Goal: Task Accomplishment & Management: Manage account settings

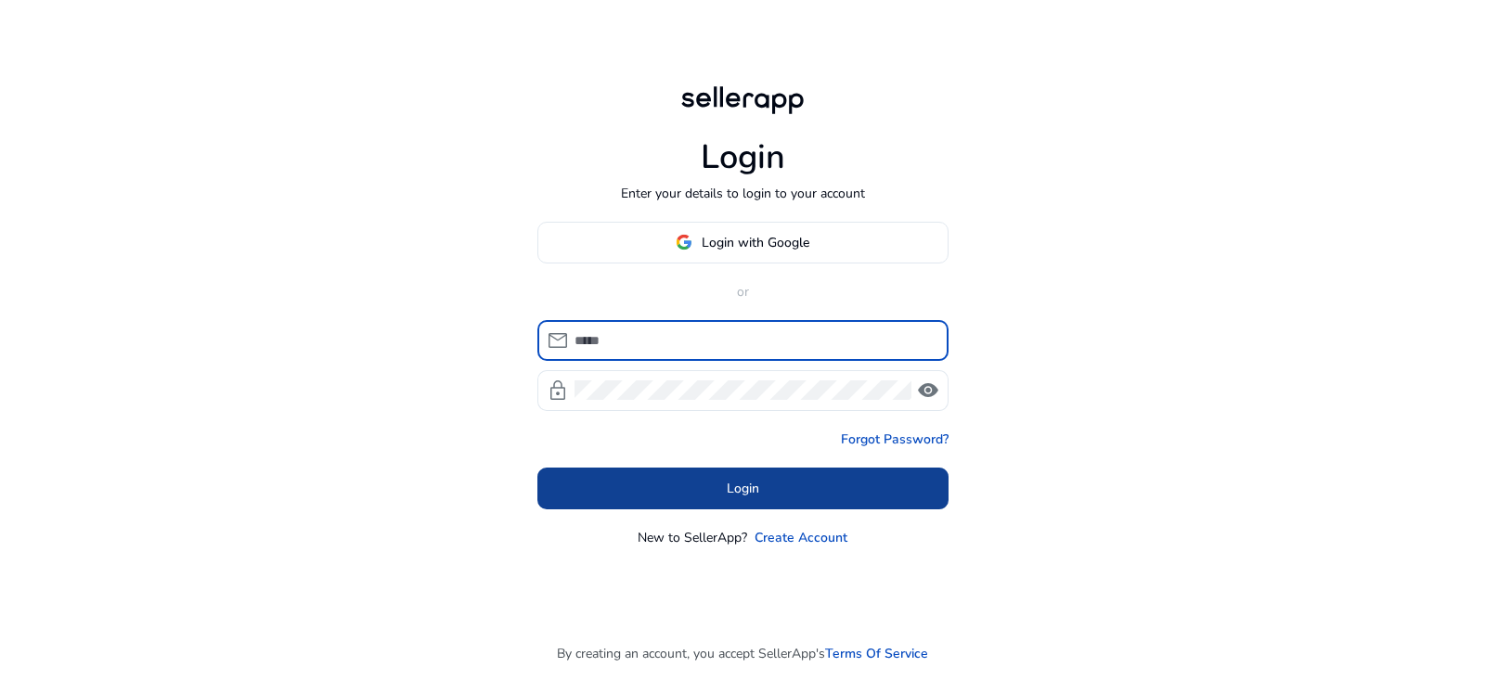
type input "**********"
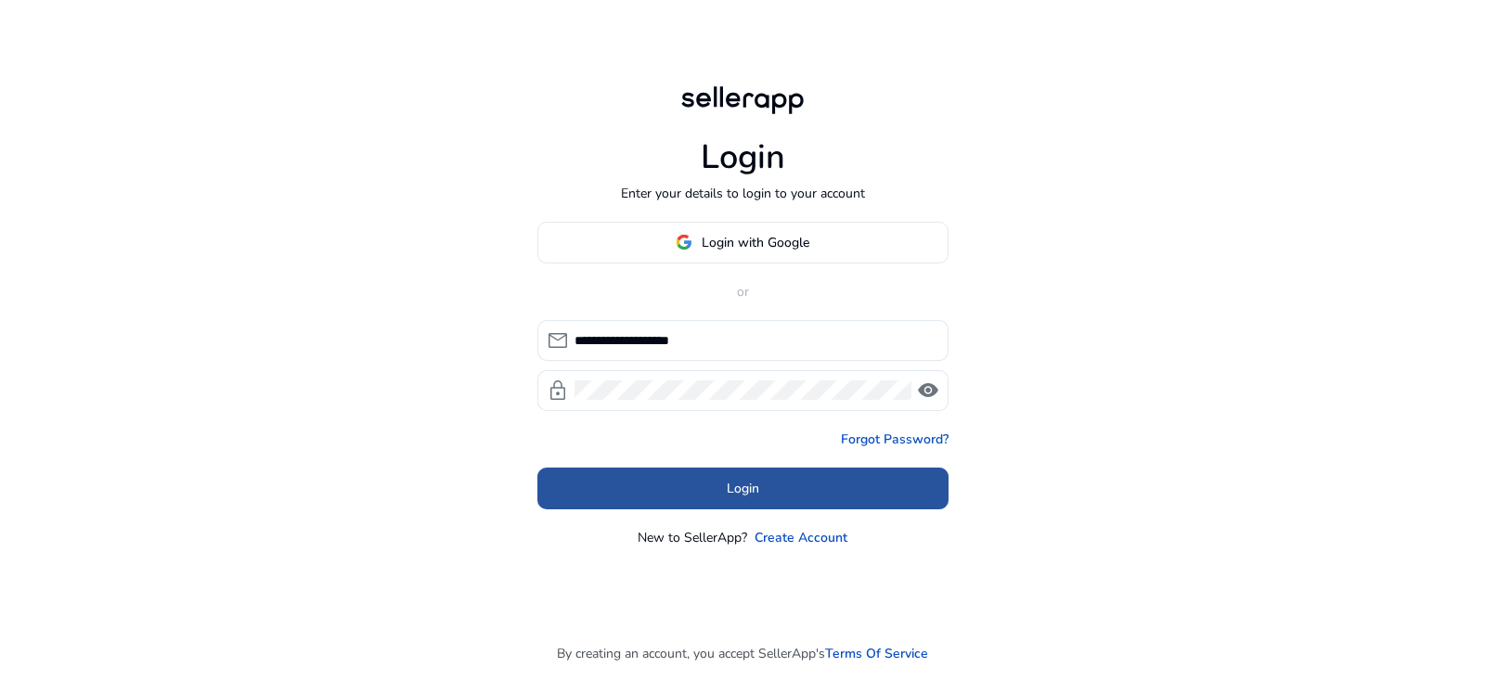
click at [780, 500] on span at bounding box center [742, 488] width 411 height 45
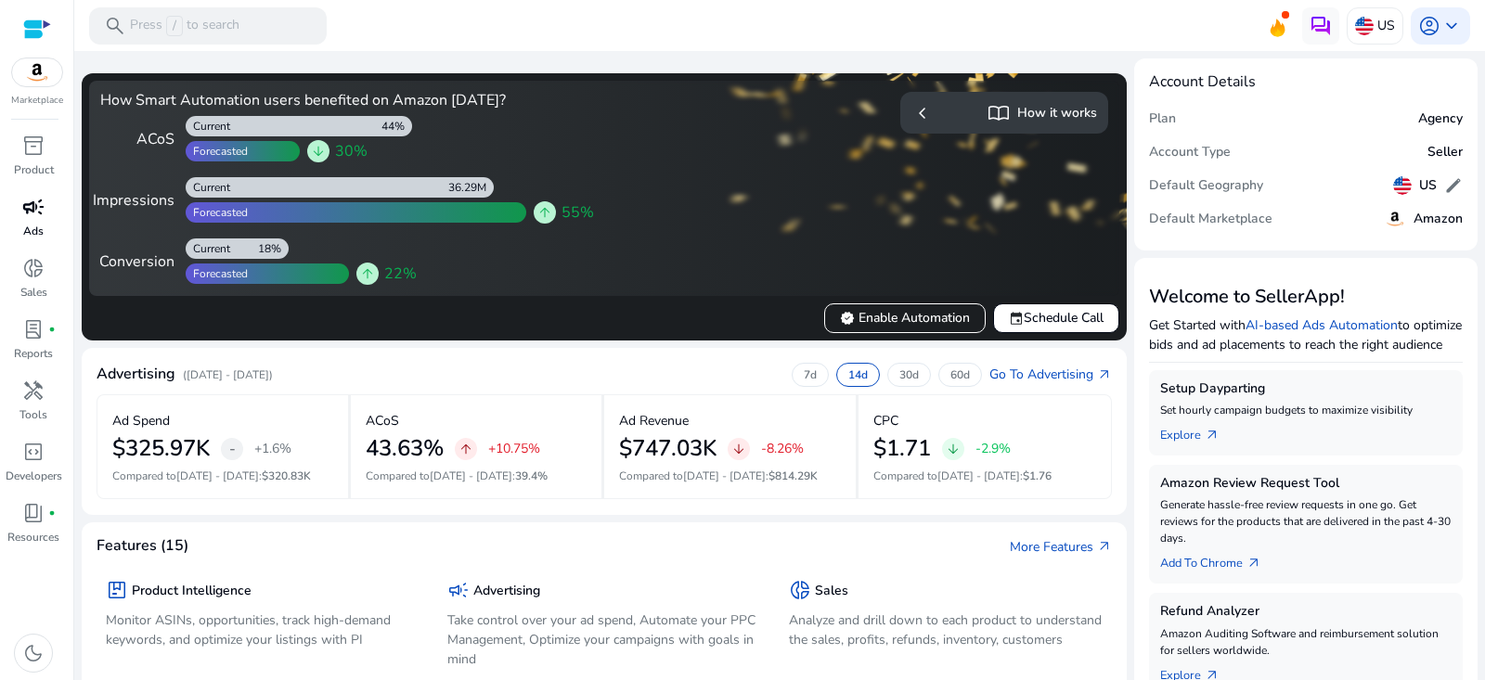
click at [31, 208] on span "campaign" at bounding box center [33, 207] width 22 height 22
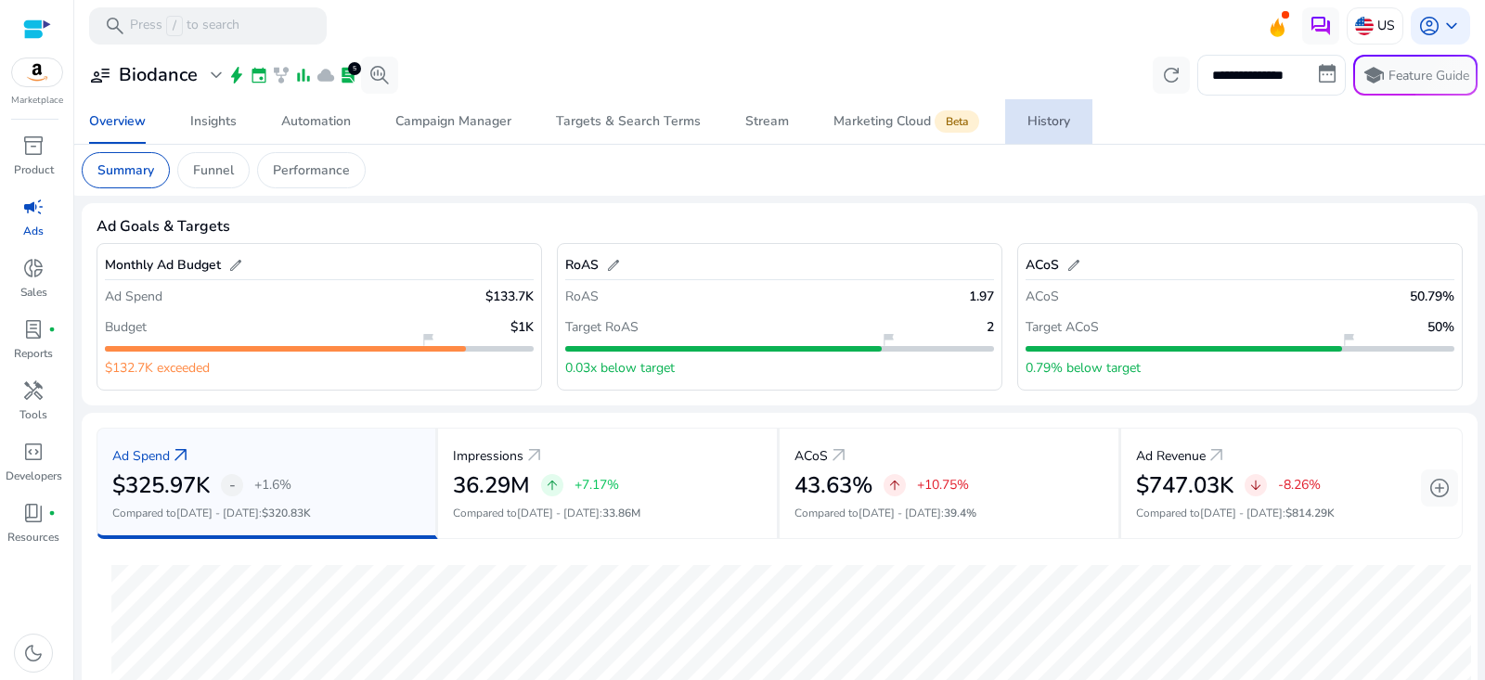
click at [1027, 115] on div "History" at bounding box center [1048, 121] width 43 height 13
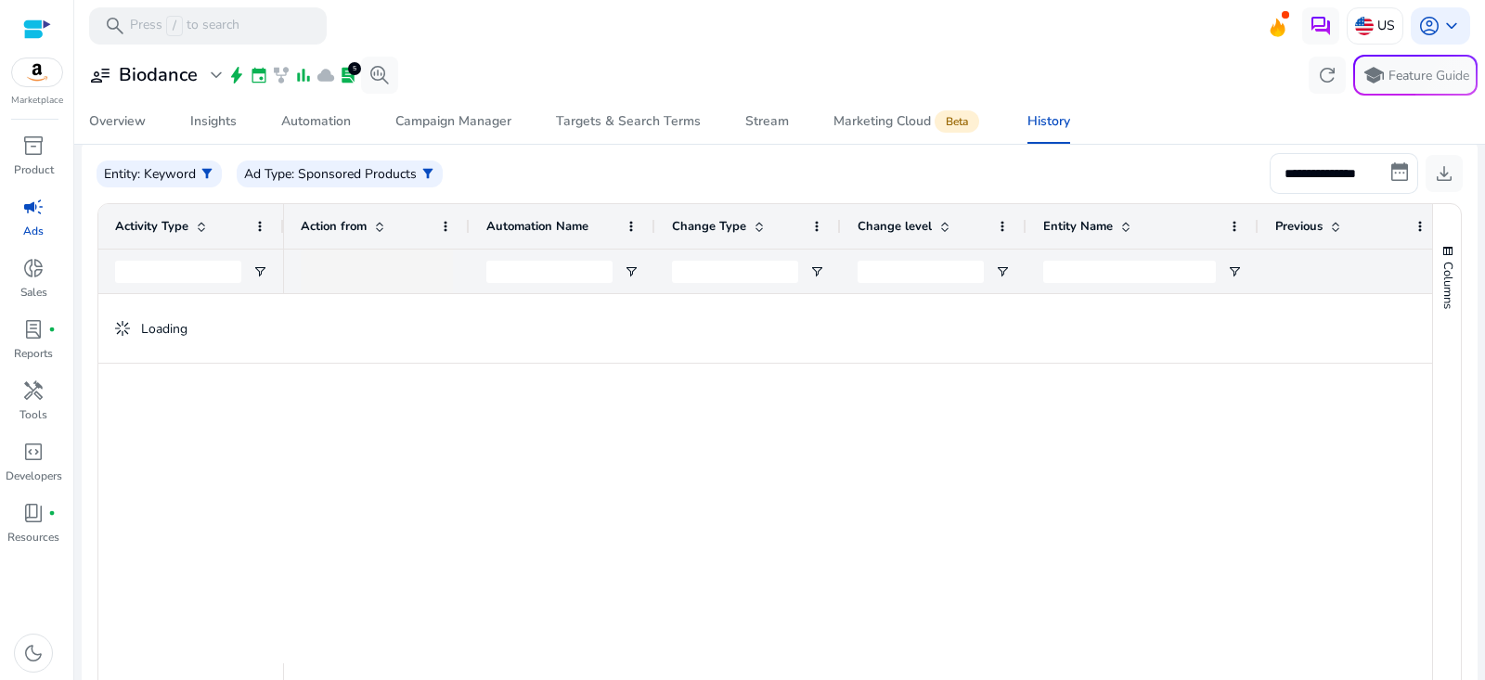
scroll to position [231, 0]
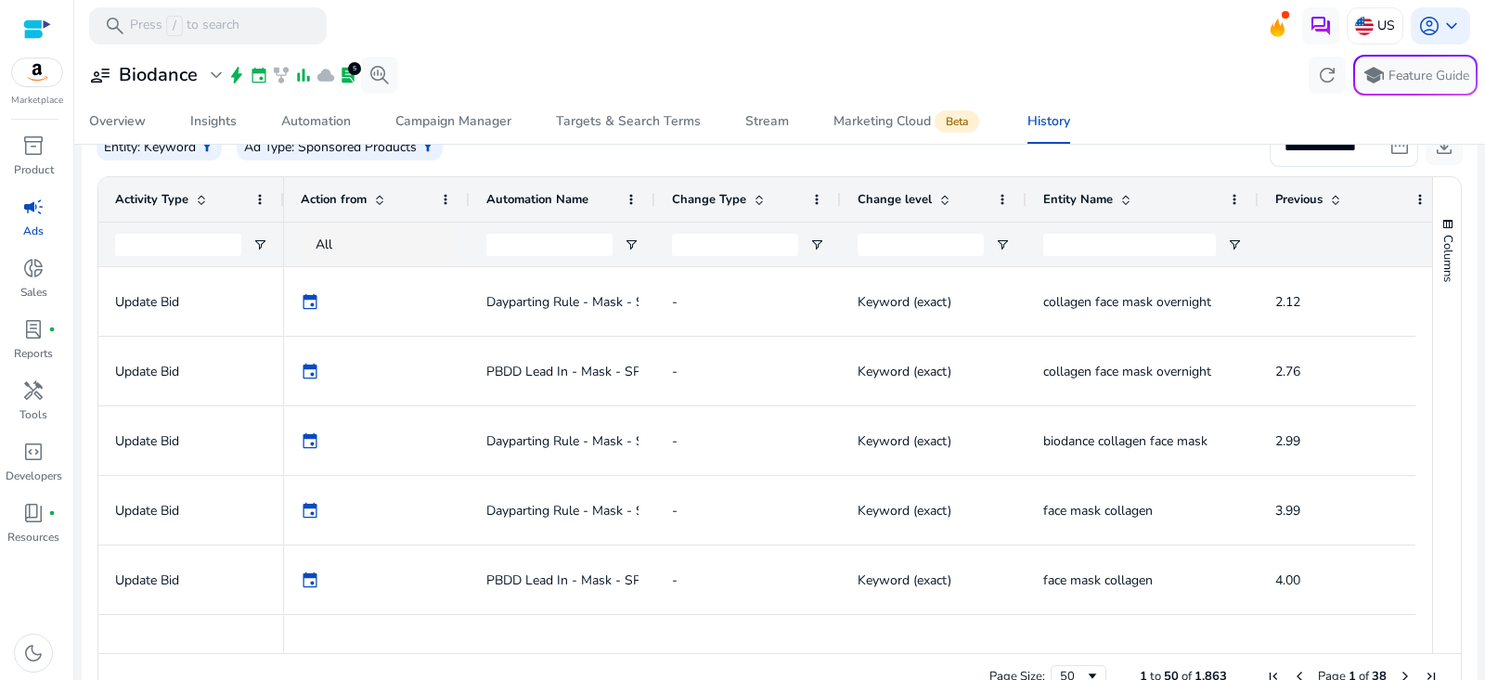
click at [200, 195] on span at bounding box center [201, 199] width 15 height 15
click at [197, 244] on input "Activity Type Filter Input" at bounding box center [178, 245] width 126 height 22
click at [255, 238] on span "Open Filter Menu" at bounding box center [259, 245] width 15 height 15
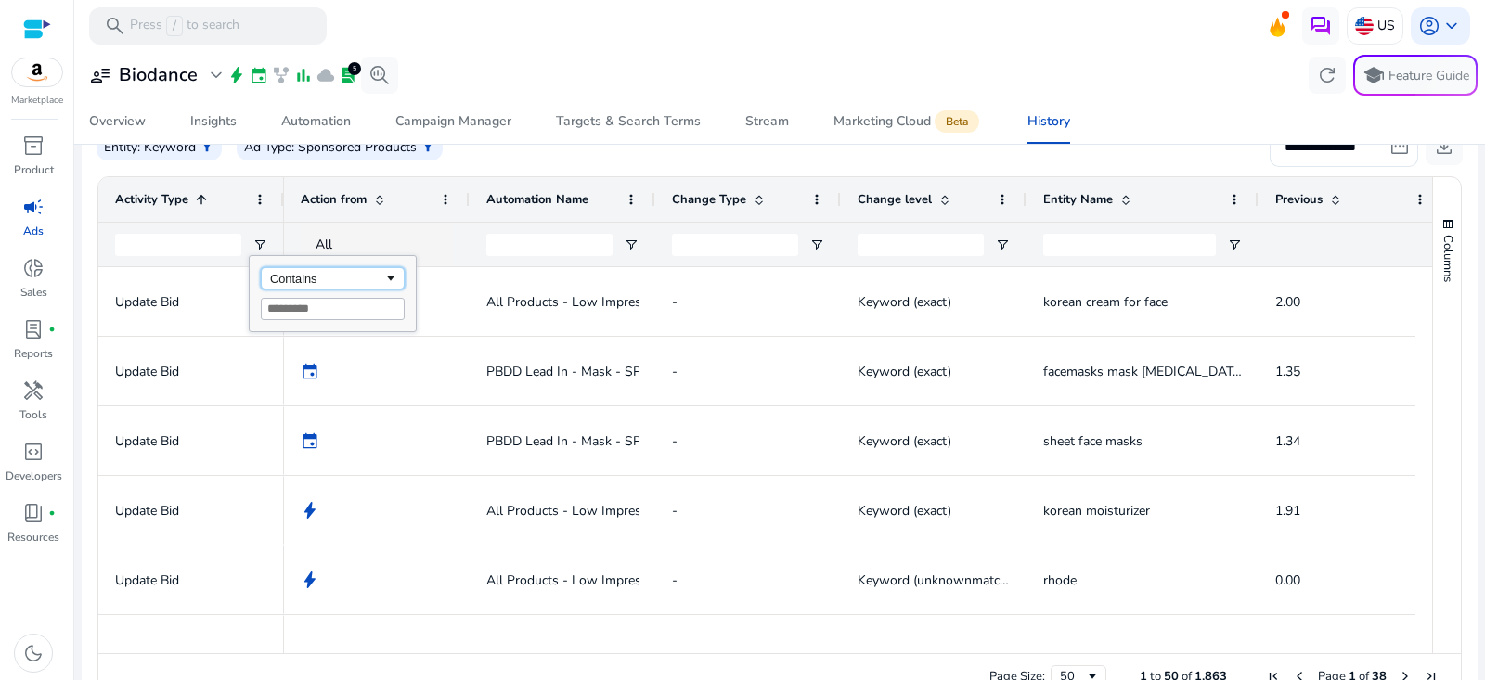
click at [333, 277] on div "Contains" at bounding box center [326, 279] width 113 height 14
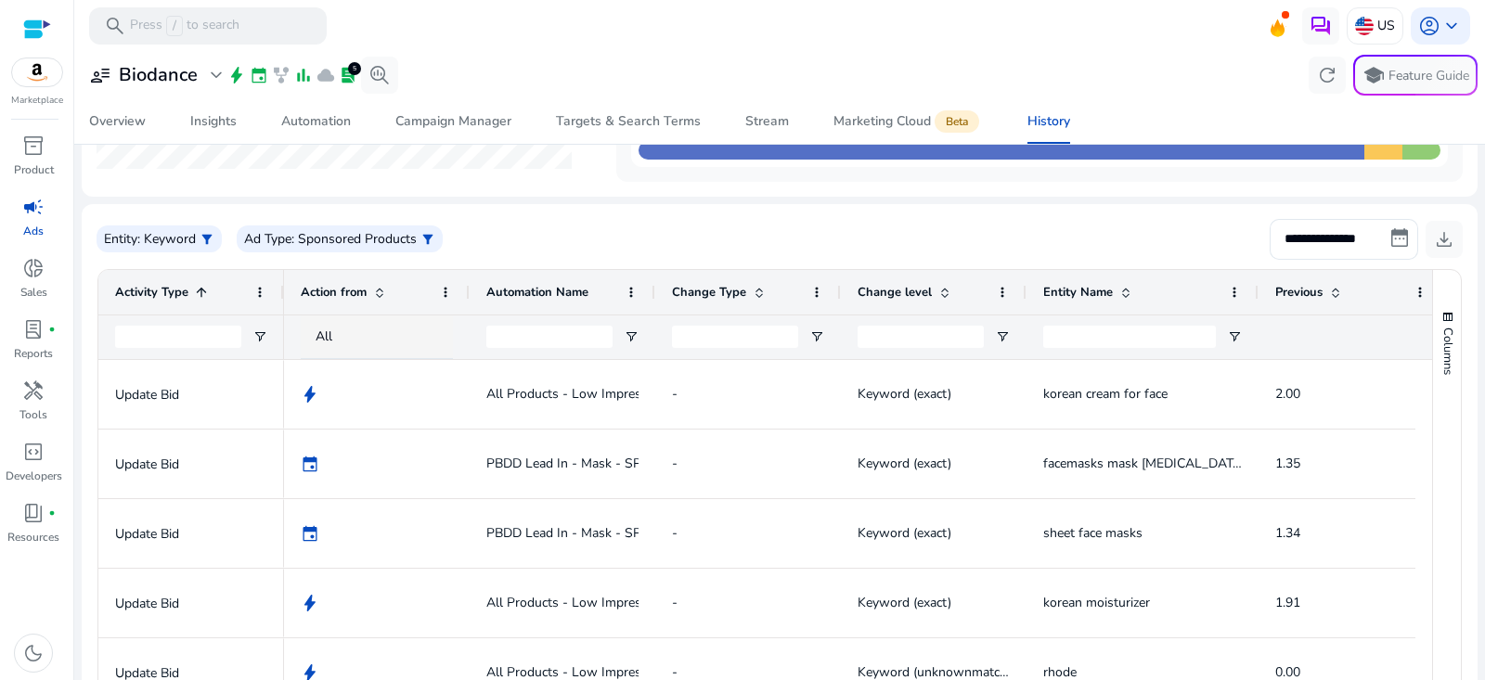
click at [138, 252] on div "Entity : Keyword filter_alt" at bounding box center [159, 239] width 125 height 27
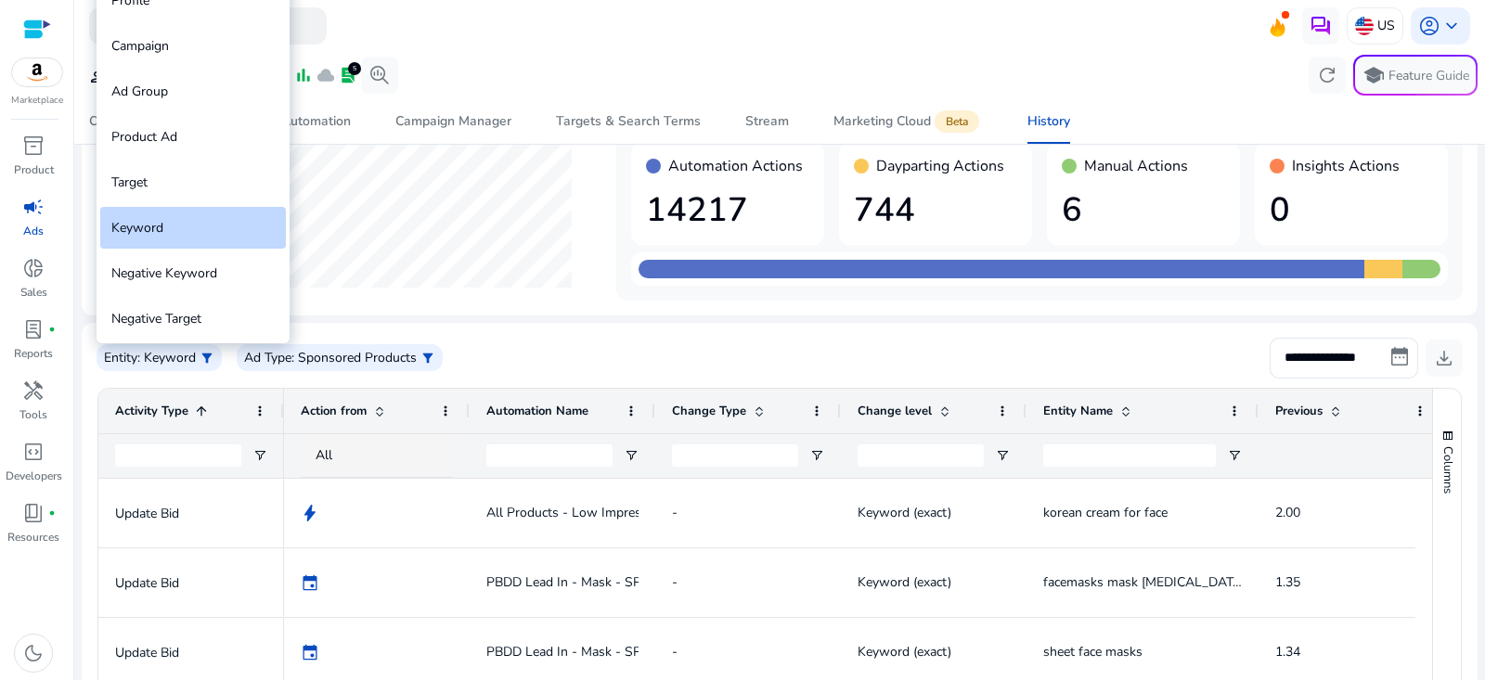
scroll to position [0, 0]
click at [496, 312] on div at bounding box center [742, 340] width 1485 height 680
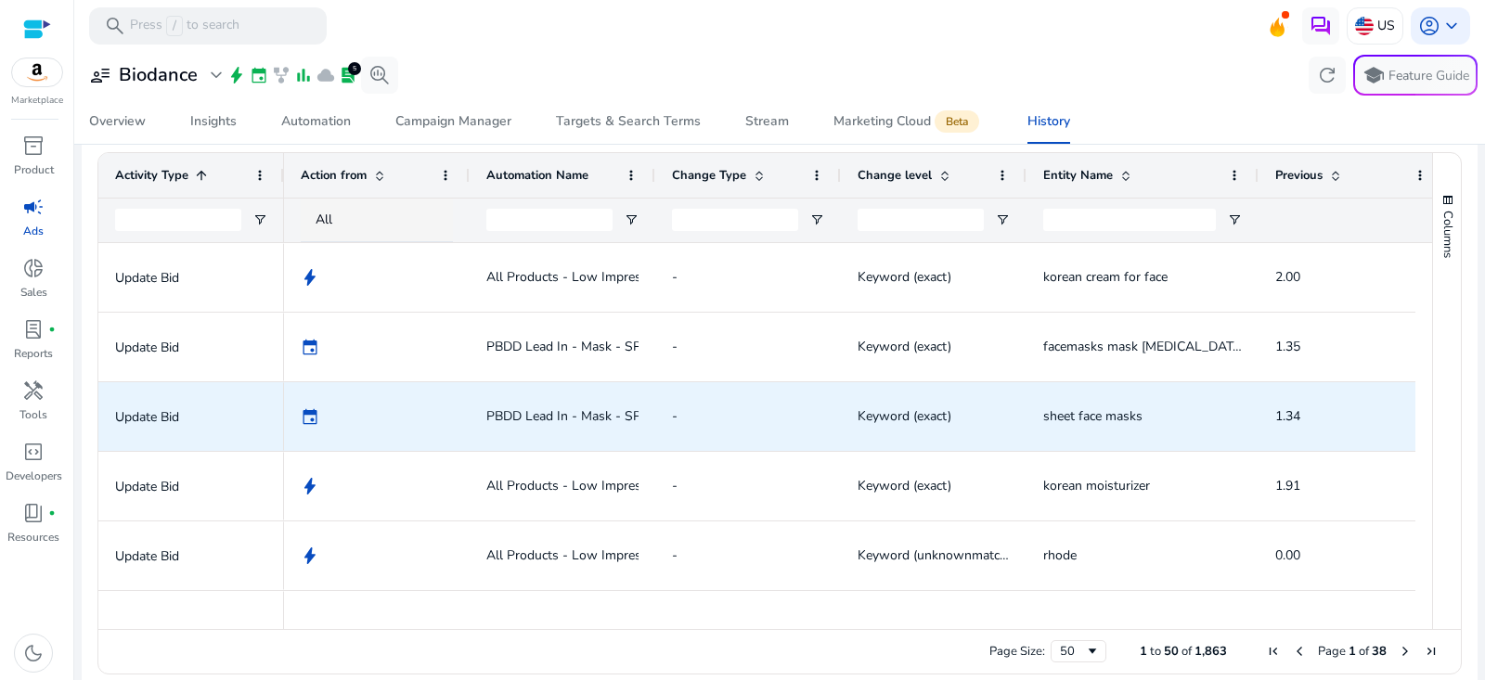
scroll to position [323, 0]
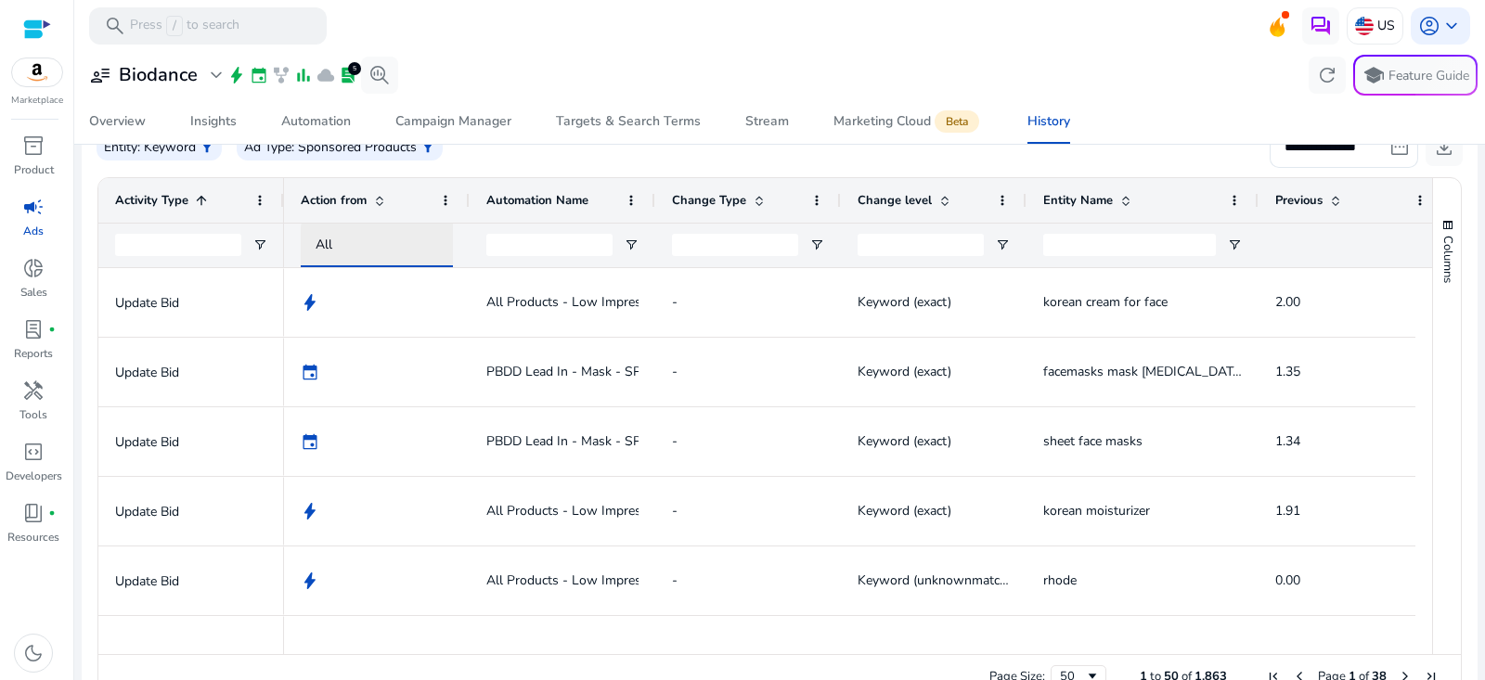
click at [342, 247] on div "All" at bounding box center [394, 245] width 156 height 20
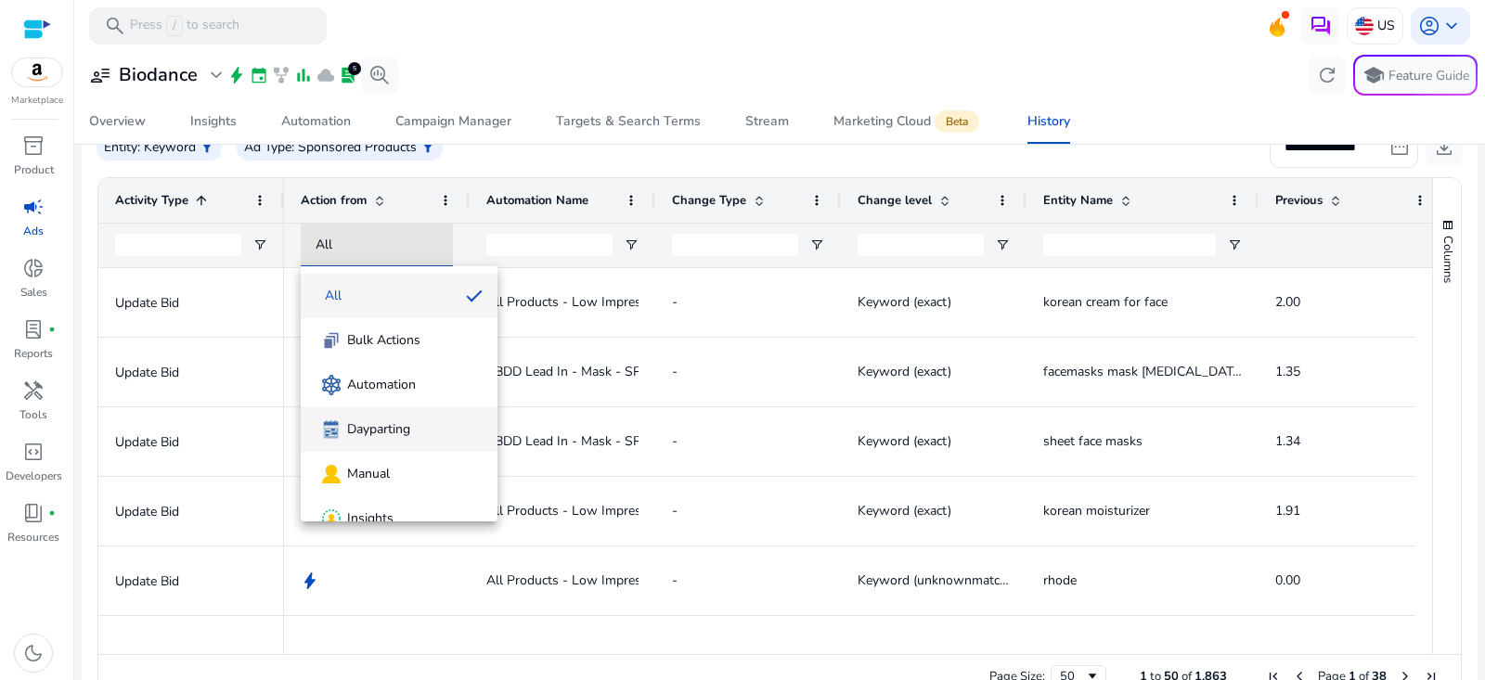
click at [390, 439] on div "Dayparting" at bounding box center [363, 429] width 95 height 23
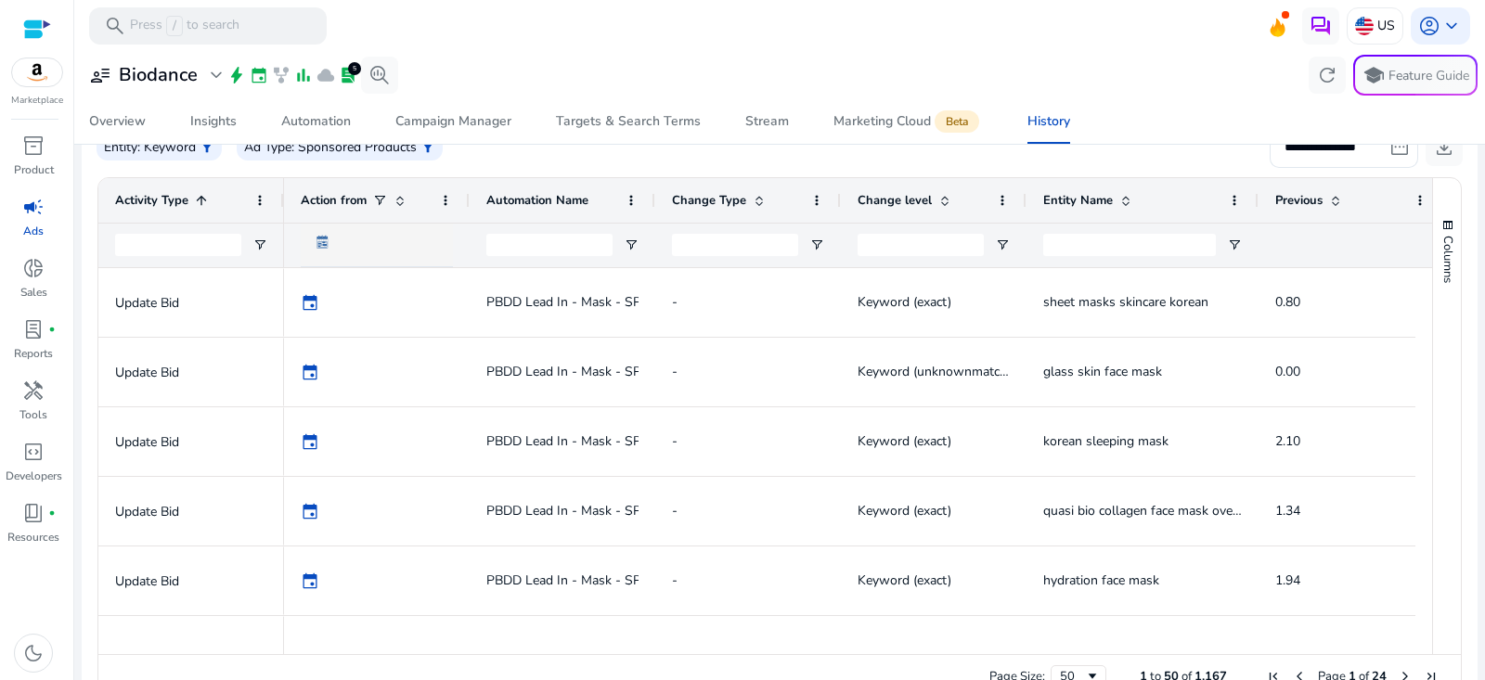
drag, startPoint x: 903, startPoint y: 658, endPoint x: 870, endPoint y: 654, distance: 32.7
click at [1054, 653] on div "Drag here to set row groups Drag here to set column labels Activity Type 1 Acti…" at bounding box center [779, 438] width 1364 height 522
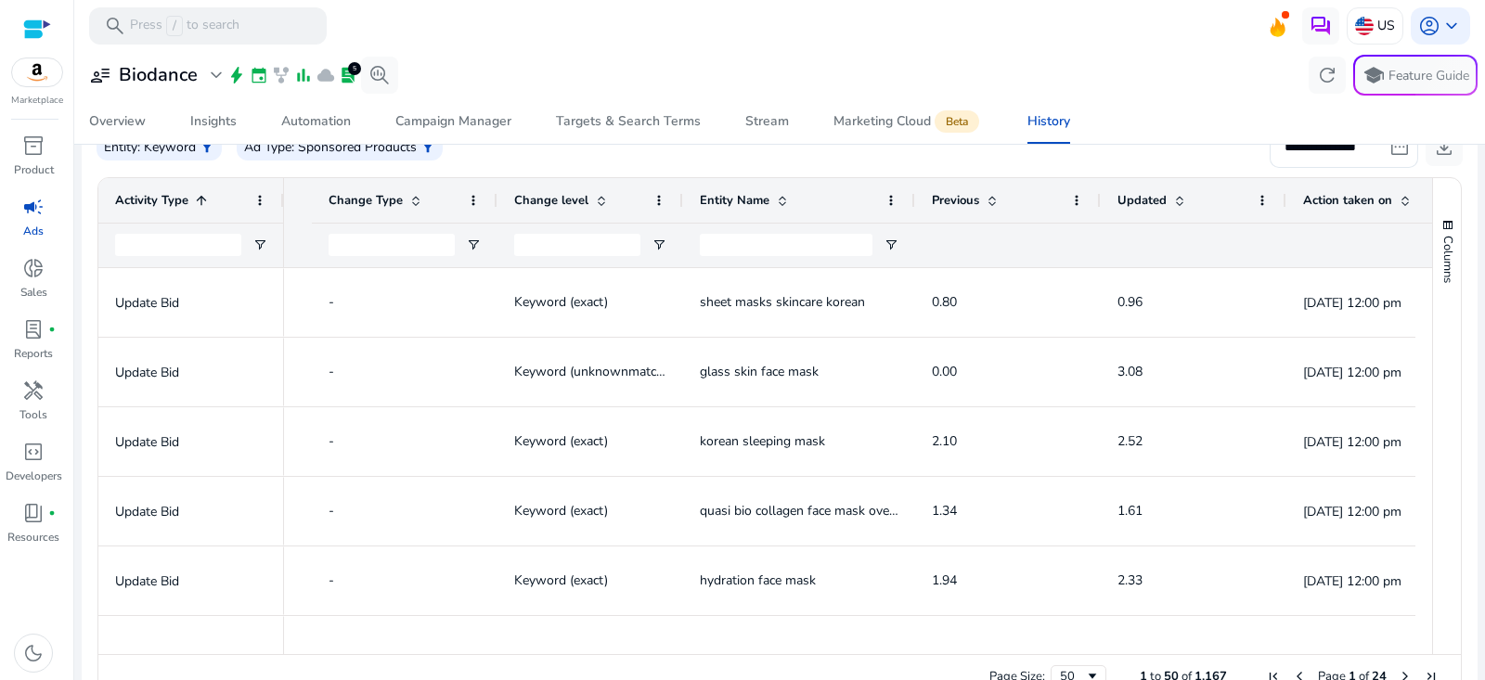
scroll to position [0, 0]
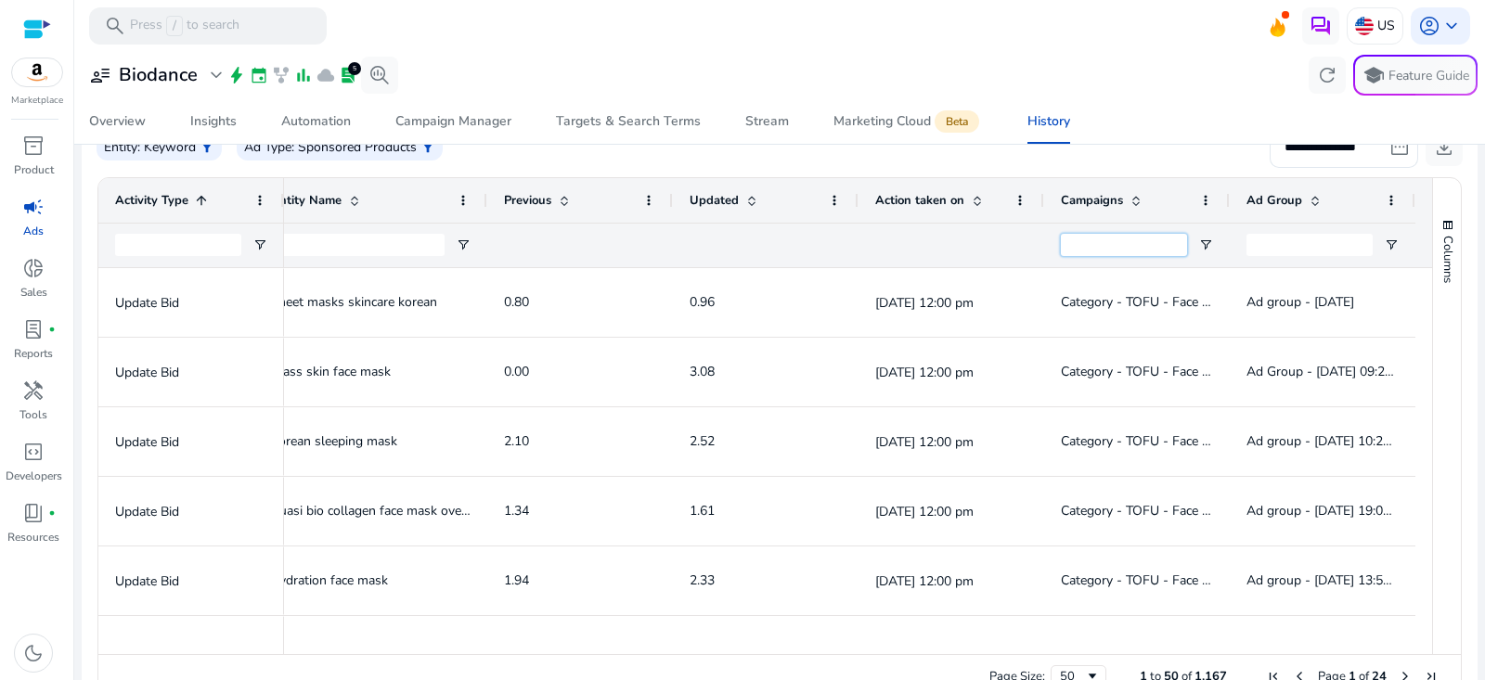
click at [1109, 246] on input "Campaigns Filter Input" at bounding box center [1124, 245] width 126 height 22
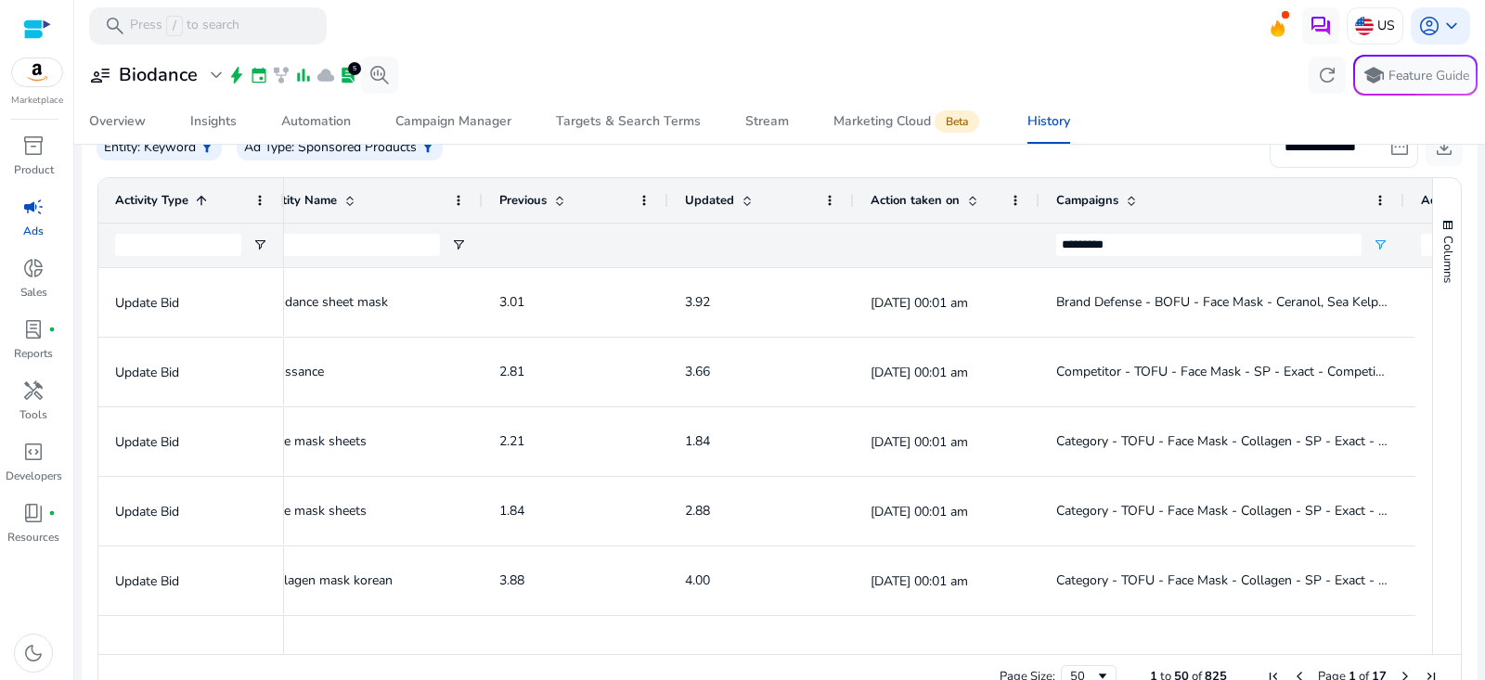
drag, startPoint x: 1222, startPoint y: 196, endPoint x: 1421, endPoint y: 192, distance: 198.6
click at [1407, 192] on div at bounding box center [1402, 200] width 7 height 45
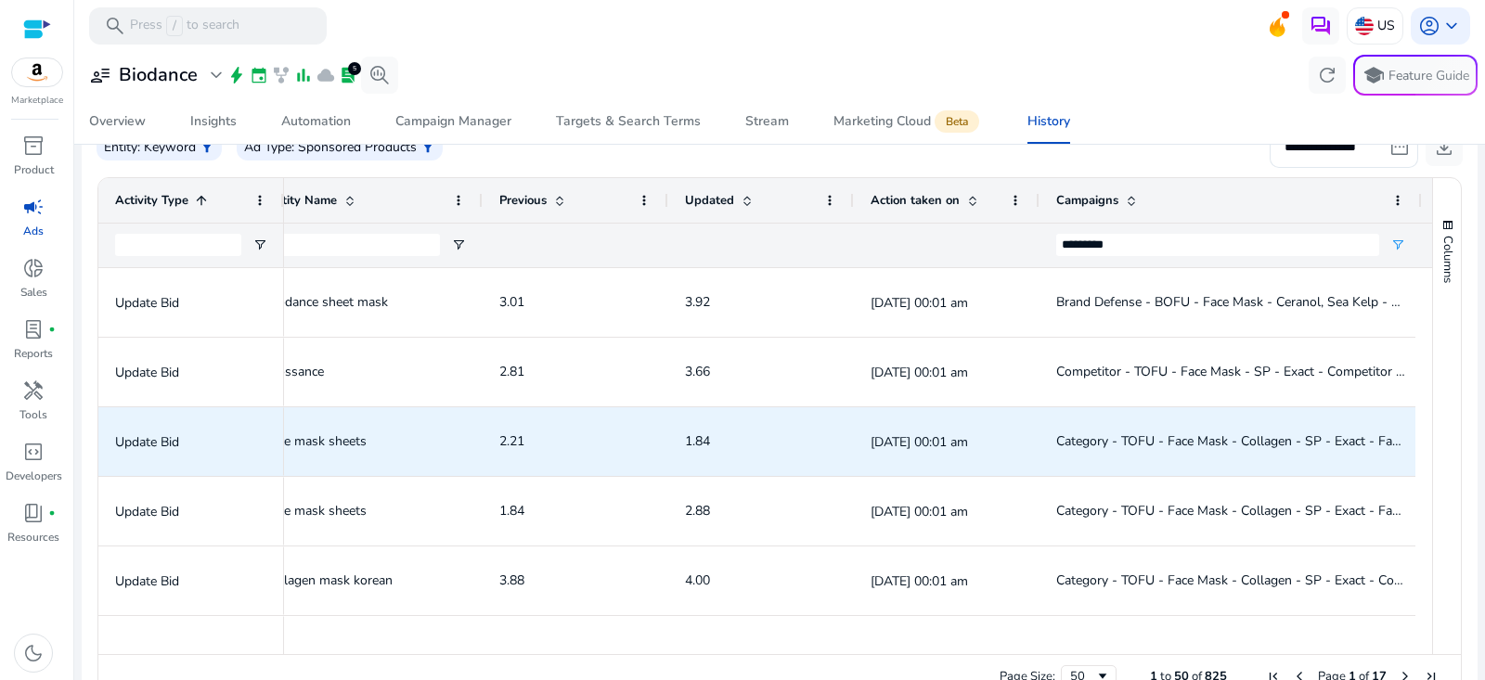
scroll to position [0, 973]
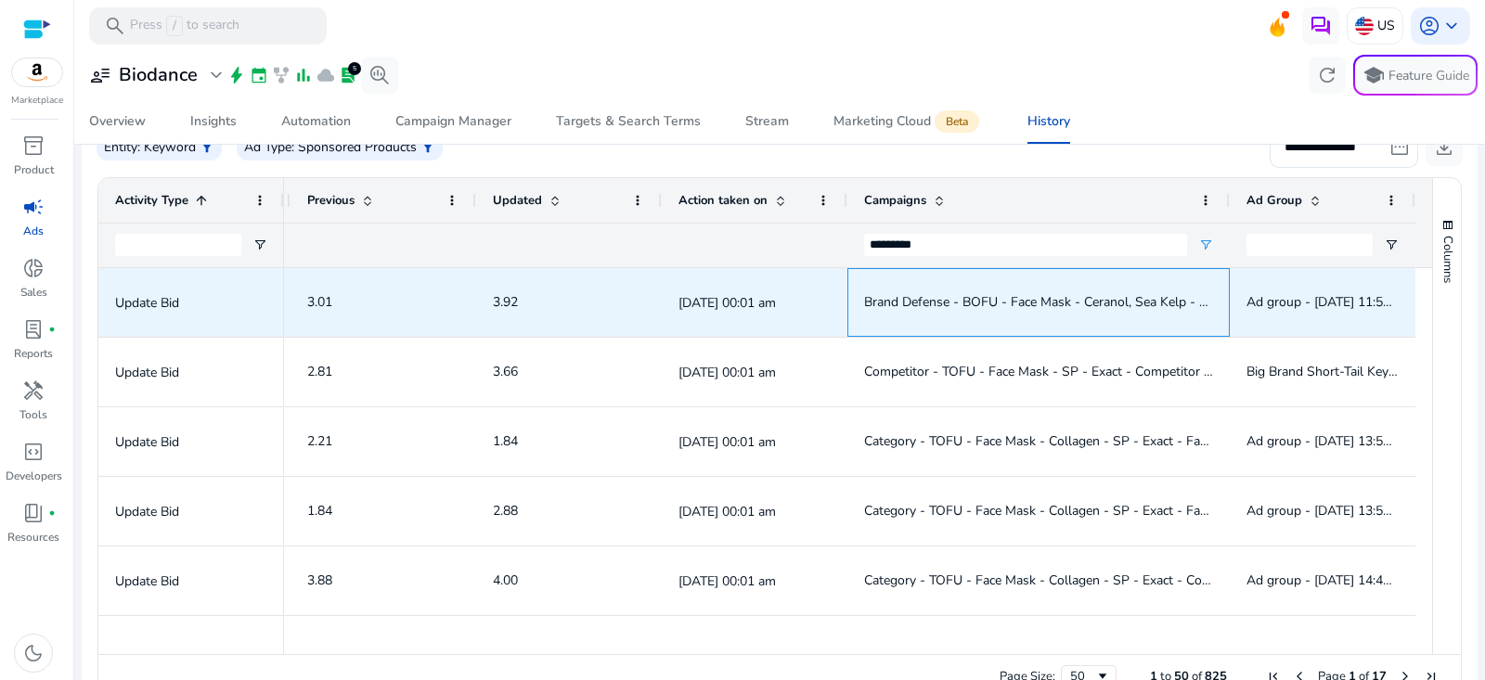
click at [916, 301] on span "Brand Defense - BOFU - Face Mask - Ceranol, Sea Kelp - SP - Exact, Phrase - Mas…" at bounding box center [1163, 302] width 599 height 18
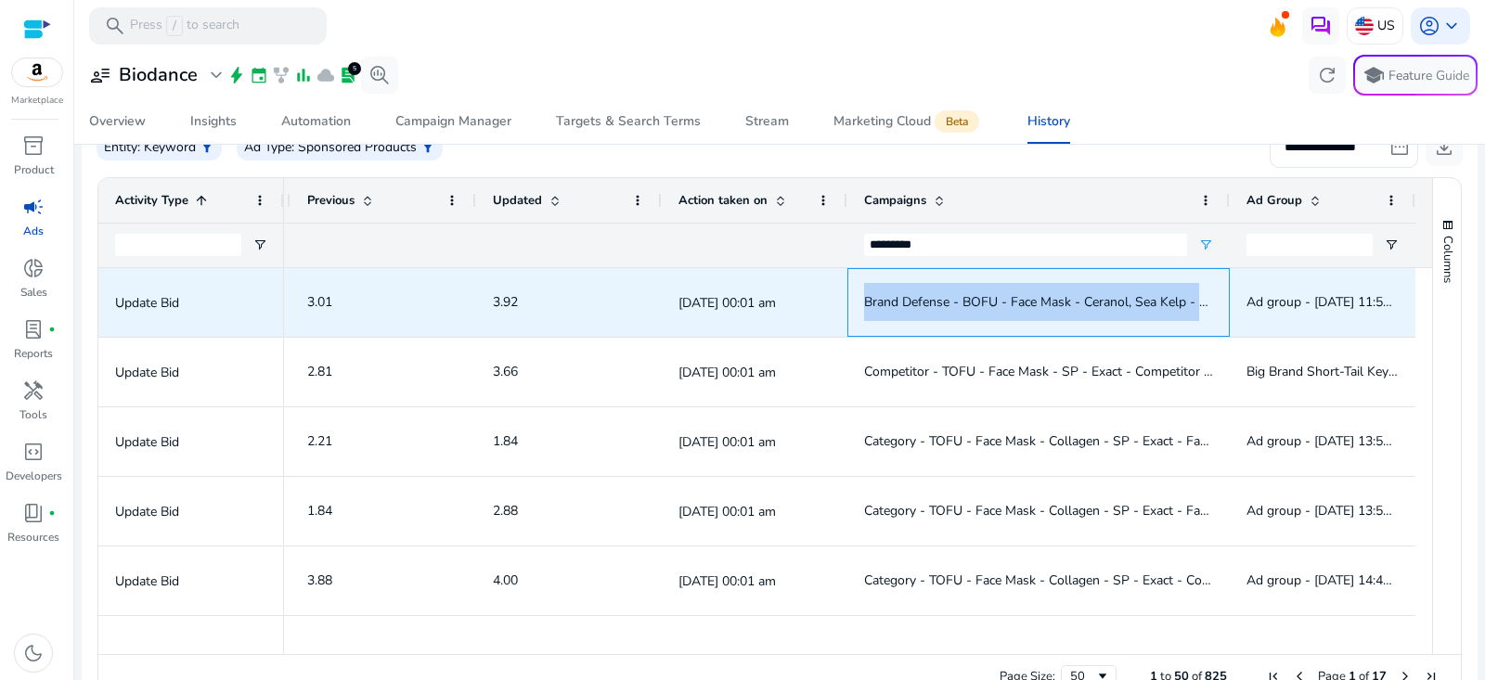
click at [916, 301] on span "Brand Defense - BOFU - Face Mask - Ceranol, Sea Kelp - SP - Exact, Phrase - Mas…" at bounding box center [1163, 302] width 599 height 18
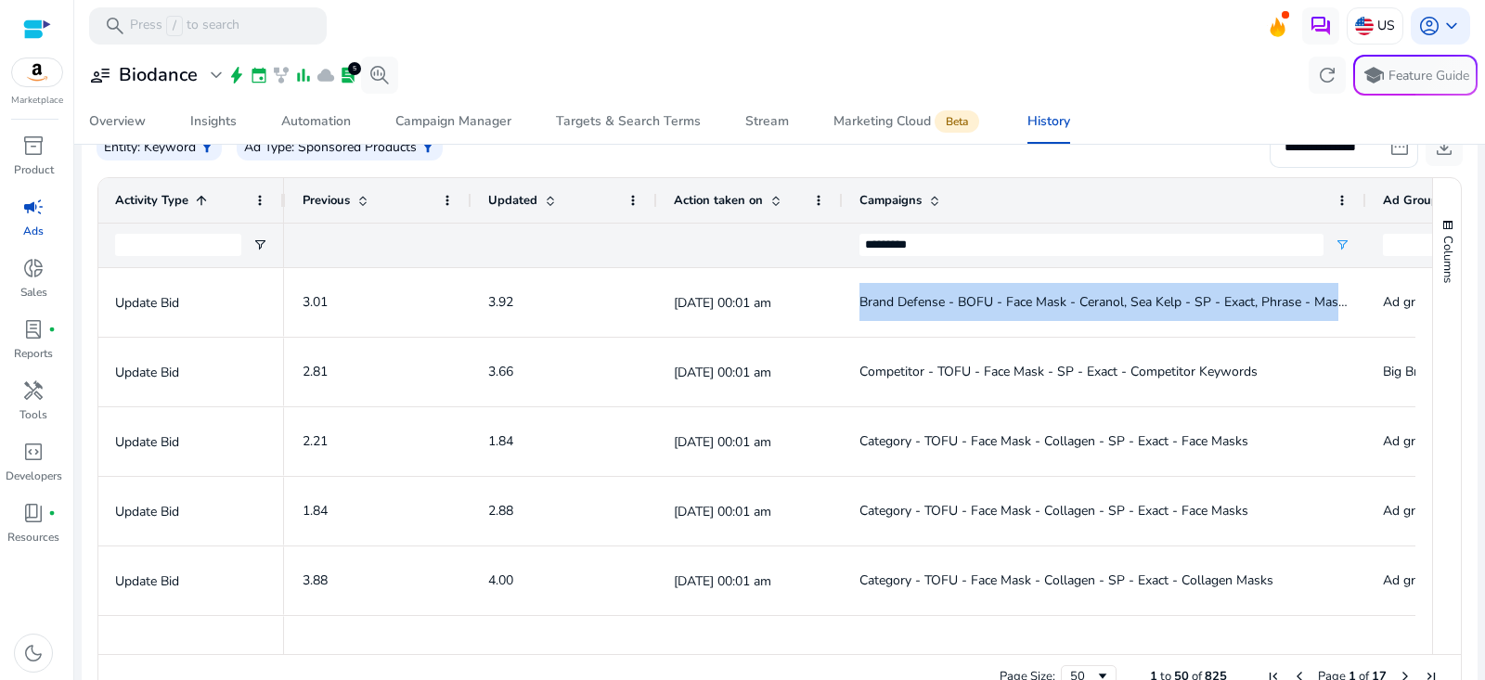
drag, startPoint x: 1223, startPoint y: 195, endPoint x: 1387, endPoint y: 196, distance: 164.3
click at [1369, 196] on div at bounding box center [1364, 200] width 7 height 45
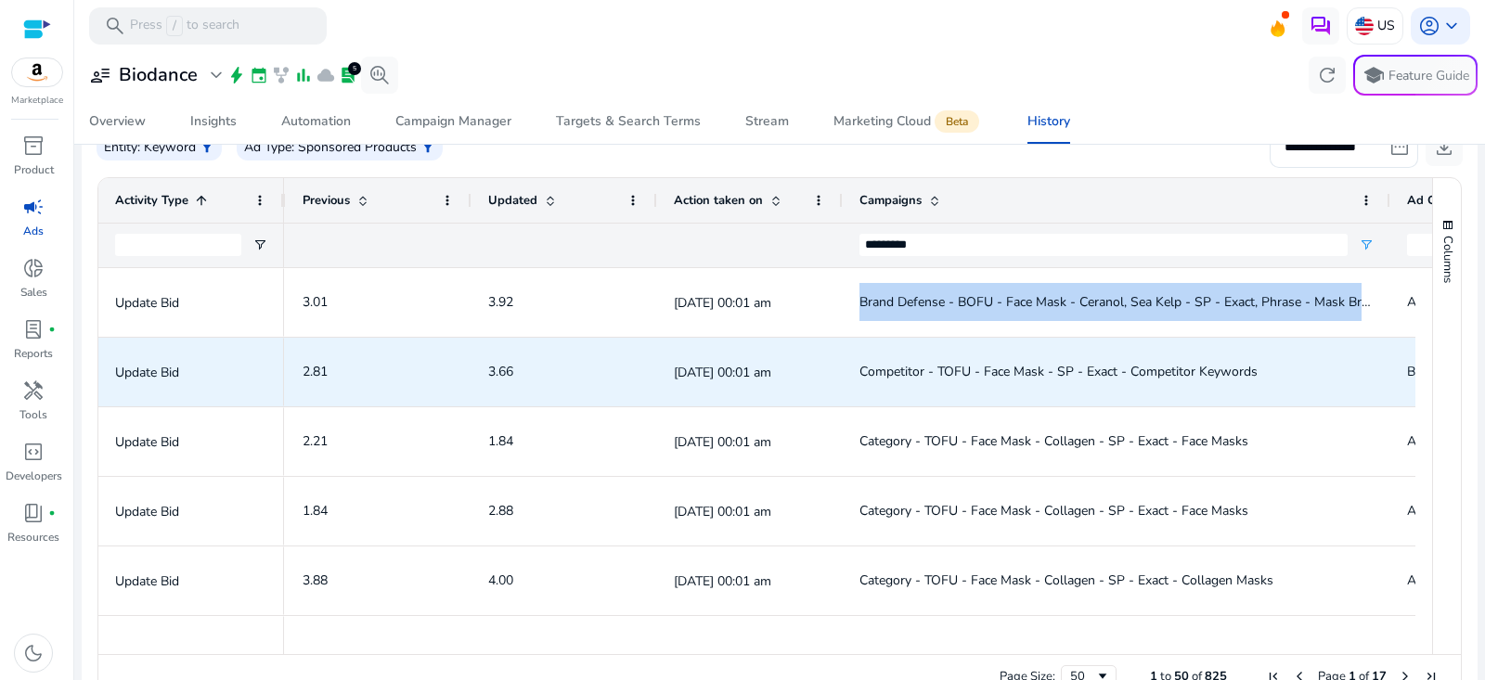
scroll to position [0, 1138]
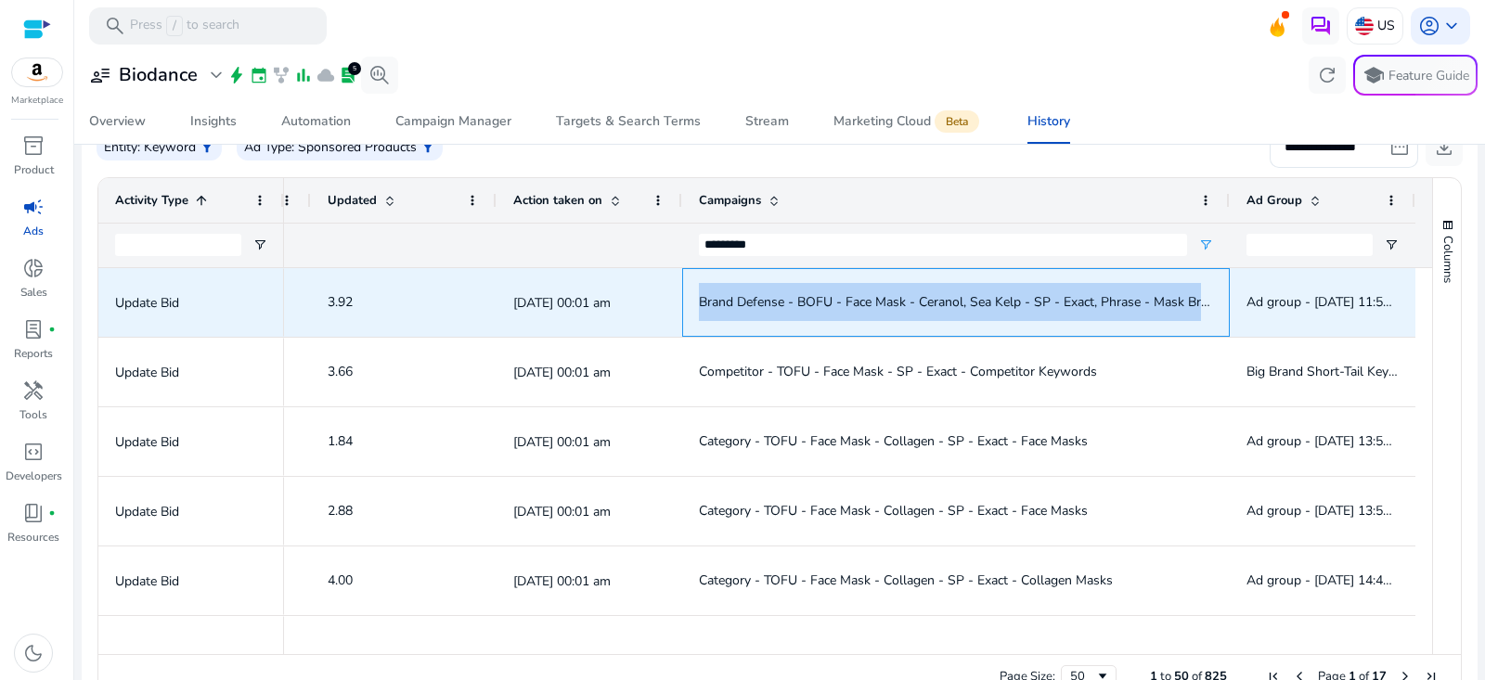
click at [870, 300] on span "Brand Defense - BOFU - Face Mask - Ceranol, Sea Kelp - SP - Exact, Phrase - Mas…" at bounding box center [998, 302] width 599 height 18
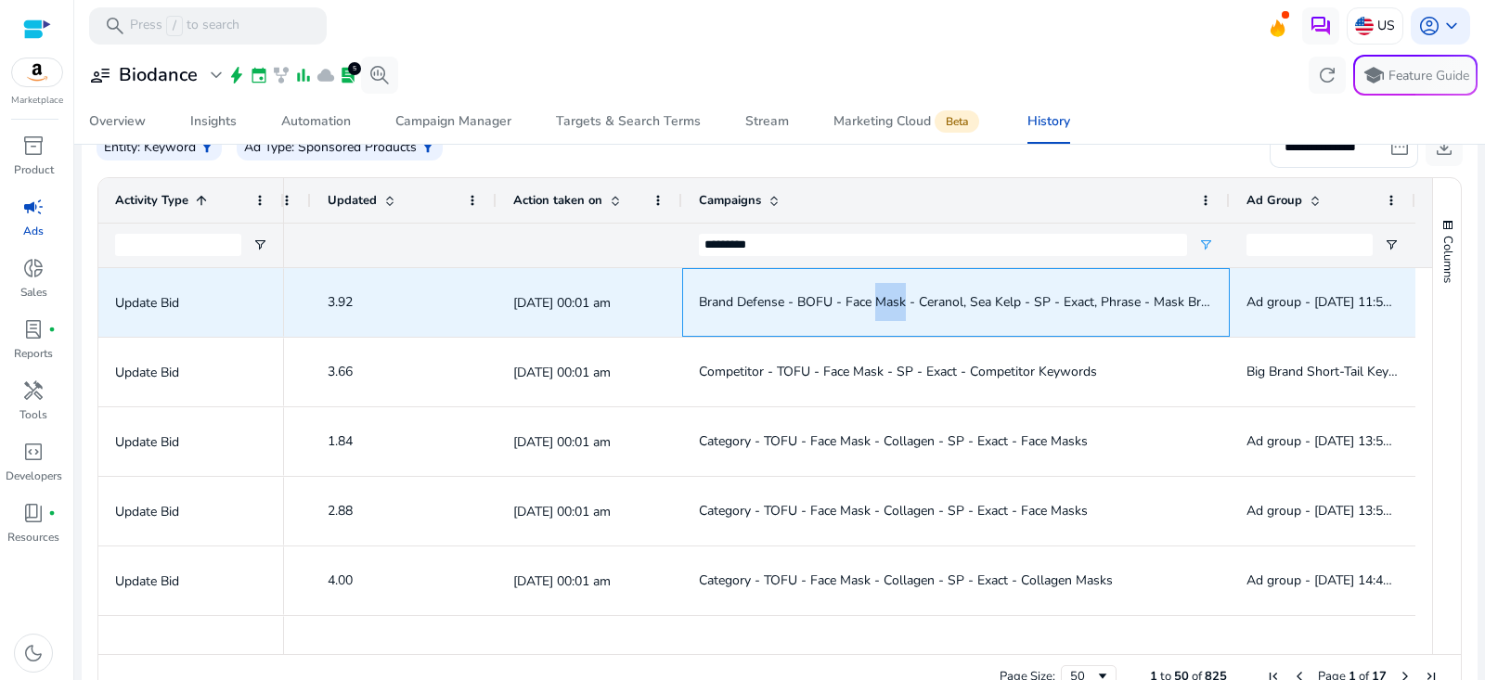
click at [870, 300] on span "Brand Defense - BOFU - Face Mask - Ceranol, Sea Kelp - SP - Exact, Phrase - Mas…" at bounding box center [998, 302] width 599 height 18
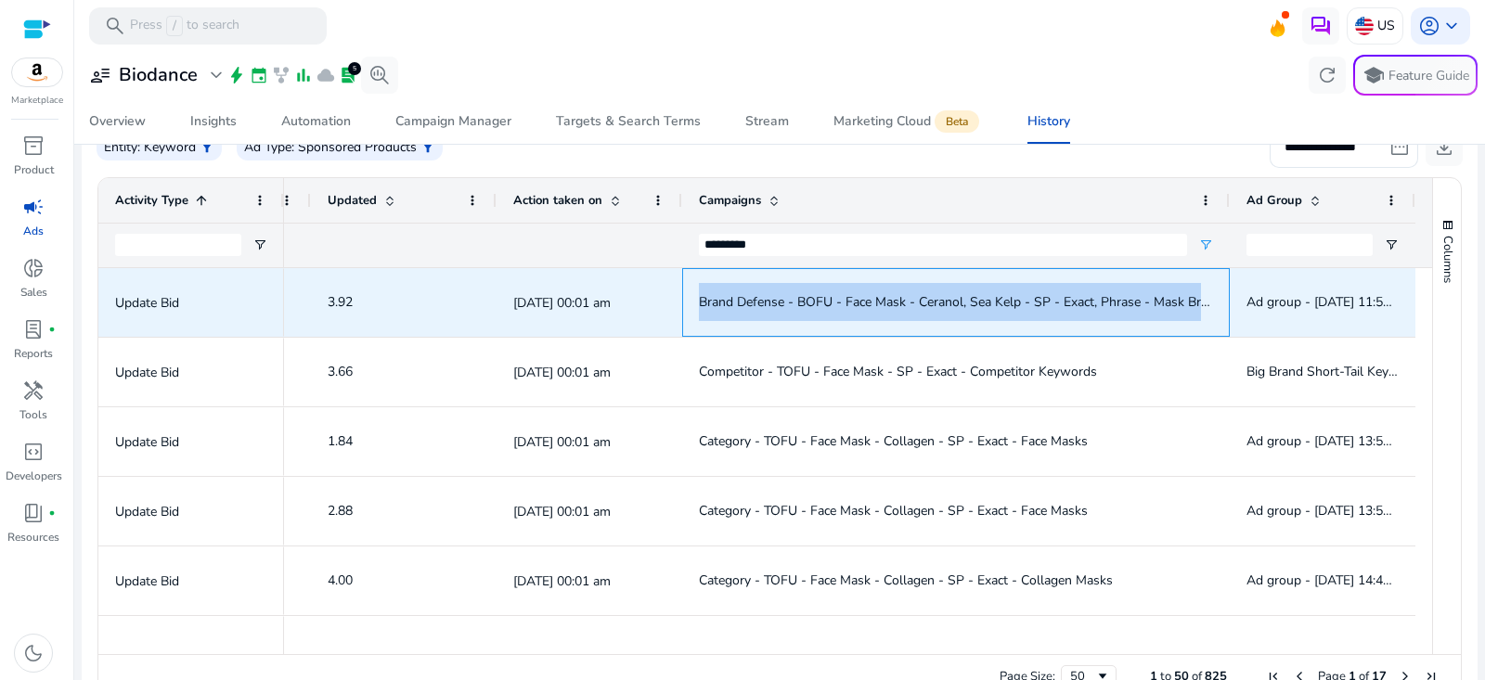
click at [870, 300] on span "Brand Defense - BOFU - Face Mask - Ceranol, Sea Kelp - SP - Exact, Phrase - Mas…" at bounding box center [998, 302] width 599 height 18
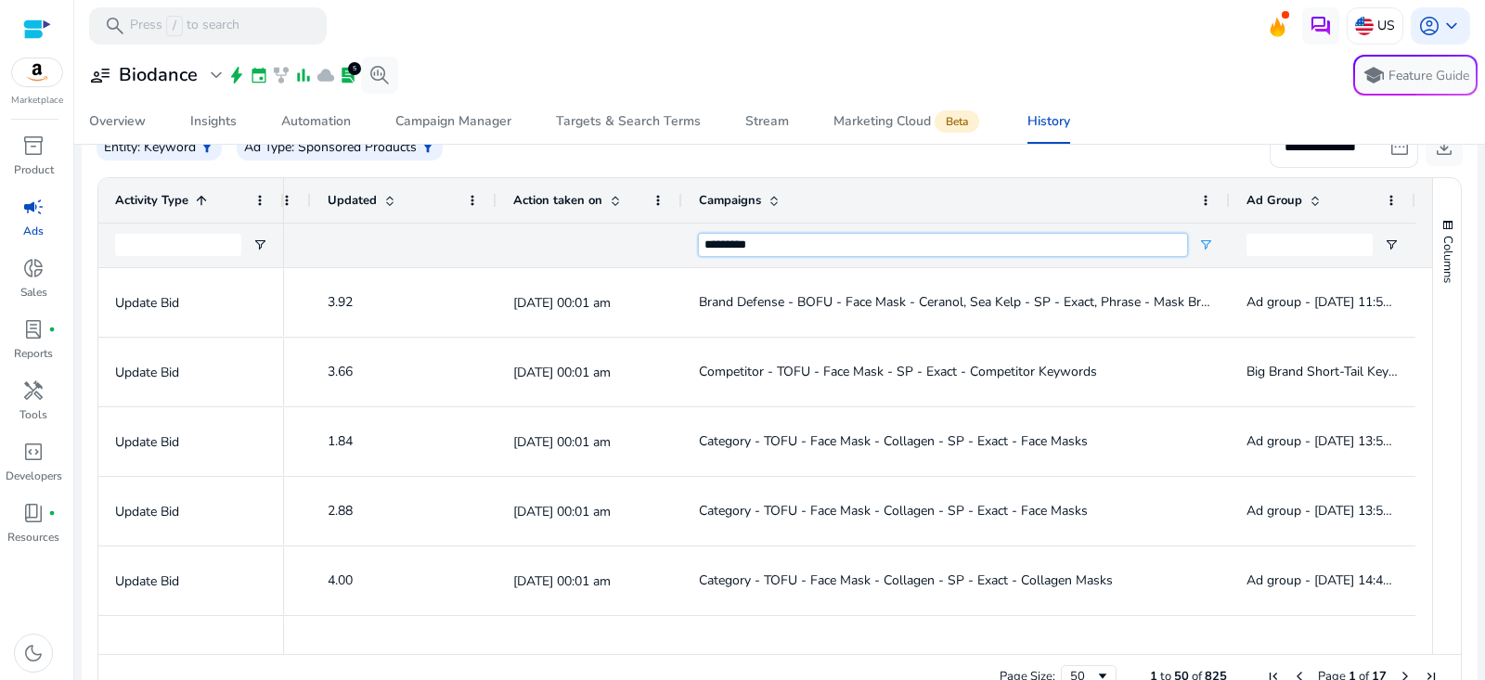
click at [1059, 236] on input "*********" at bounding box center [943, 245] width 488 height 22
paste input "**********"
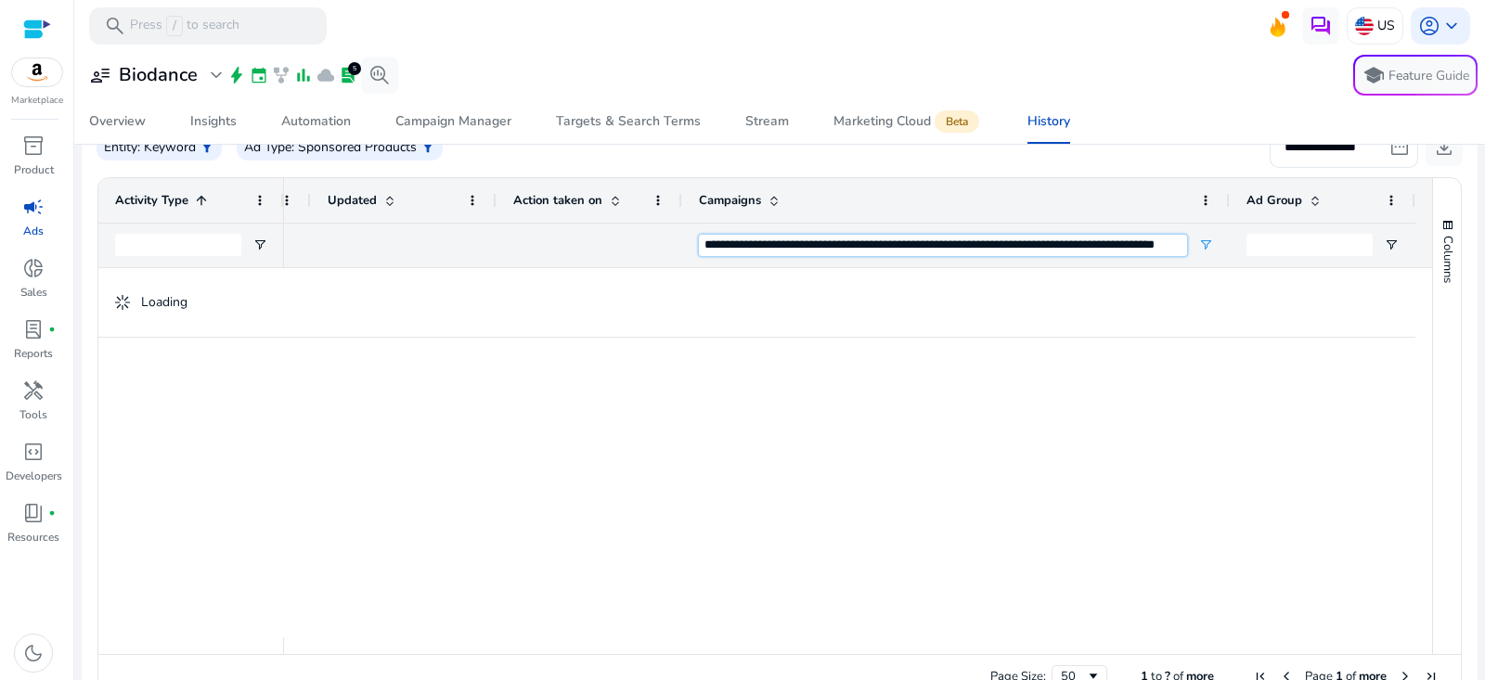
type input "**********"
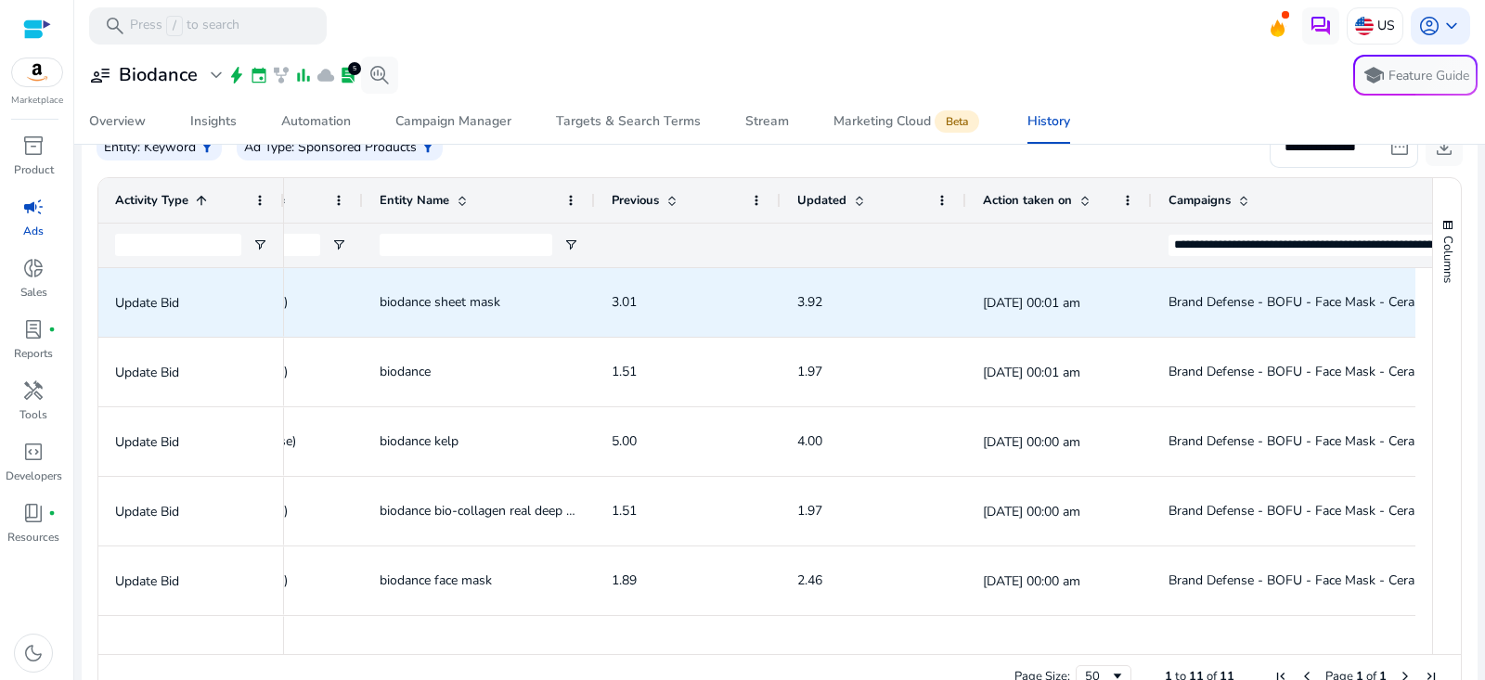
click at [476, 304] on span "biodance sheet mask" at bounding box center [440, 302] width 121 height 18
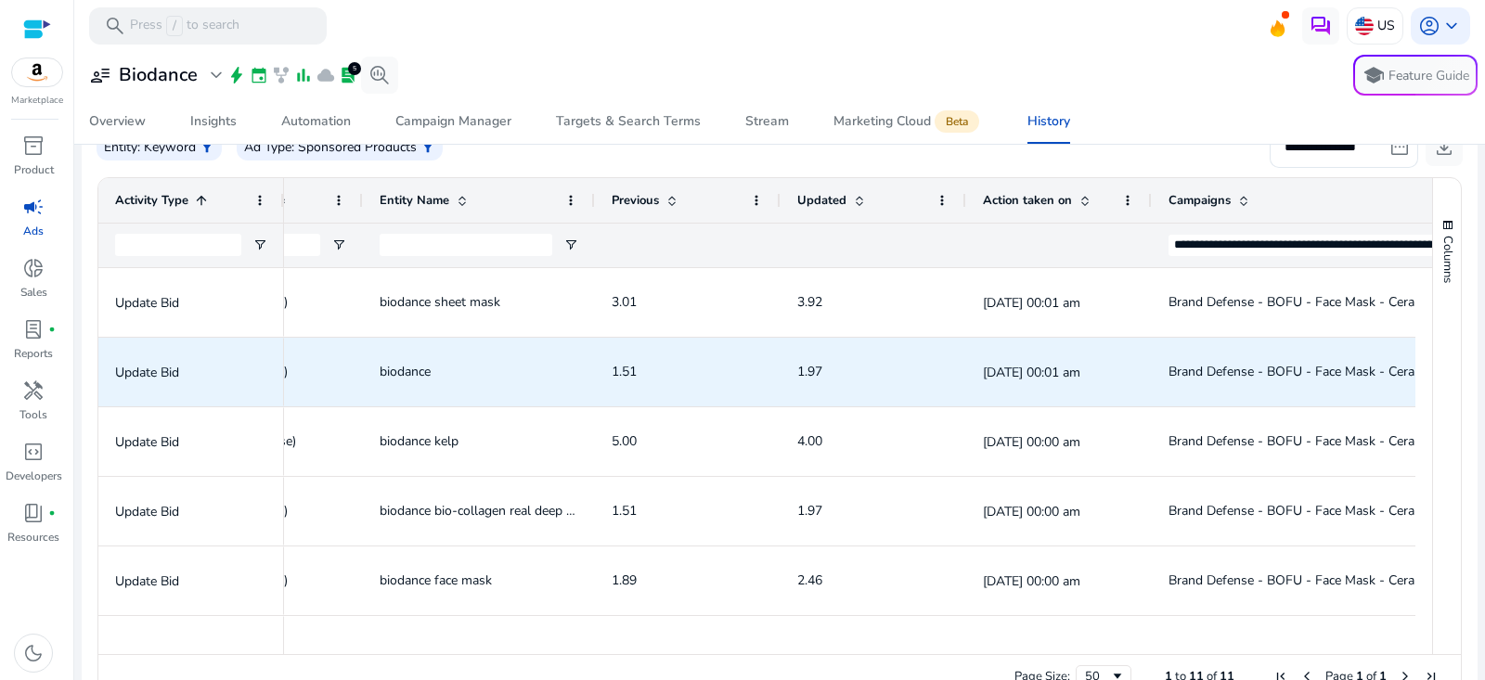
click at [418, 368] on span "biodance" at bounding box center [405, 372] width 51 height 18
copy span "biodance"
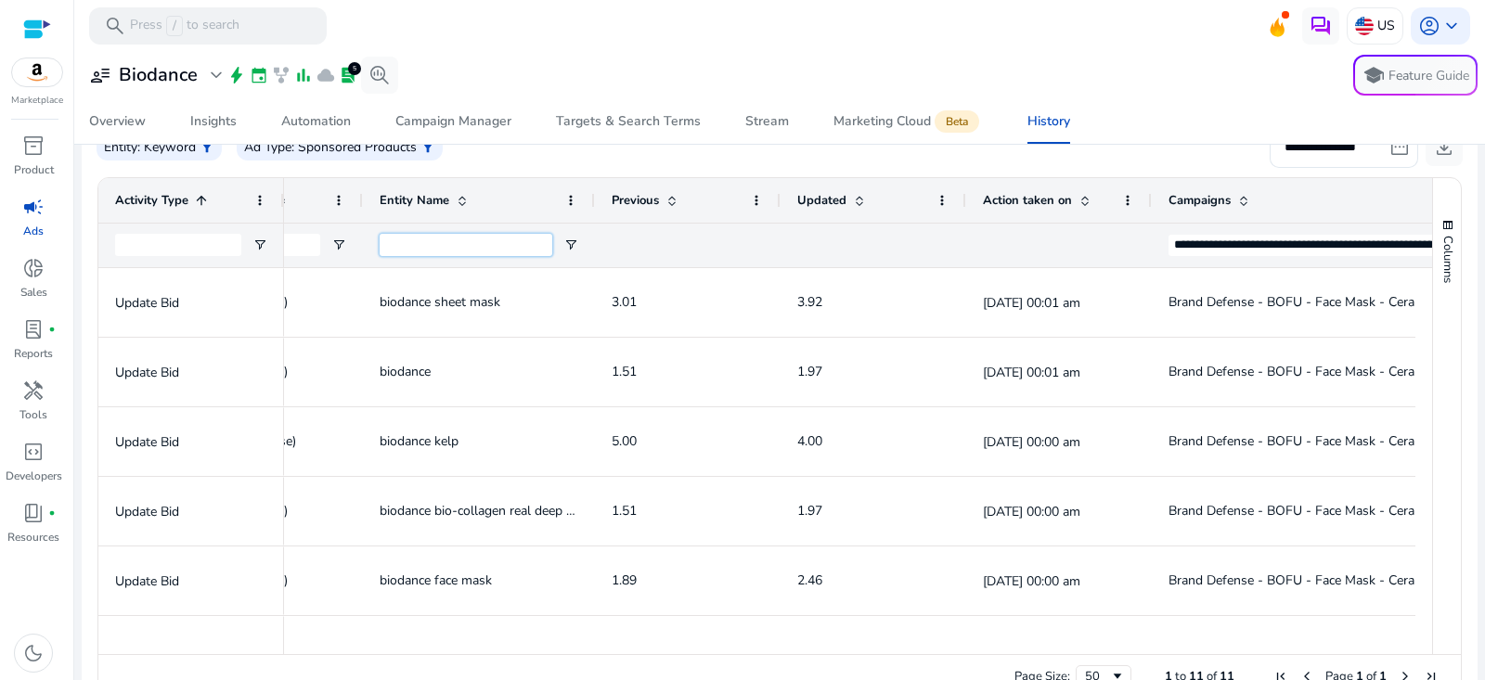
click at [471, 248] on input "Entity Name Filter Input" at bounding box center [466, 245] width 173 height 22
paste input "********"
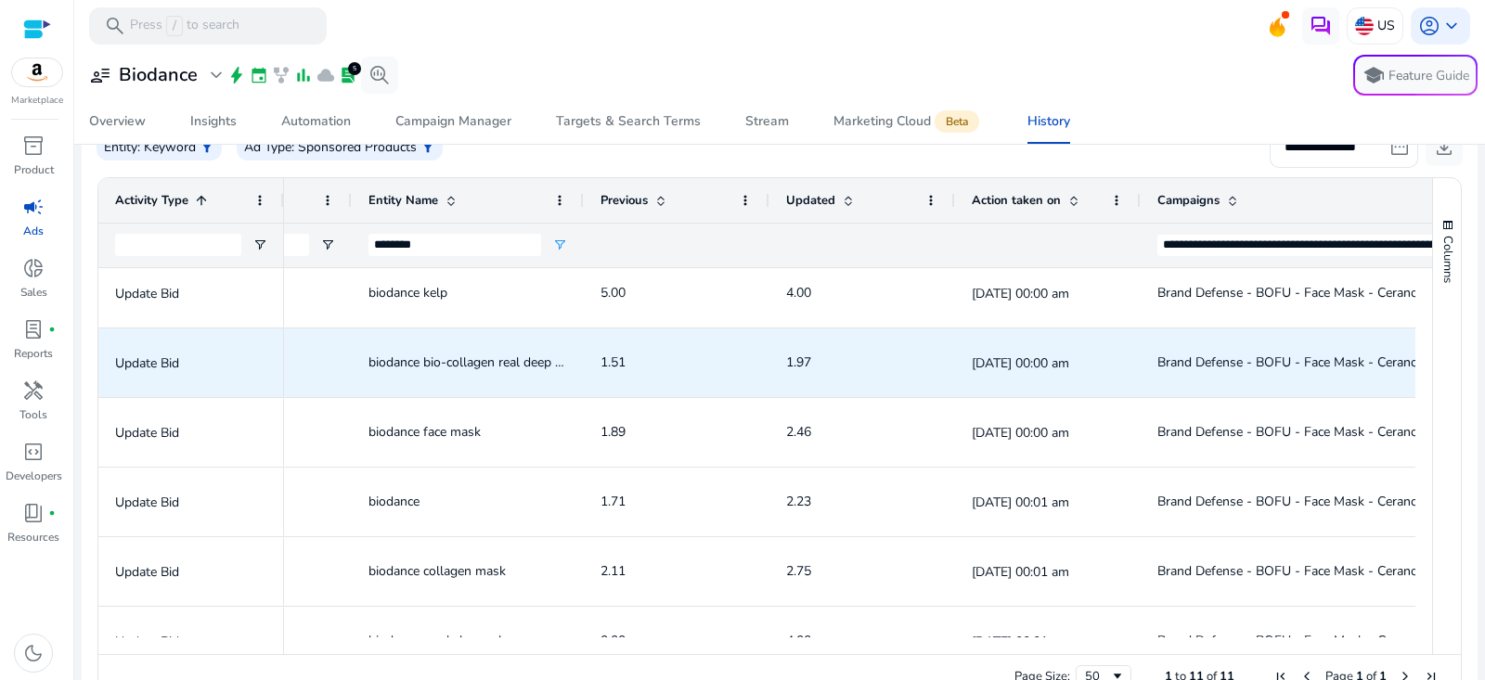
click at [471, 366] on span "biodance bio-collagen real deep mask" at bounding box center [476, 363] width 217 height 18
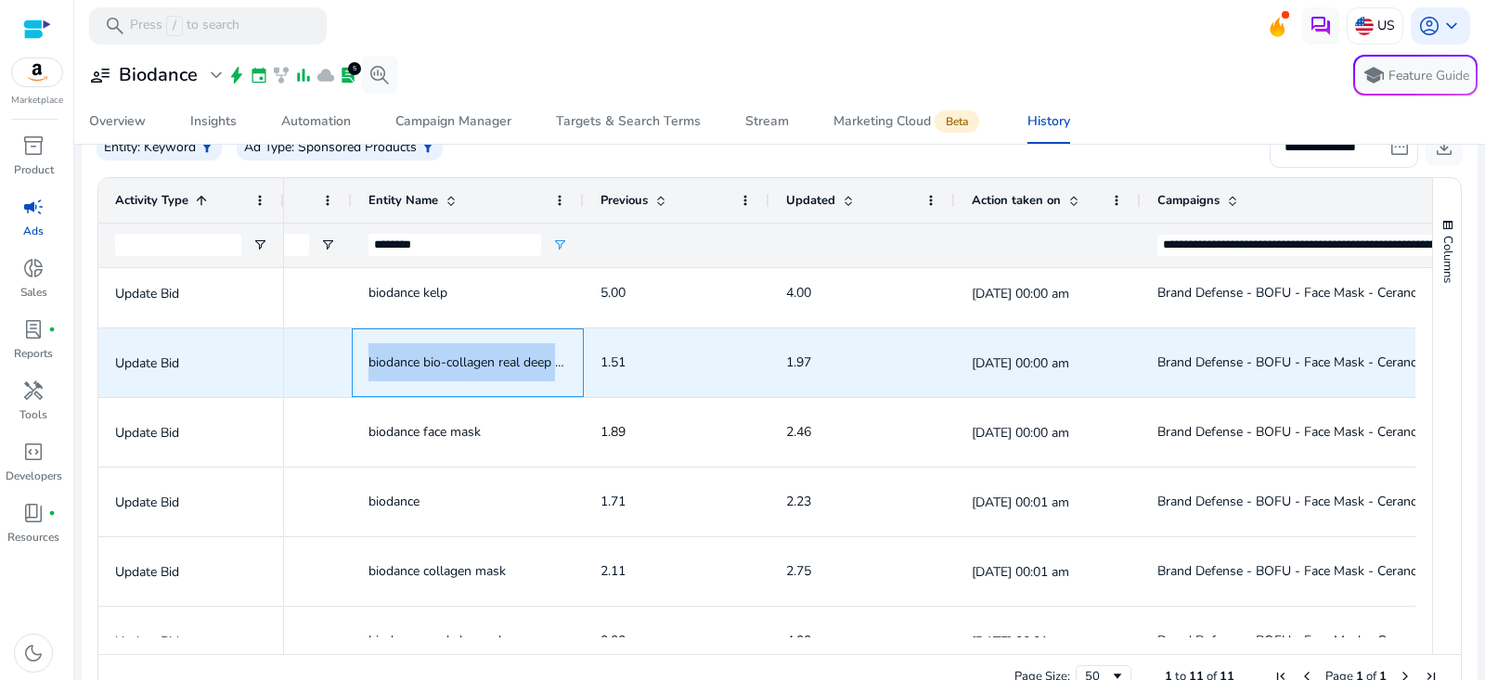
click at [471, 366] on span "biodance bio-collagen real deep mask" at bounding box center [476, 363] width 217 height 18
copy span "biodance bio-collagen real deep mask"
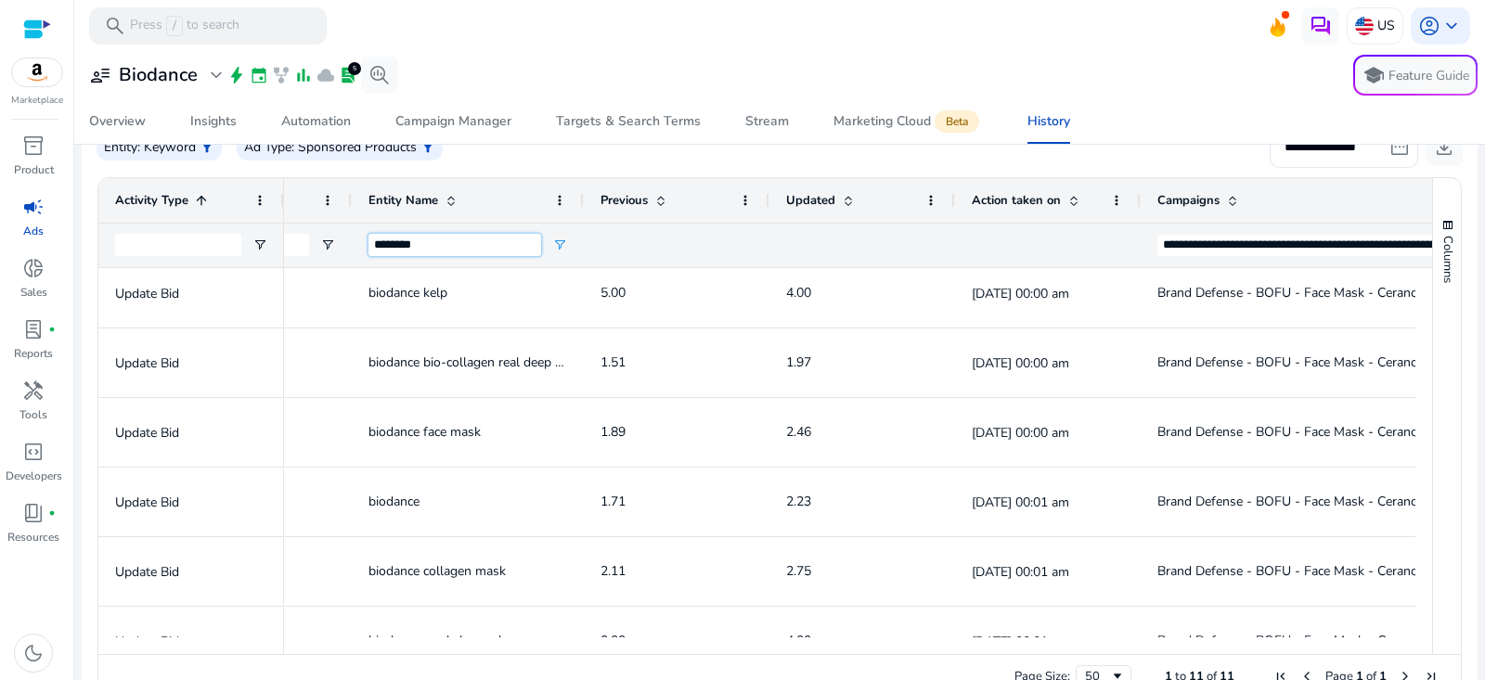
click at [482, 245] on input "********" at bounding box center [454, 245] width 173 height 22
click at [482, 246] on input "********" at bounding box center [454, 245] width 173 height 22
paste input "**********"
type input "**********"
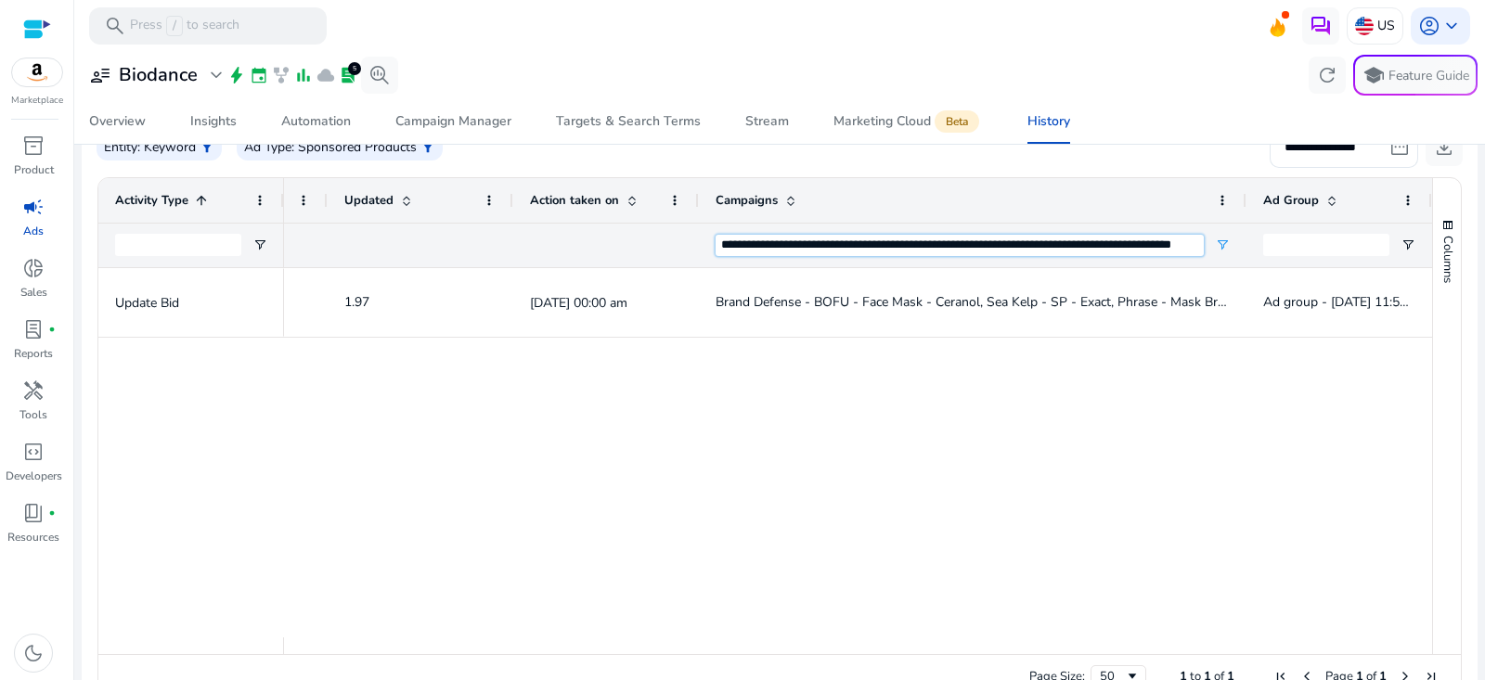
click at [1033, 249] on input "**********" at bounding box center [959, 246] width 488 height 22
paste input "Campaigns Filter Input"
type input "**********"
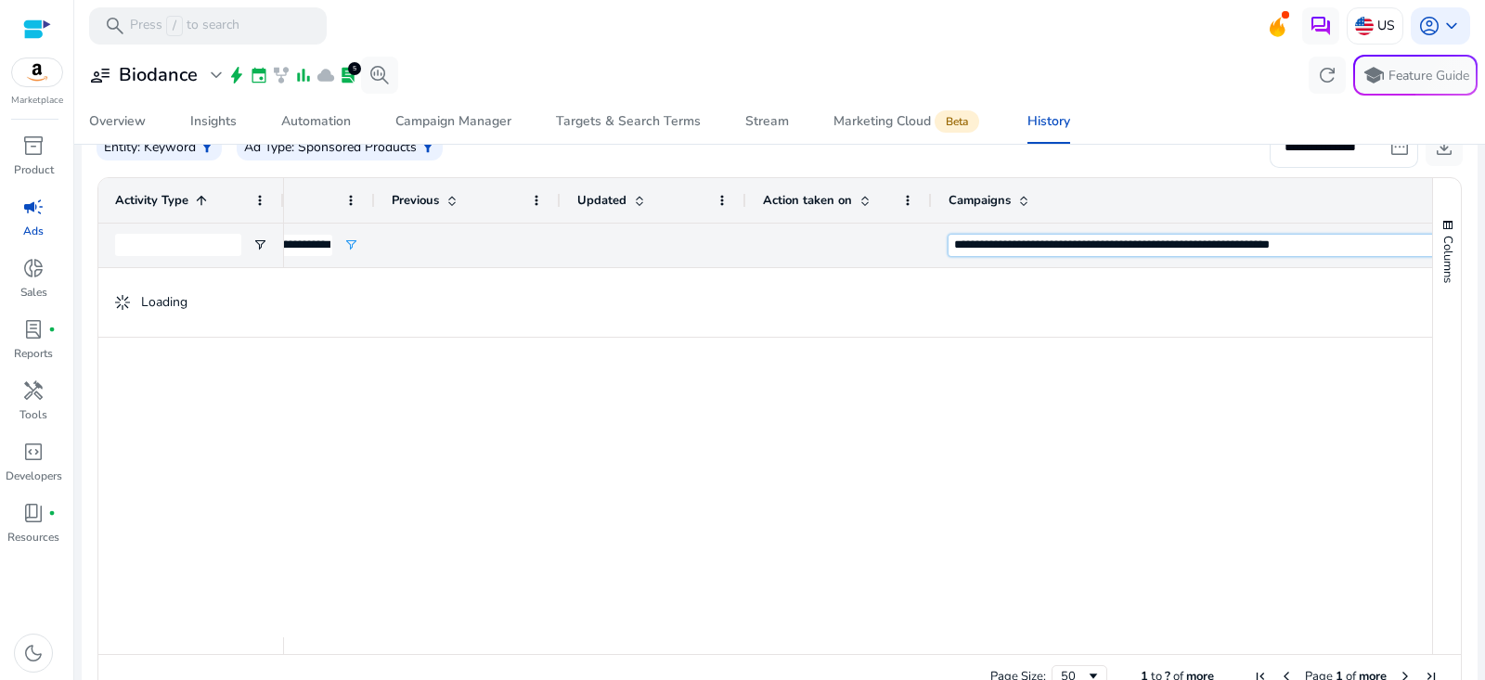
scroll to position [0, 809]
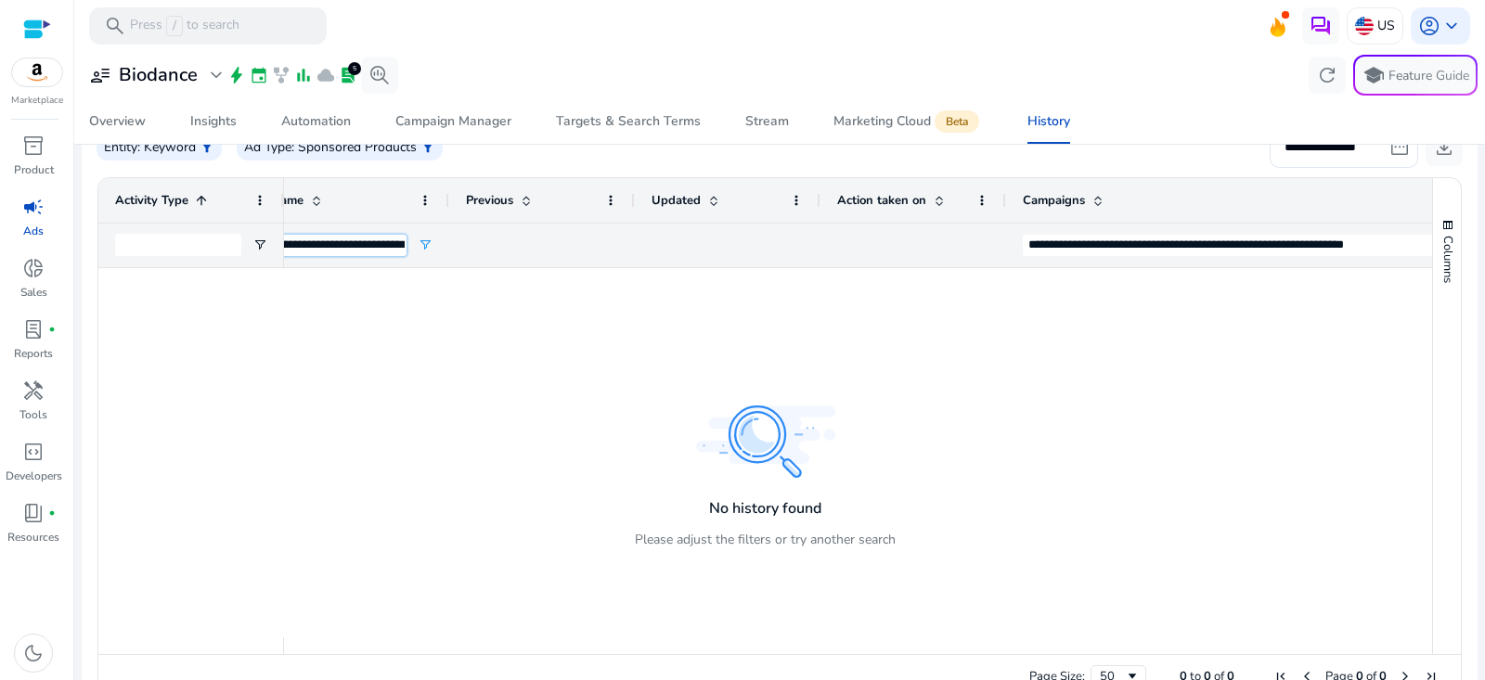
click at [369, 242] on input "**********" at bounding box center [320, 246] width 173 height 22
click at [368, 242] on input "**********" at bounding box center [320, 246] width 173 height 22
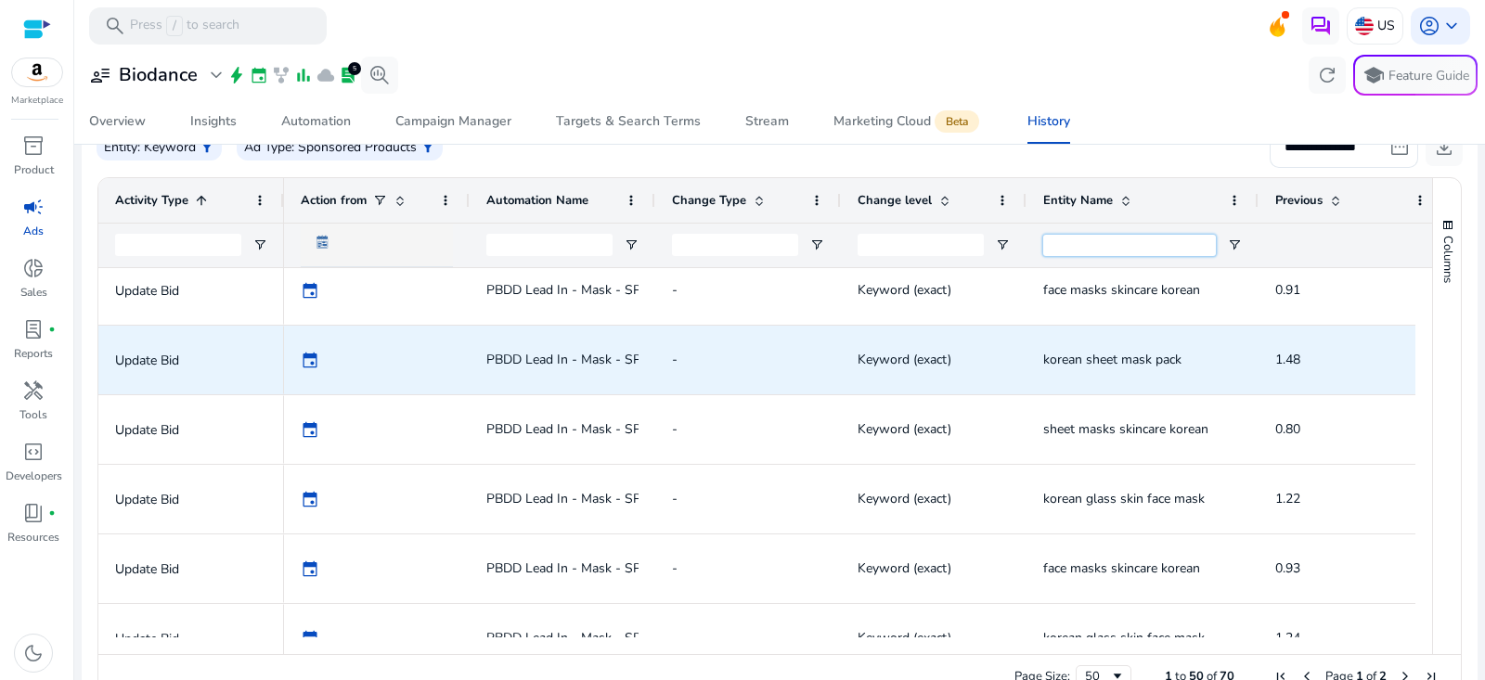
scroll to position [336, 0]
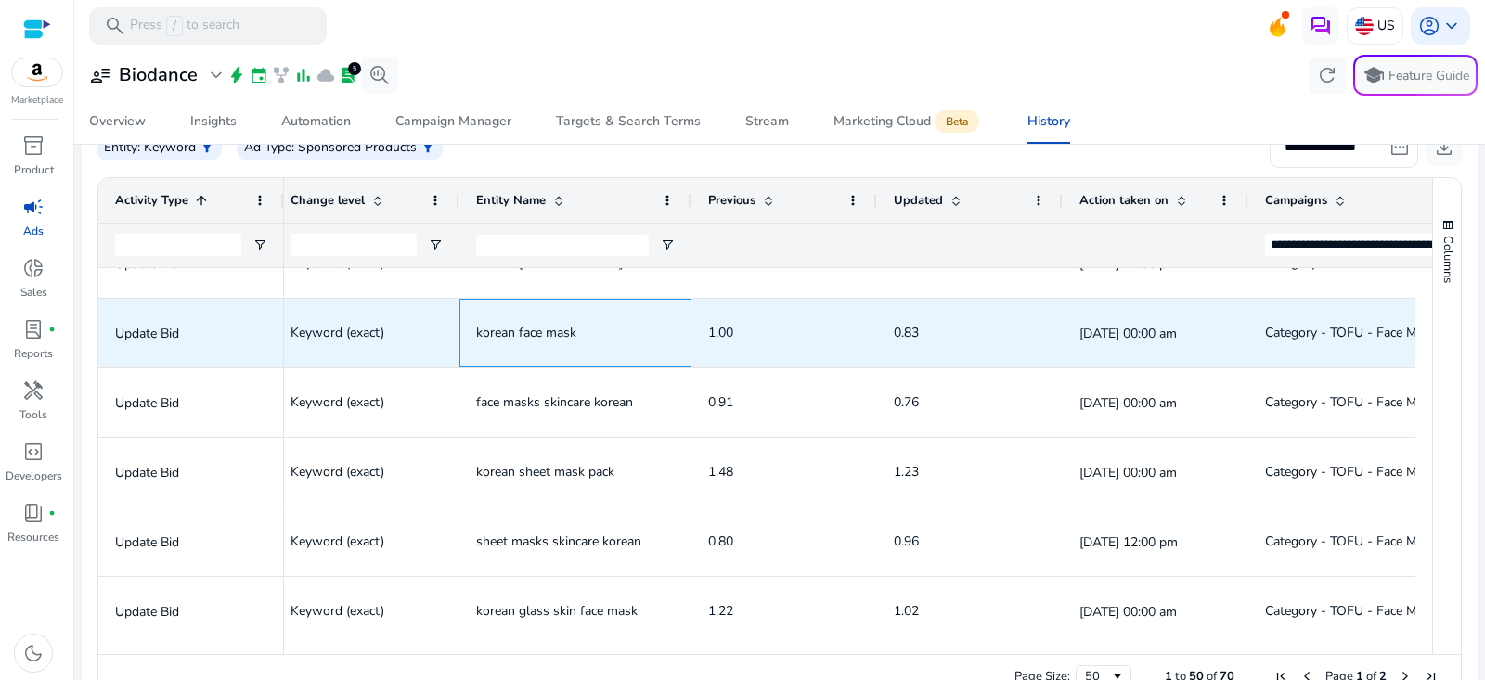
click at [553, 331] on span "korean face mask" at bounding box center [526, 333] width 100 height 18
copy span "korean face mask"
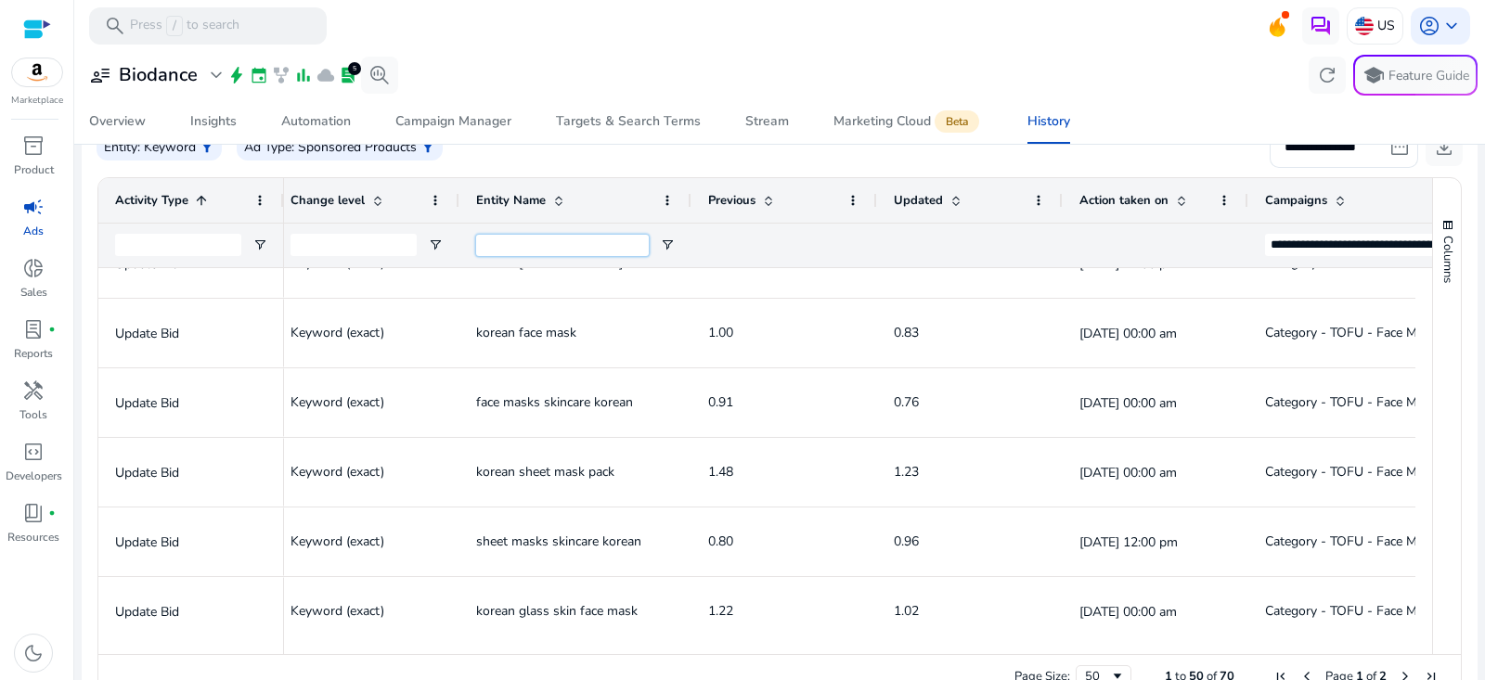
click at [573, 236] on input "Entity Name Filter Input" at bounding box center [562, 246] width 173 height 22
paste input "**********"
type input "**********"
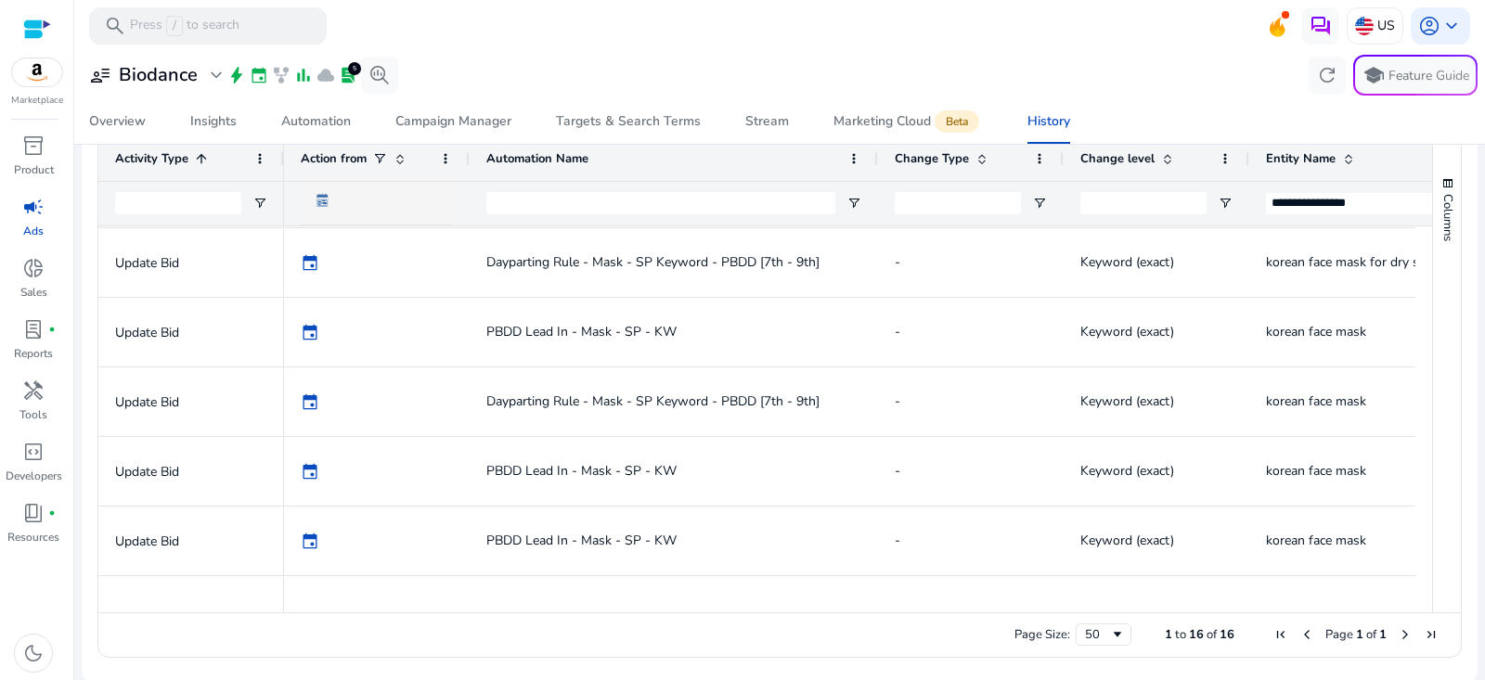
drag, startPoint x: 651, startPoint y: 159, endPoint x: 873, endPoint y: 161, distance: 222.7
click at [873, 161] on div at bounding box center [876, 158] width 7 height 45
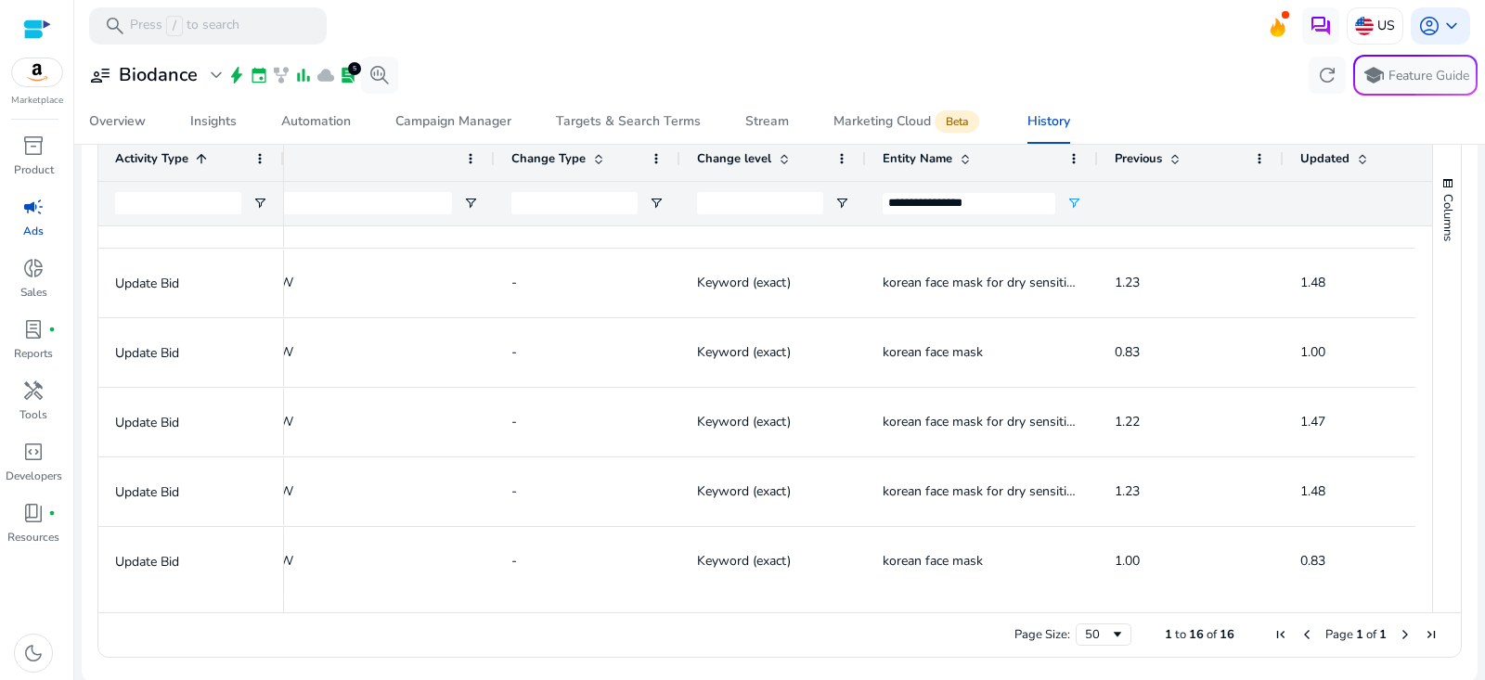
click at [1023, 187] on div "**********" at bounding box center [969, 204] width 173 height 44
click at [1019, 199] on input "**********" at bounding box center [969, 204] width 173 height 22
click at [992, 199] on input "**********" at bounding box center [969, 204] width 173 height 22
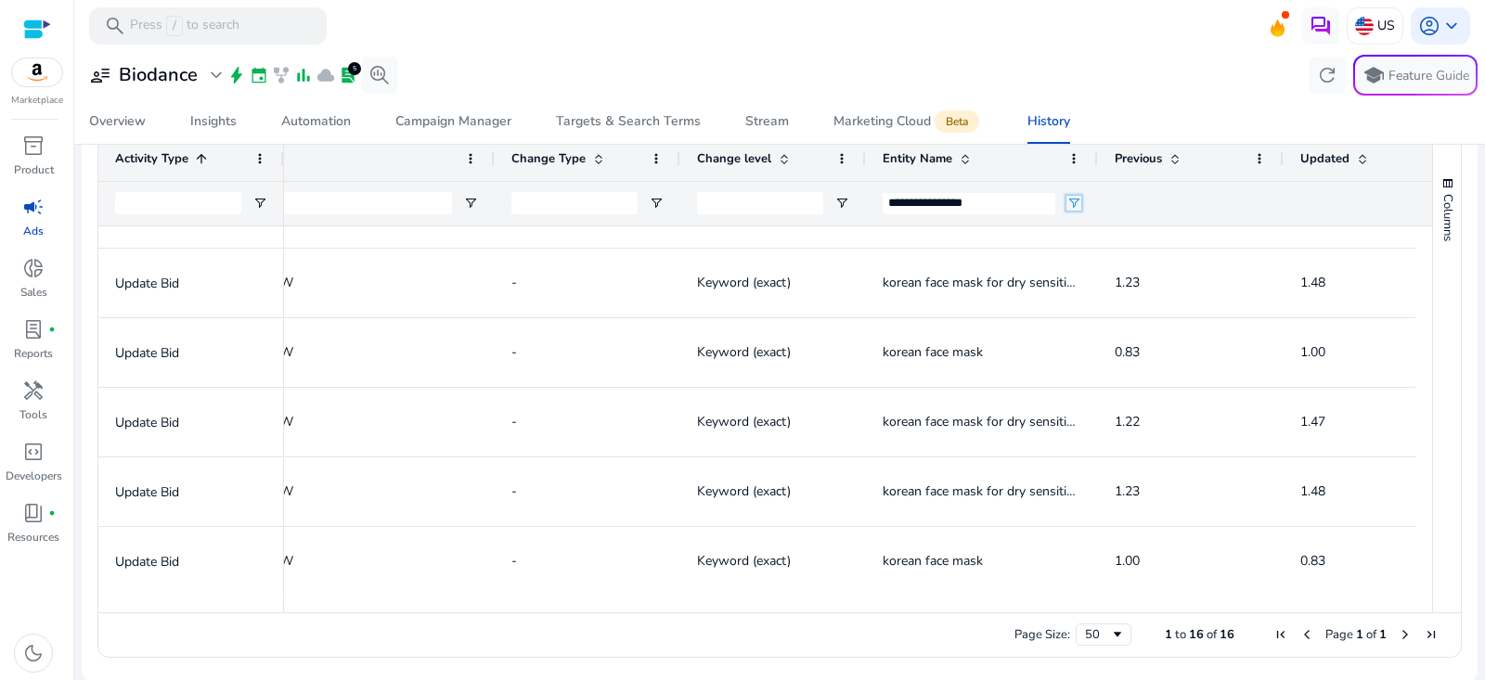
click at [1076, 199] on span "Open Filter Menu" at bounding box center [1073, 203] width 15 height 15
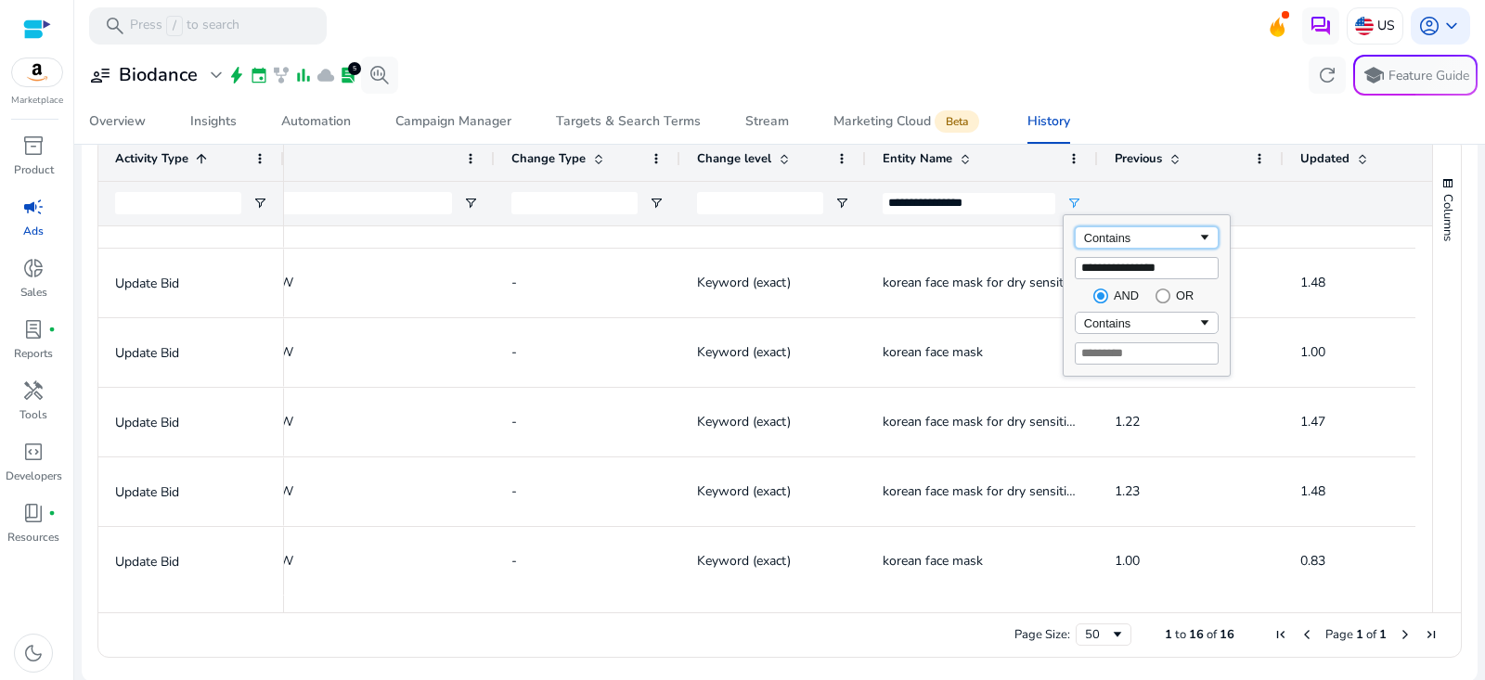
click at [1140, 236] on div "Contains" at bounding box center [1140, 238] width 113 height 14
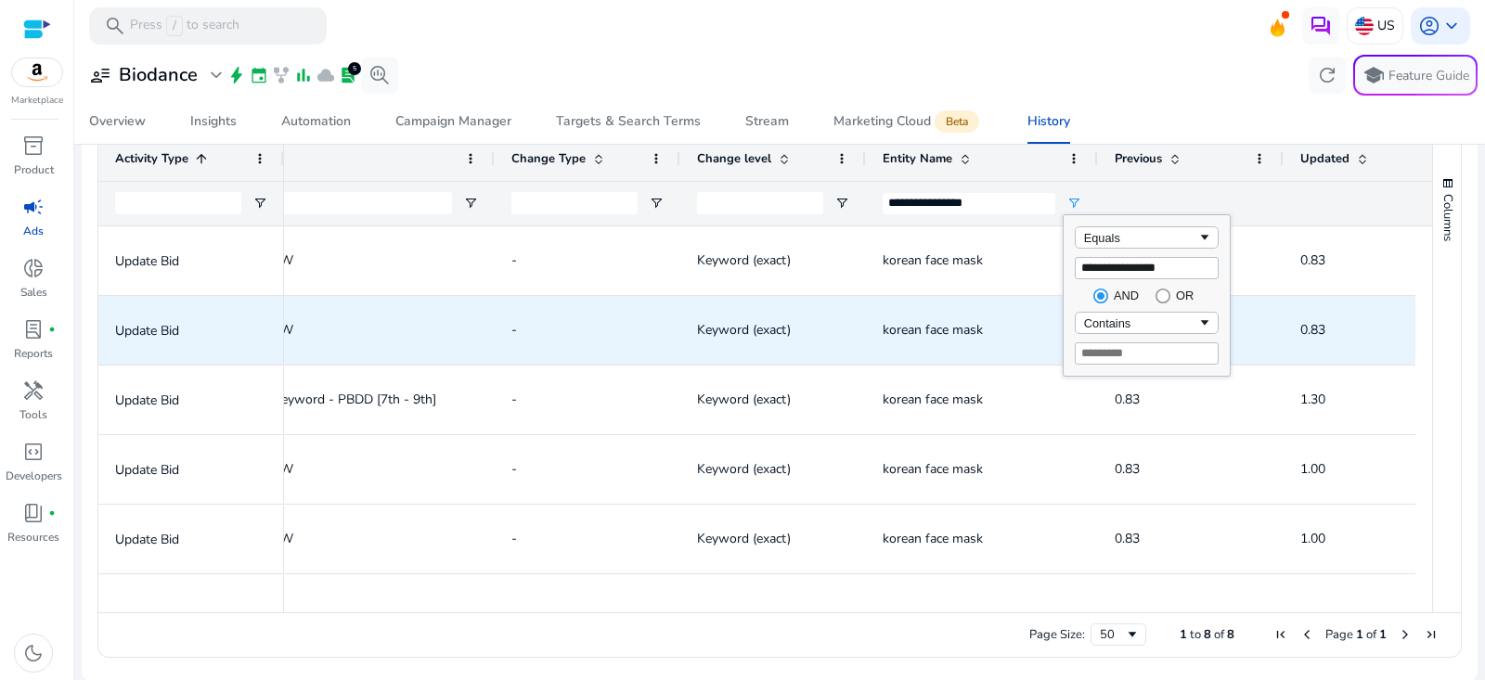
click at [643, 367] on div "-" at bounding box center [587, 400] width 152 height 67
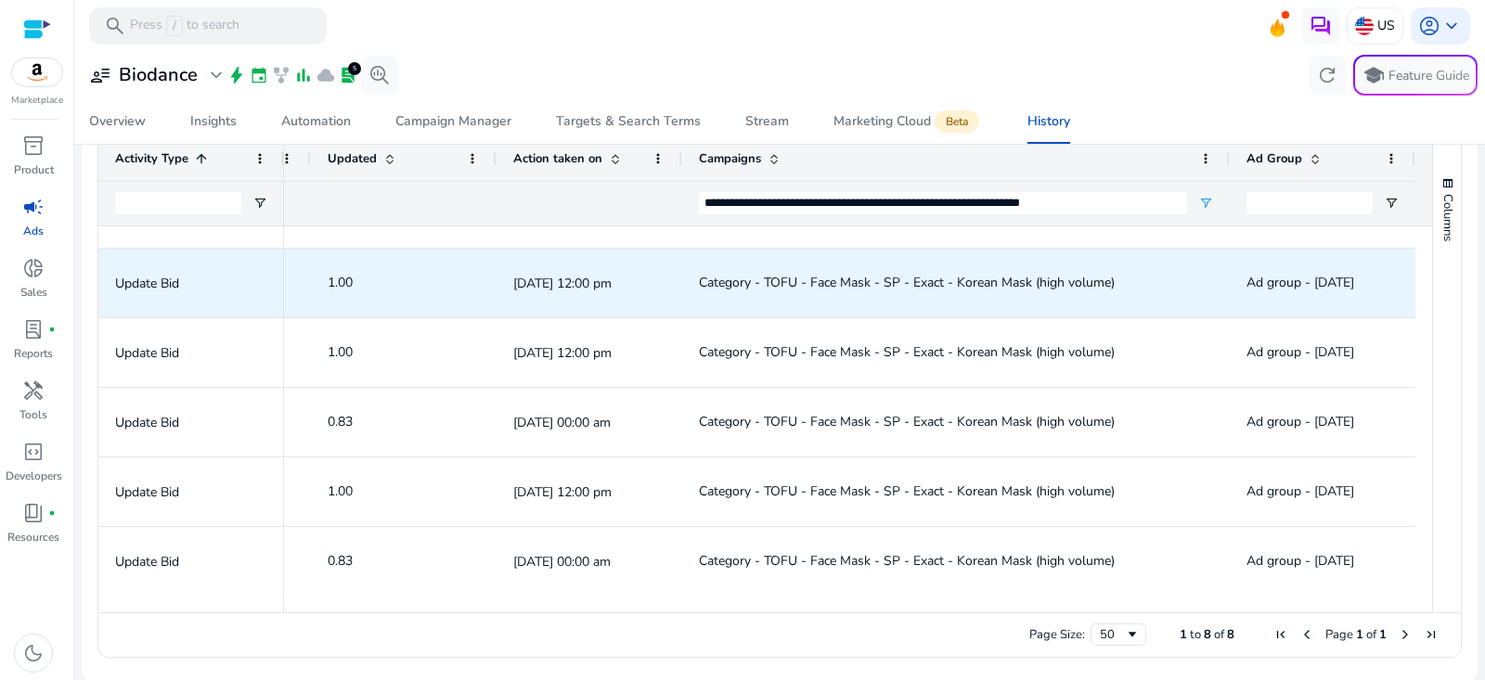
click at [951, 277] on span "Category - TOFU - Face Mask - SP - Exact - Korean Mask (high volume)" at bounding box center [907, 283] width 416 height 18
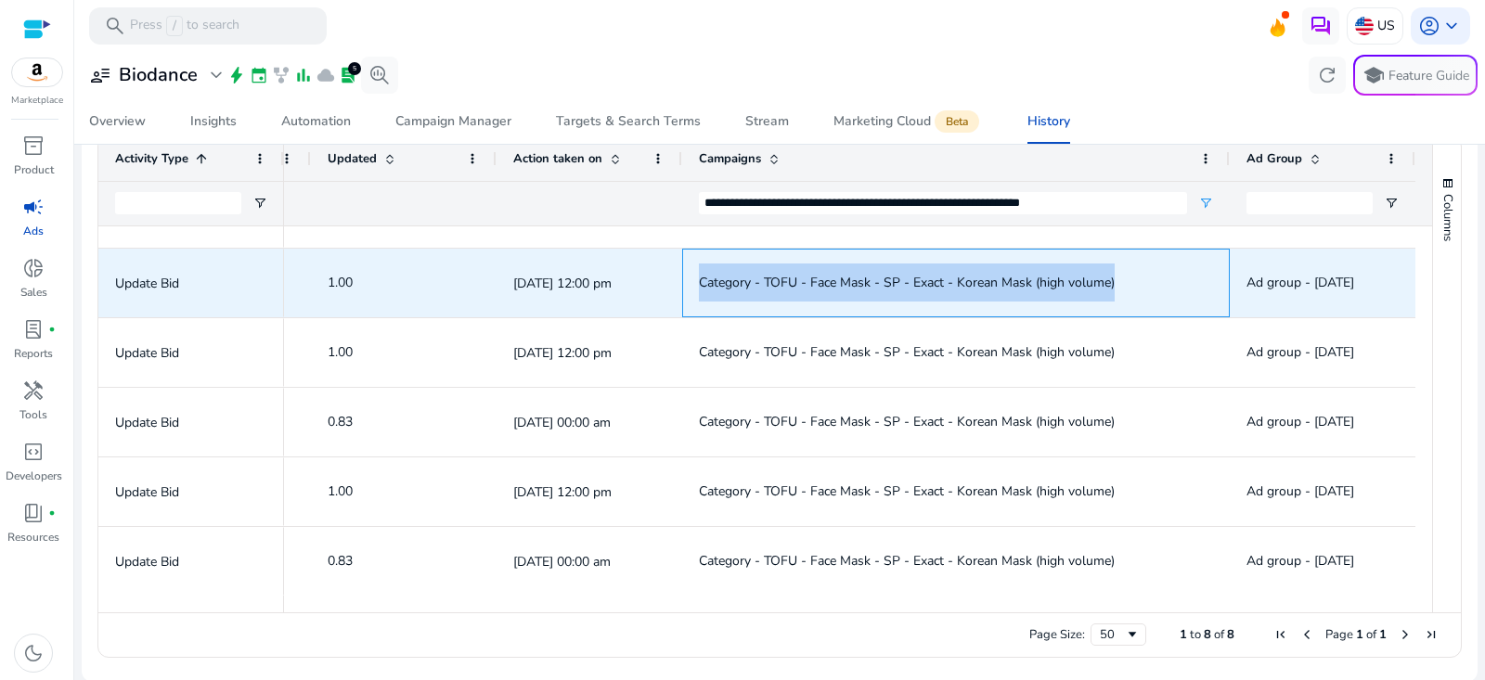
click at [951, 277] on span "Category - TOFU - Face Mask - SP - Exact - Korean Mask (high volume)" at bounding box center [907, 283] width 416 height 18
copy span "Category - TOFU - Face Mask - SP - Exact - Korean Mask (high volume)"
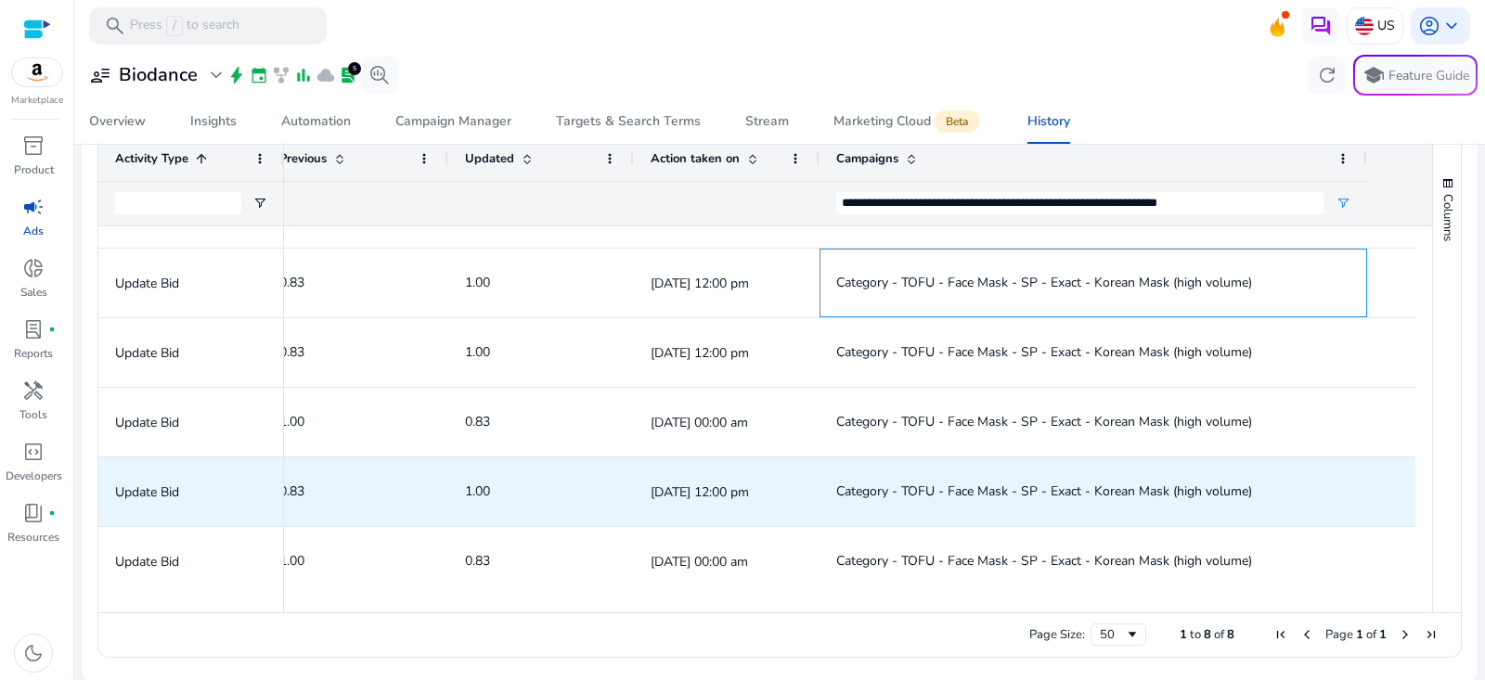
scroll to position [0, 1360]
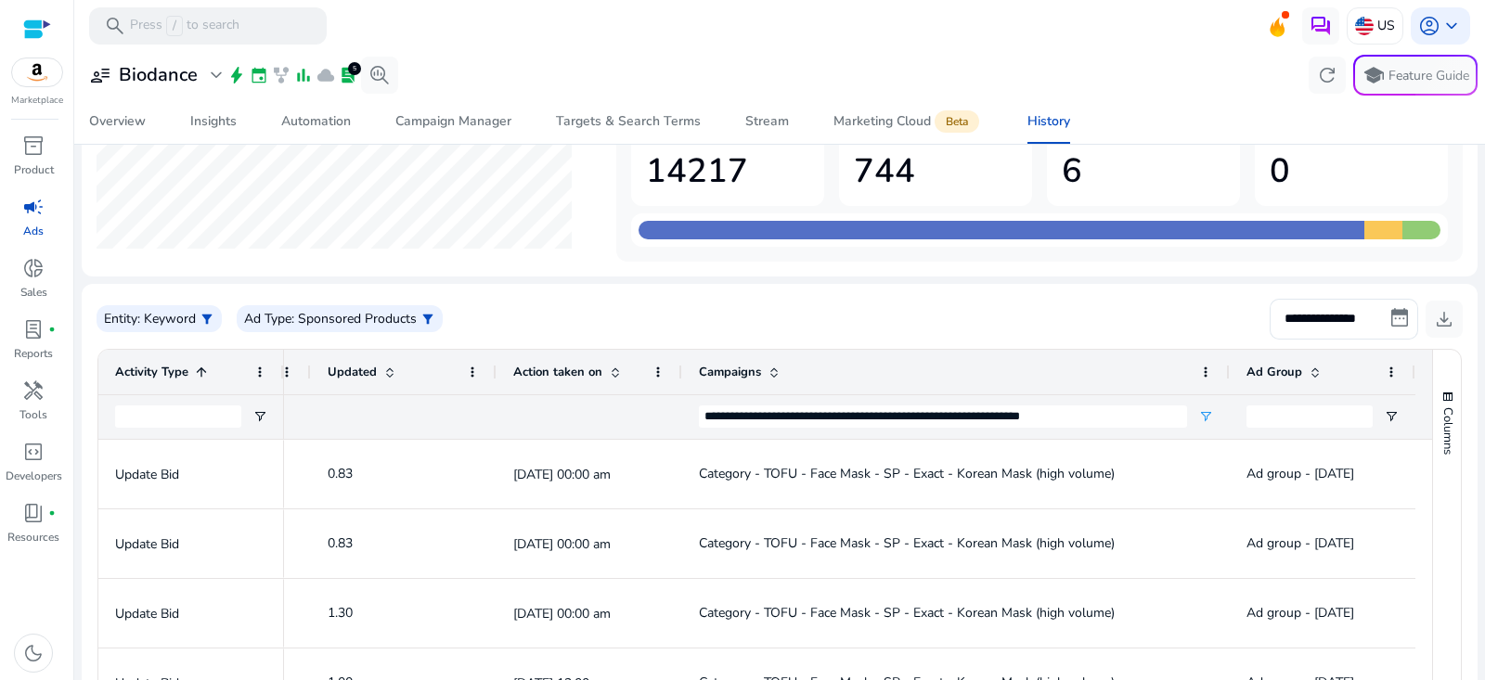
click at [774, 316] on div "**********" at bounding box center [780, 319] width 1366 height 41
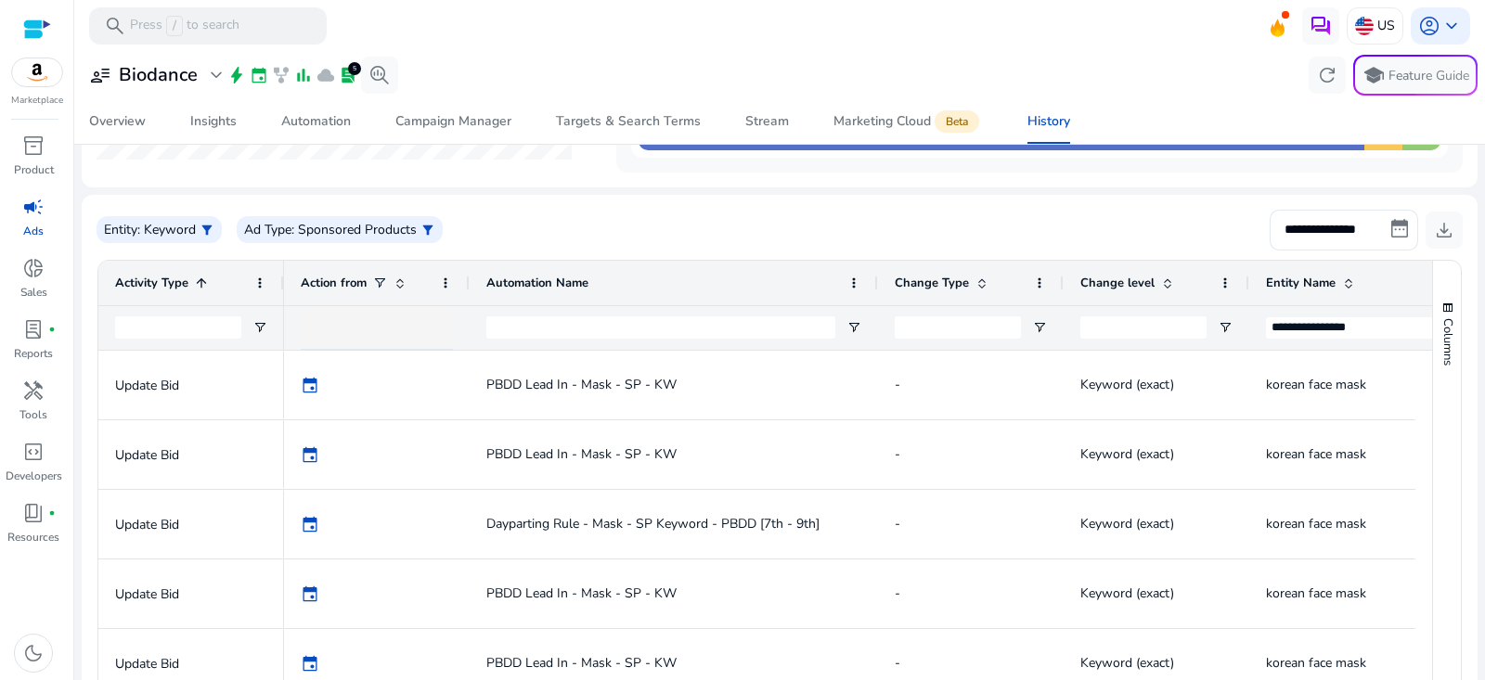
click at [374, 280] on span at bounding box center [379, 283] width 15 height 15
click at [380, 283] on span at bounding box center [379, 283] width 15 height 15
click at [327, 328] on img at bounding box center [323, 324] width 14 height 15
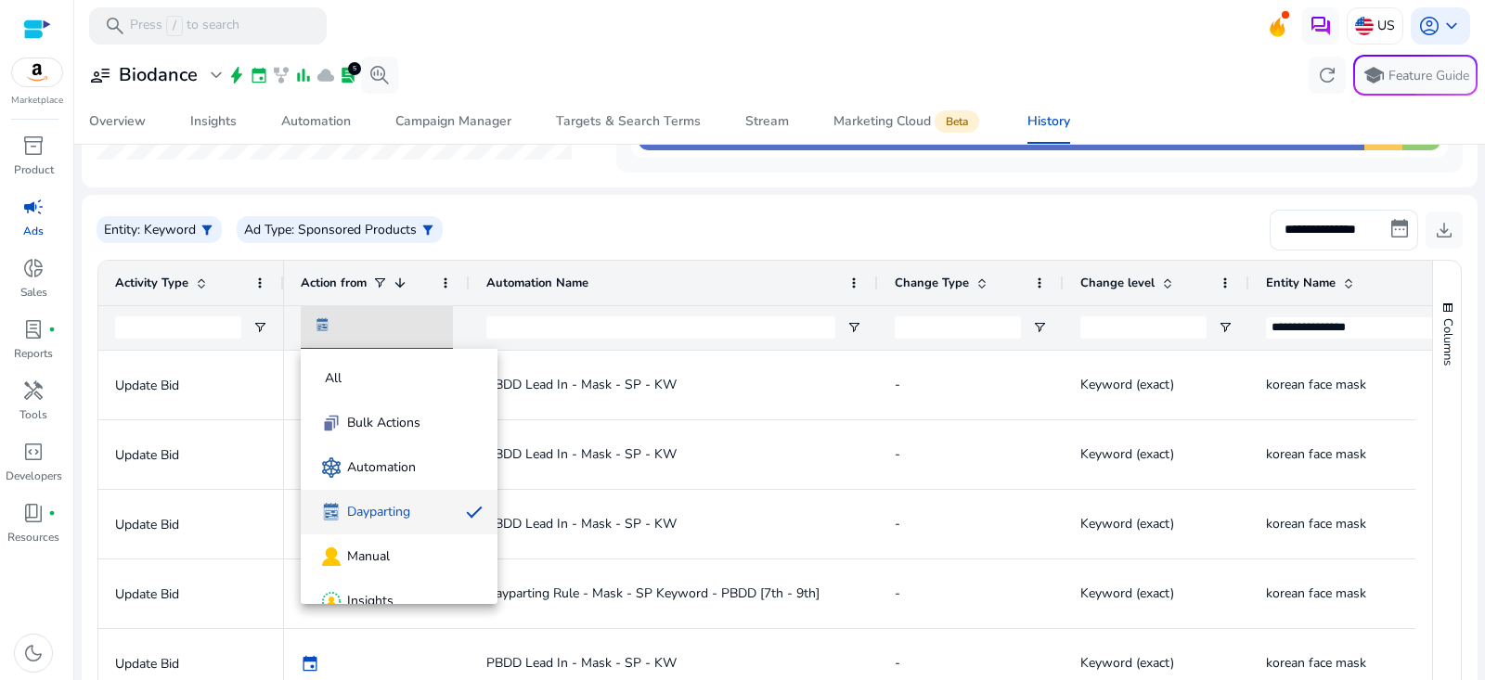
click at [715, 240] on div at bounding box center [742, 340] width 1485 height 680
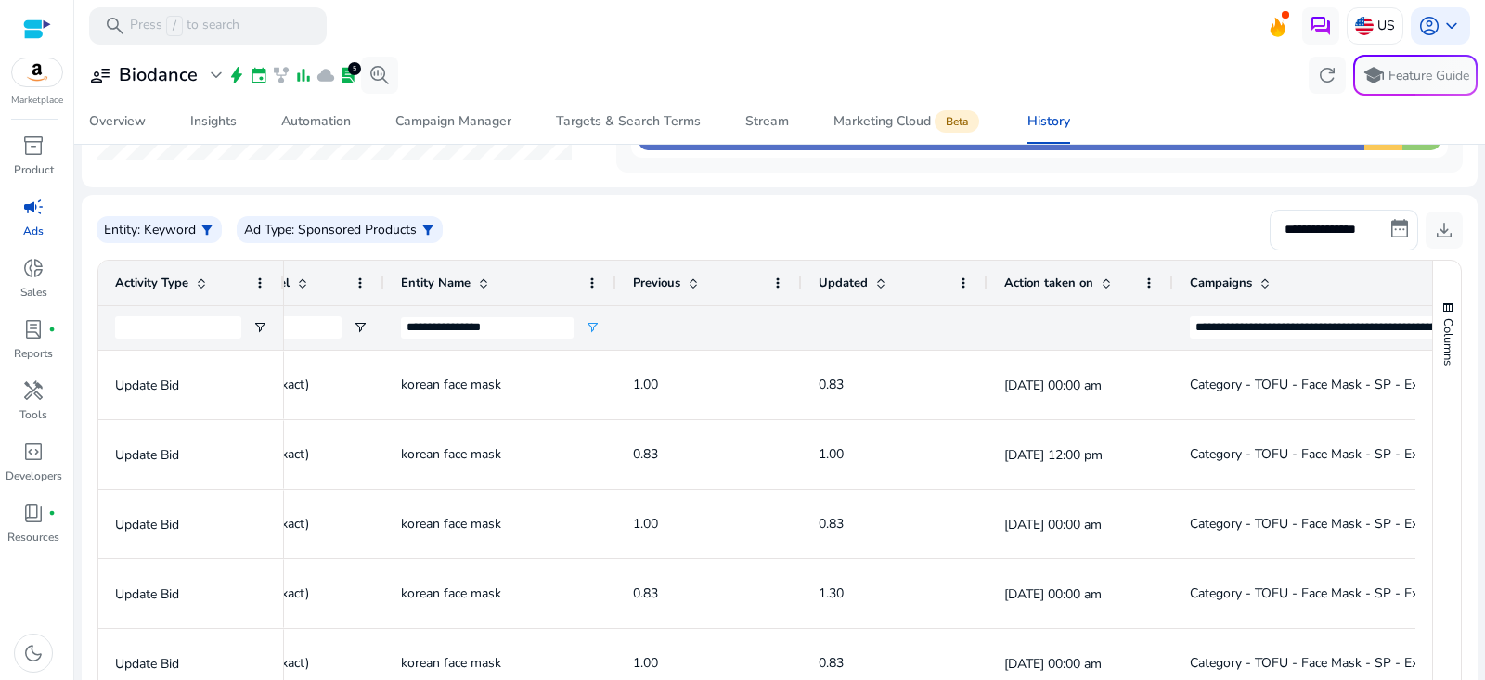
click at [1089, 290] on span "Action taken on" at bounding box center [1048, 283] width 89 height 17
click at [1093, 286] on span at bounding box center [1103, 283] width 20 height 15
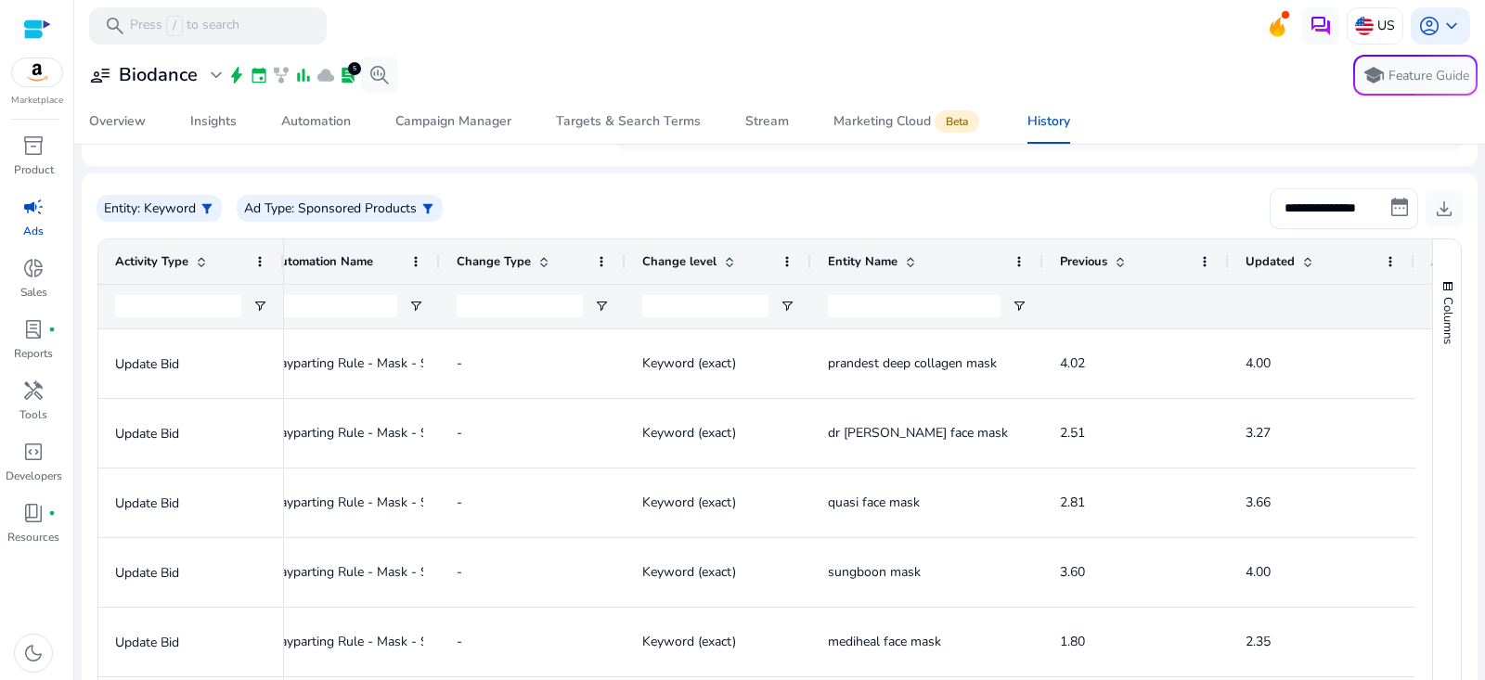
scroll to position [192, 0]
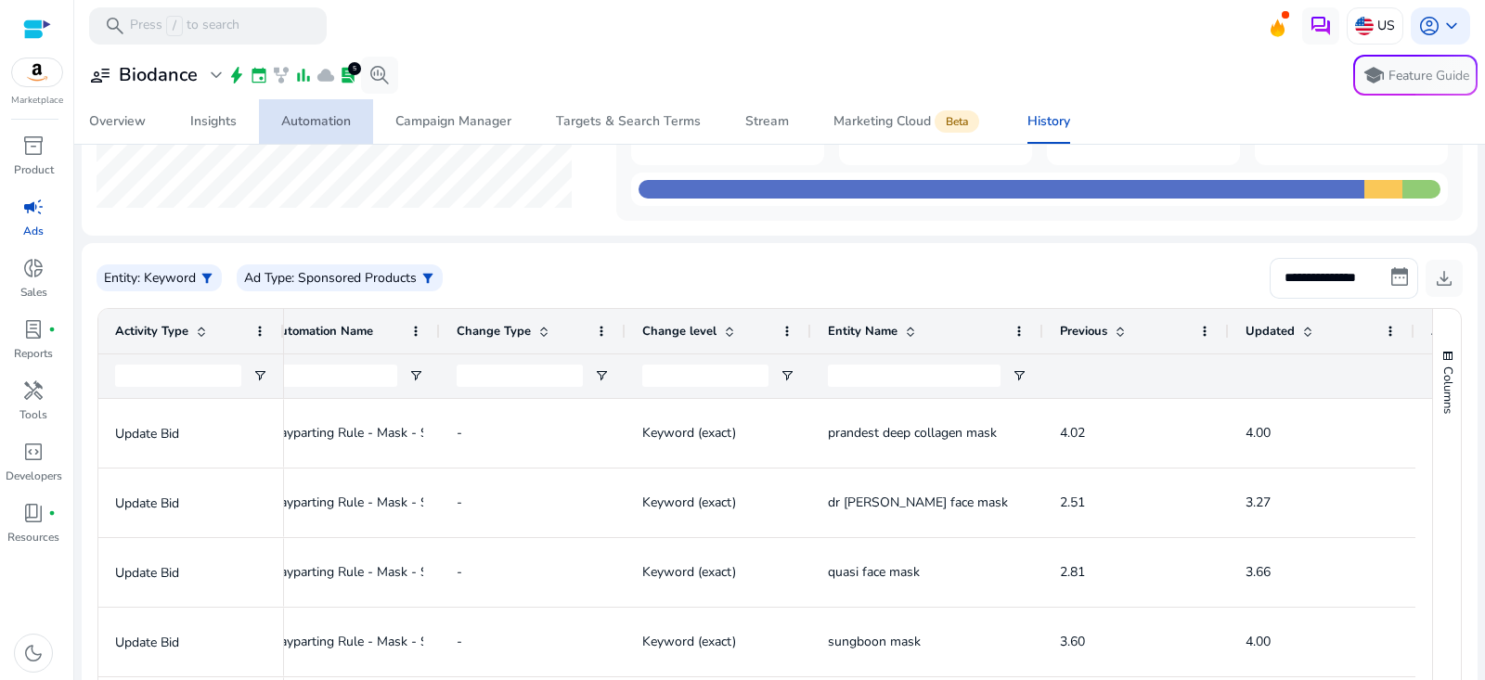
click at [308, 135] on span "Automation" at bounding box center [316, 121] width 70 height 45
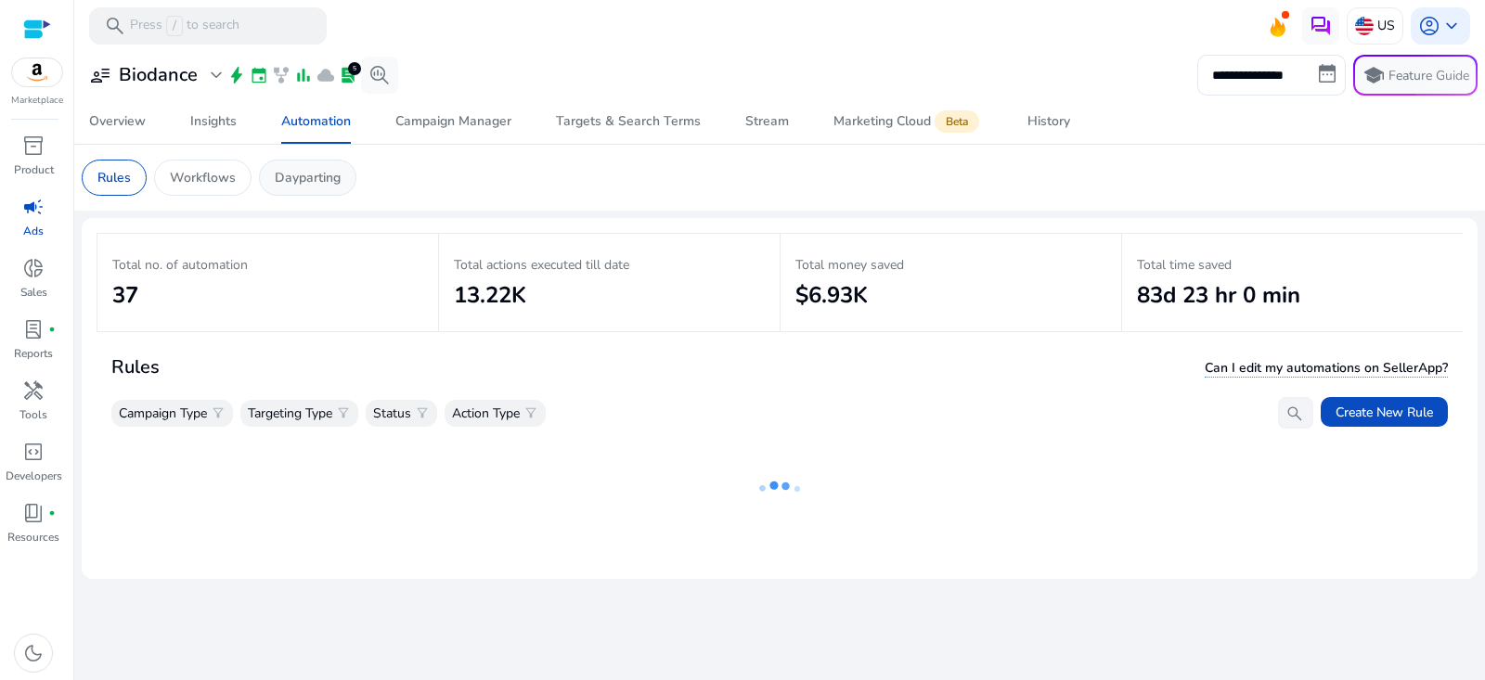
click at [315, 168] on p "Dayparting" at bounding box center [308, 177] width 66 height 19
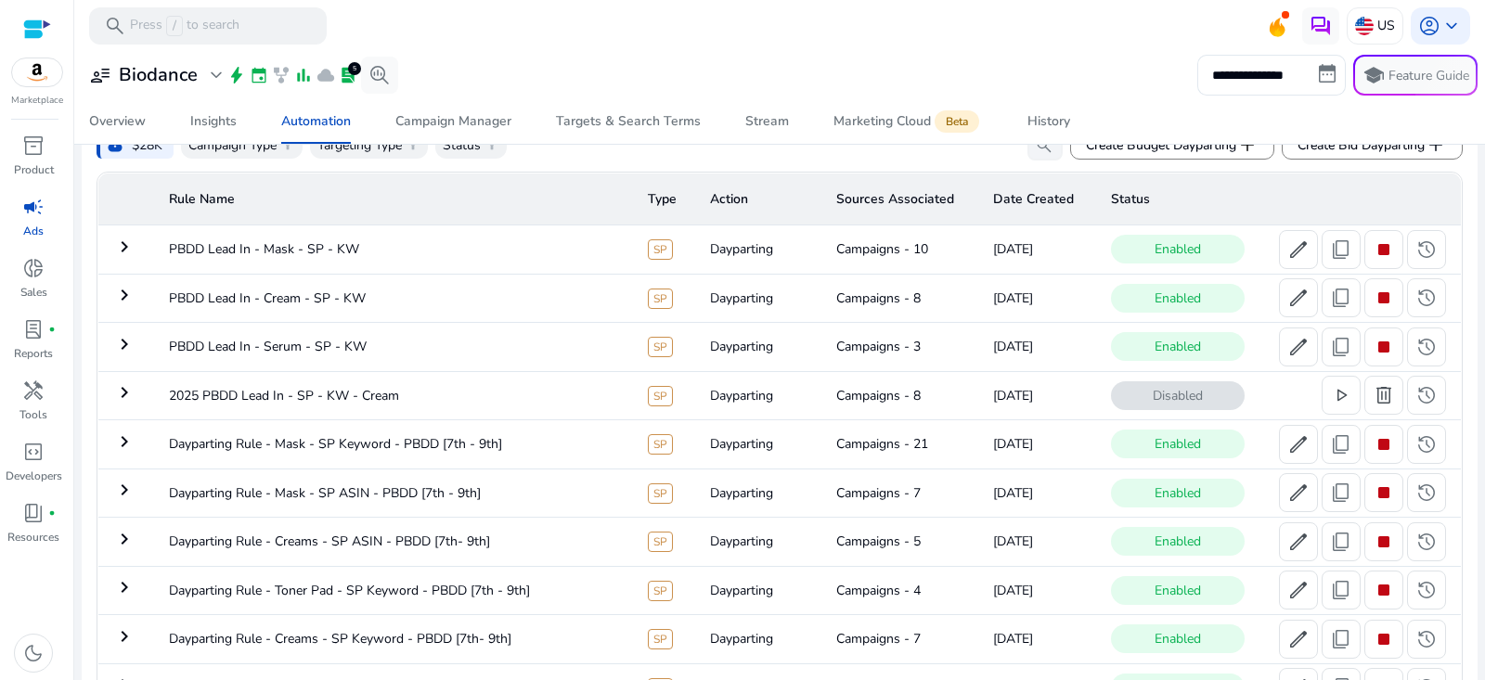
click at [117, 337] on mat-icon "keyboard_arrow_right" at bounding box center [124, 344] width 22 height 22
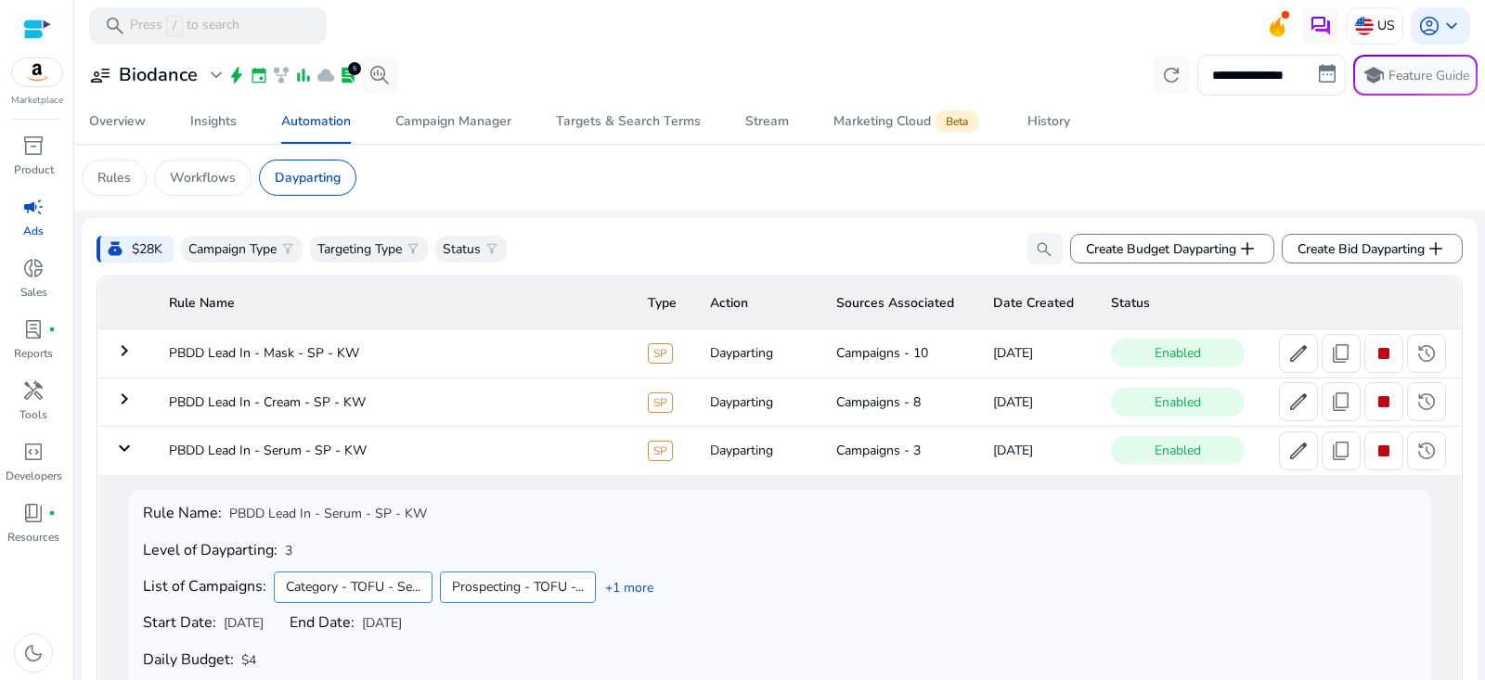
click at [126, 445] on mat-icon "keyboard_arrow_down" at bounding box center [124, 448] width 22 height 22
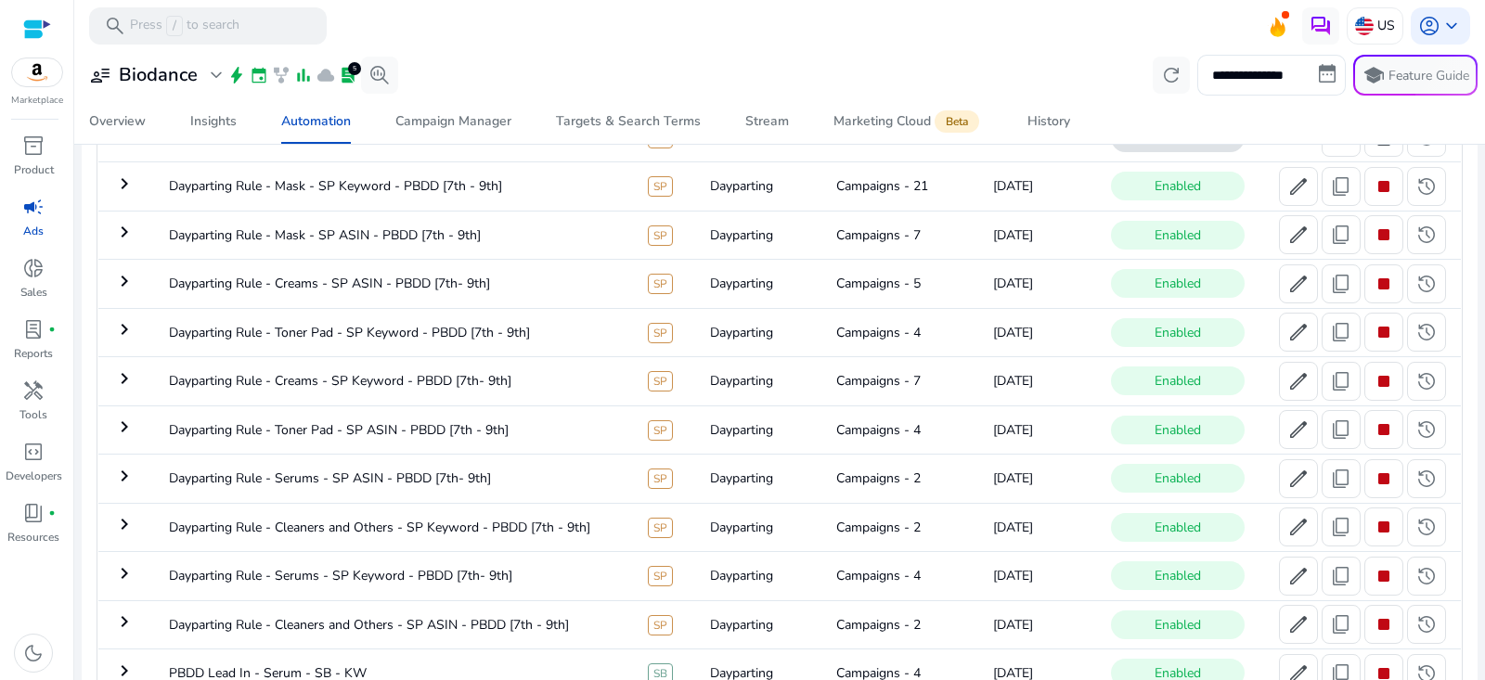
click at [131, 351] on tbody "keyboard_arrow_right PBDD Lead In - Mask - SP - KW SP Dayparting Campaigns - 10…" at bounding box center [779, 528] width 1363 height 1121
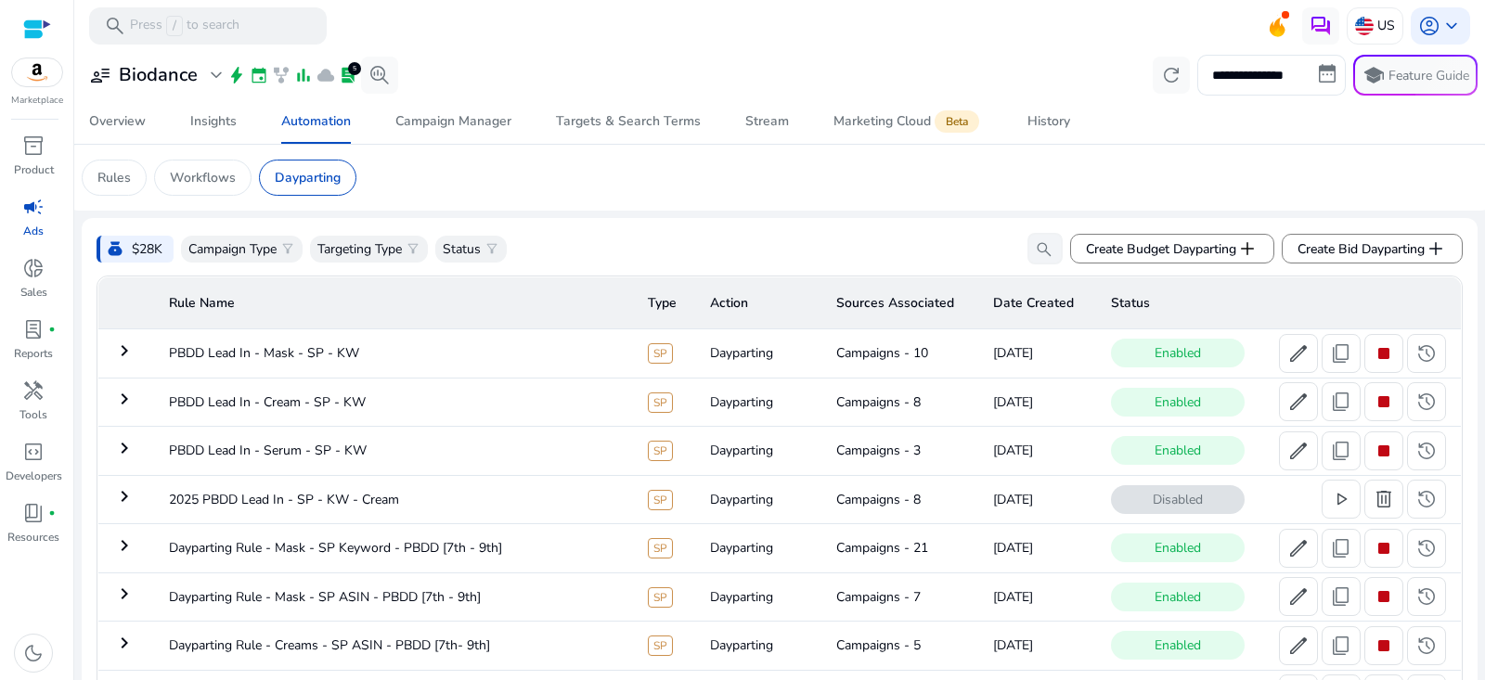
click at [122, 347] on mat-icon "keyboard_arrow_right" at bounding box center [124, 351] width 22 height 22
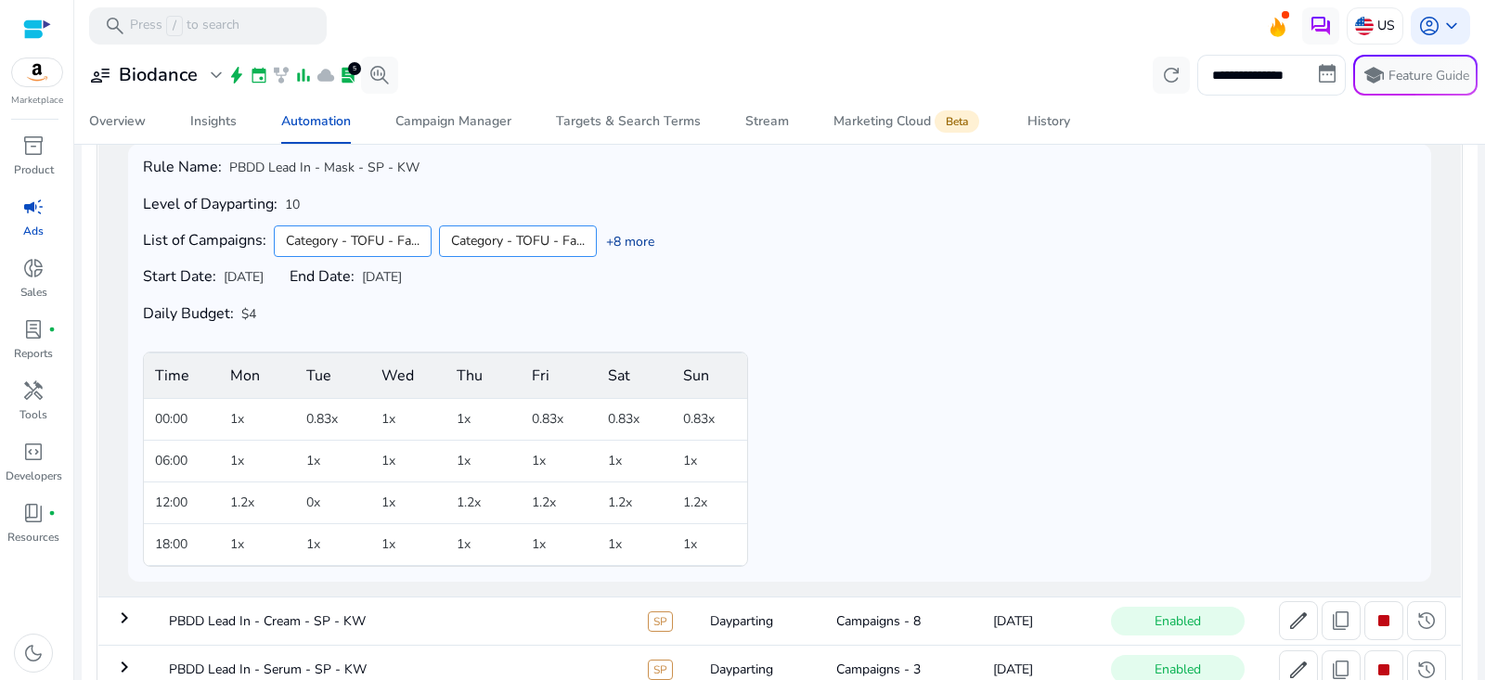
click at [638, 232] on link "+8 more" at bounding box center [626, 241] width 58 height 19
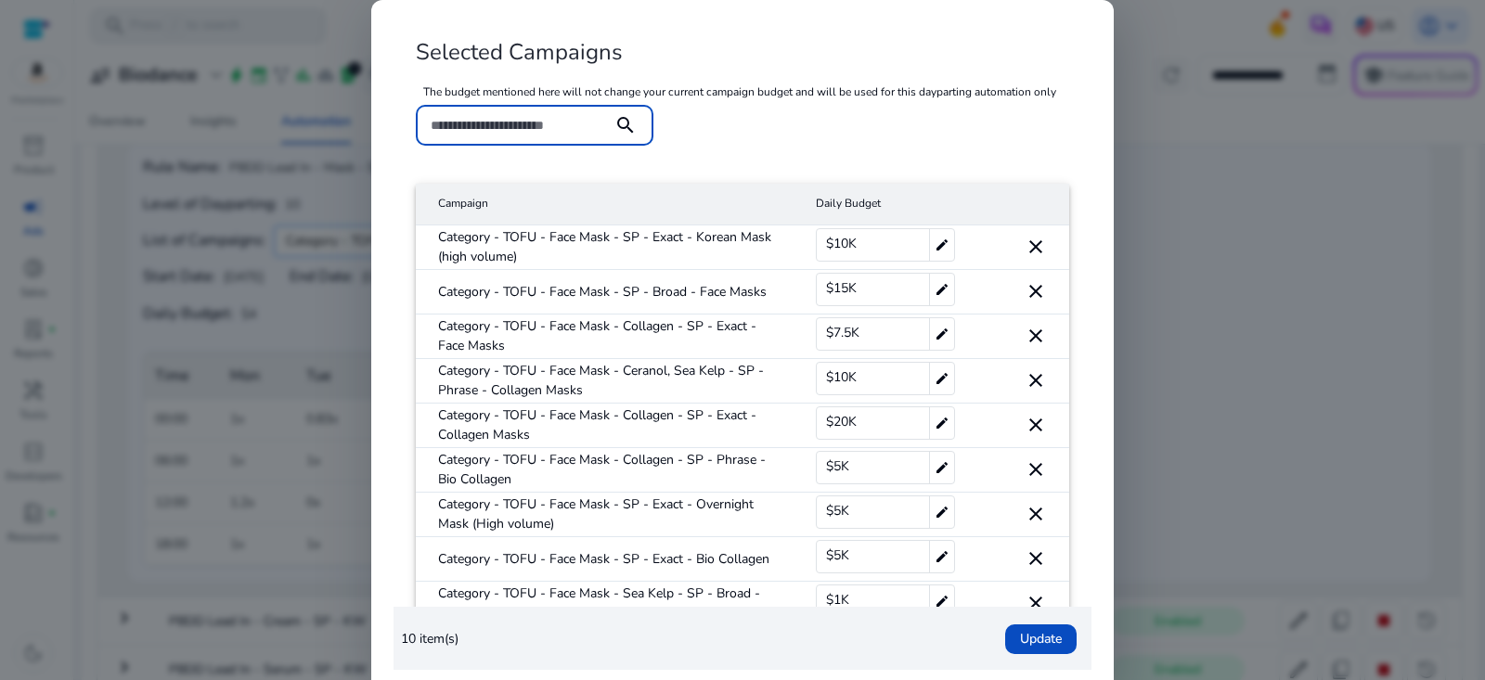
click at [673, 233] on mat-cell "Category - TOFU - Face Mask - SP - Exact - Korean Mask (high volume)" at bounding box center [608, 248] width 385 height 45
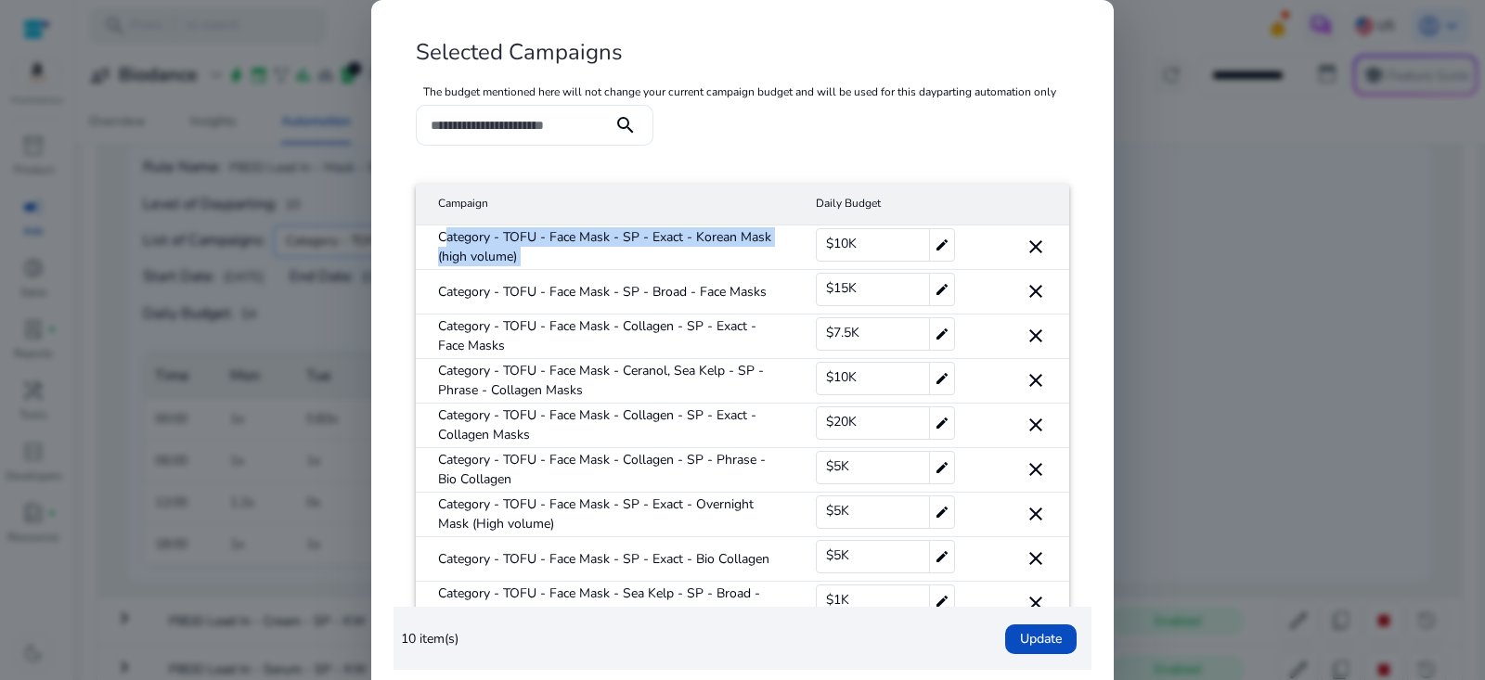
click at [673, 233] on mat-cell "Category - TOFU - Face Mask - SP - Exact - Korean Mask (high volume)" at bounding box center [608, 248] width 385 height 45
copy mat-cell "Category - TOFU - Face Mask - SP - Exact - Korean Mask (high volume)"
click at [292, 530] on div at bounding box center [742, 340] width 1485 height 680
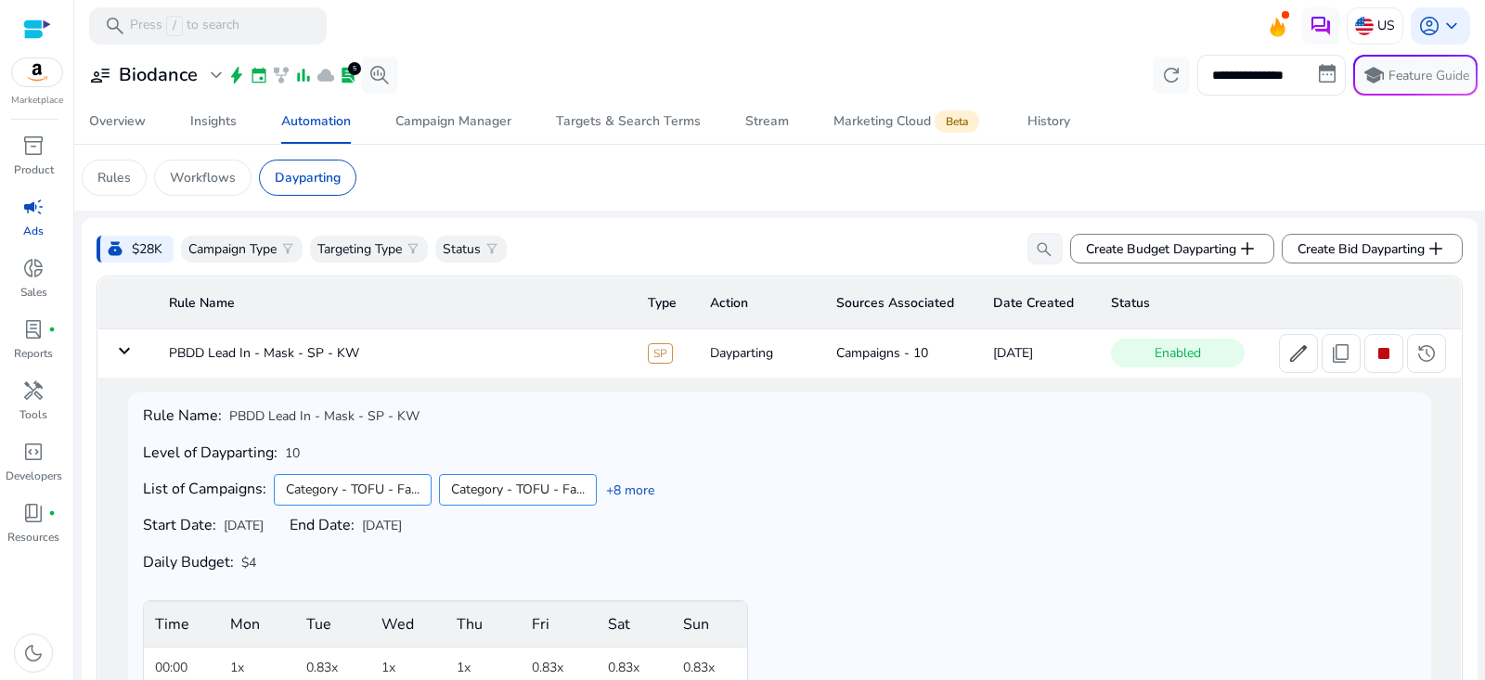
click at [120, 345] on mat-icon "keyboard_arrow_down" at bounding box center [124, 351] width 22 height 22
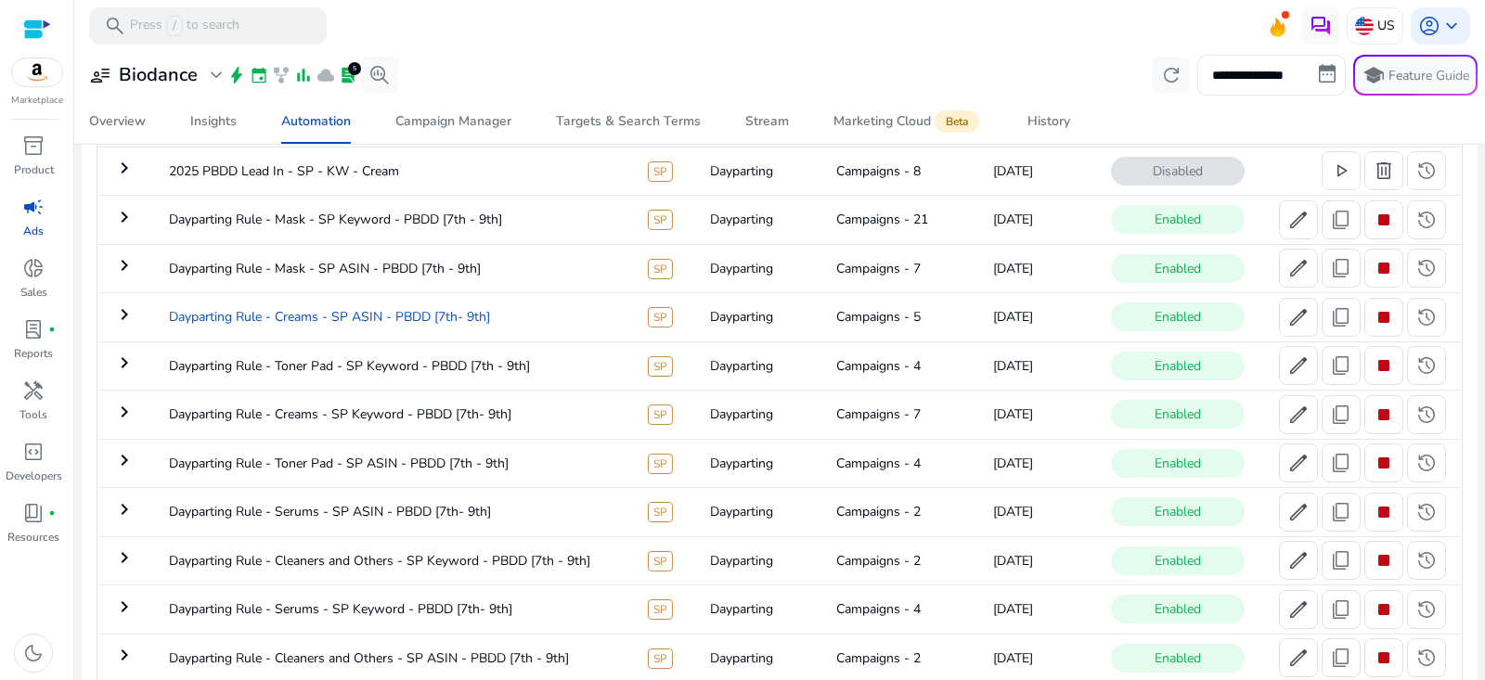
scroll to position [147, 0]
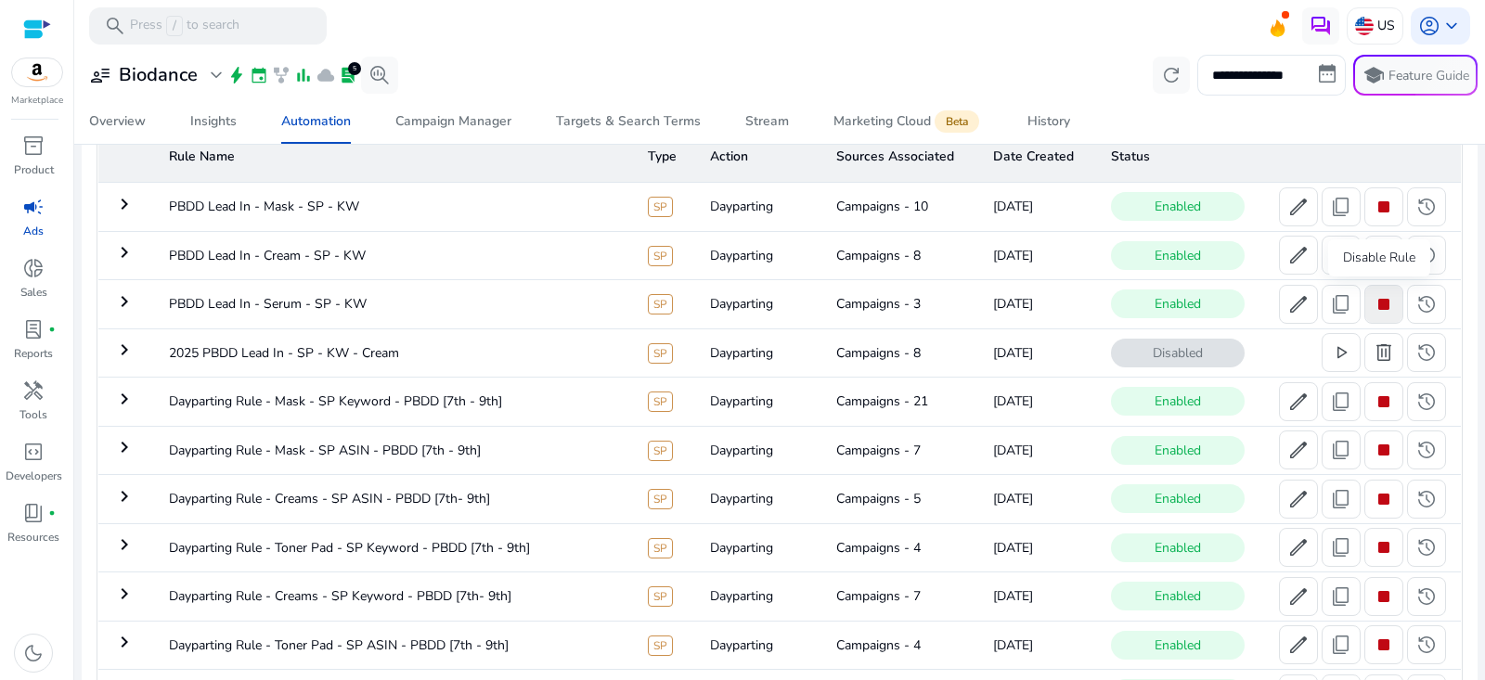
click at [1379, 305] on span "stop" at bounding box center [1384, 304] width 22 height 22
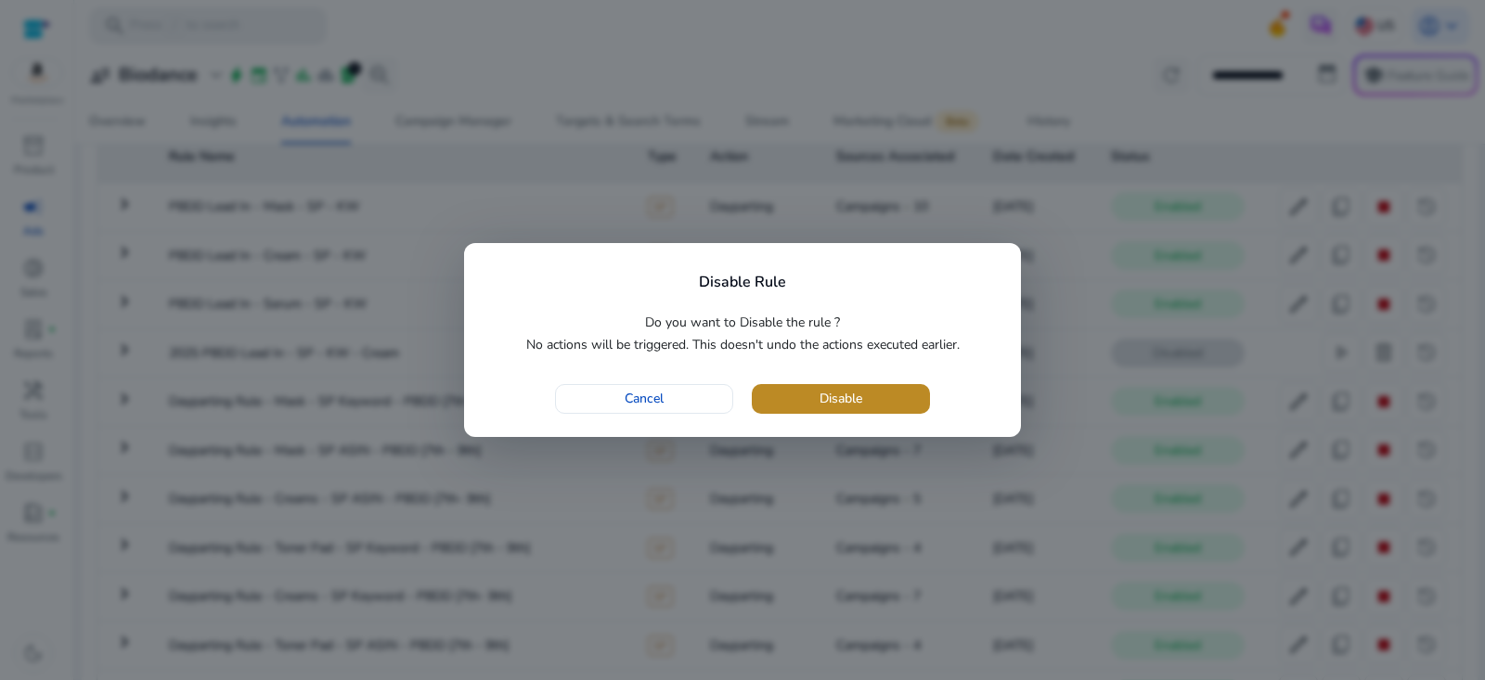
click at [904, 393] on span "button" at bounding box center [841, 399] width 178 height 45
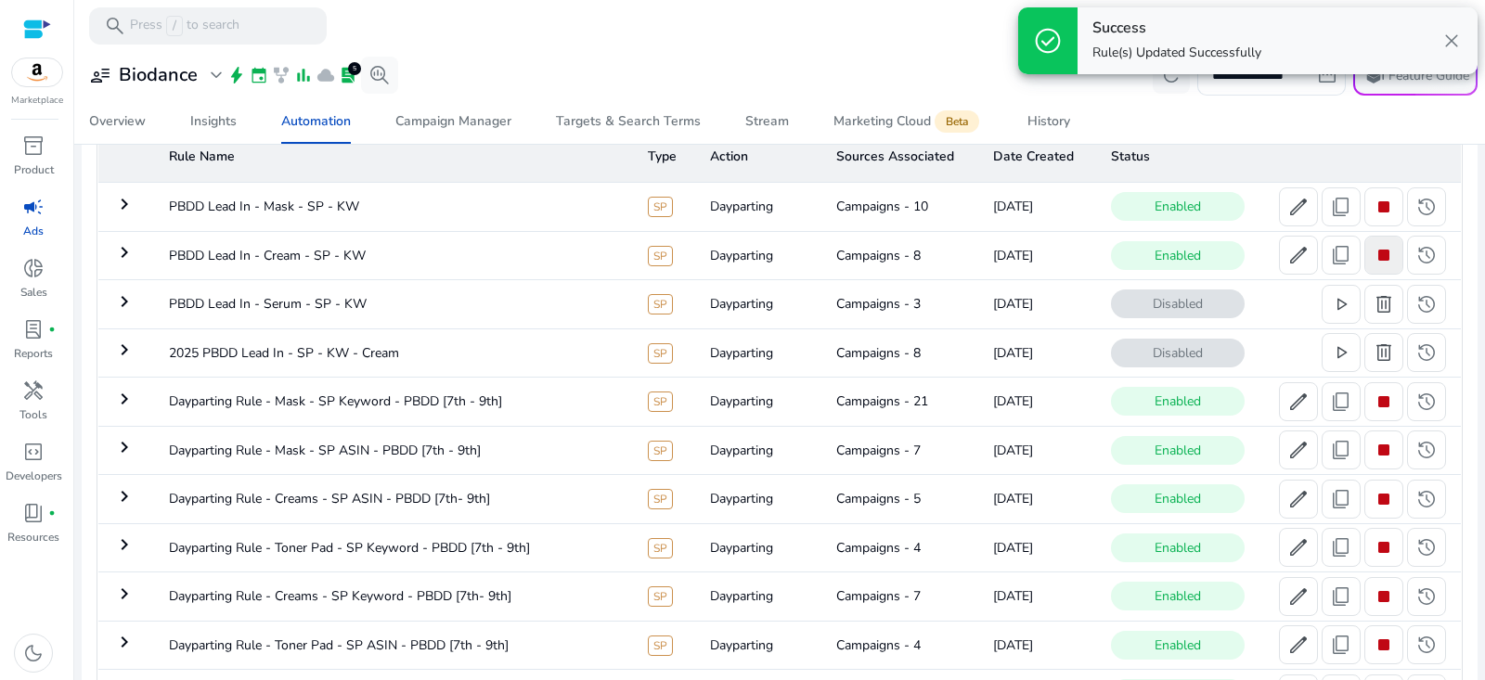
click at [1380, 251] on span "stop" at bounding box center [1384, 255] width 22 height 22
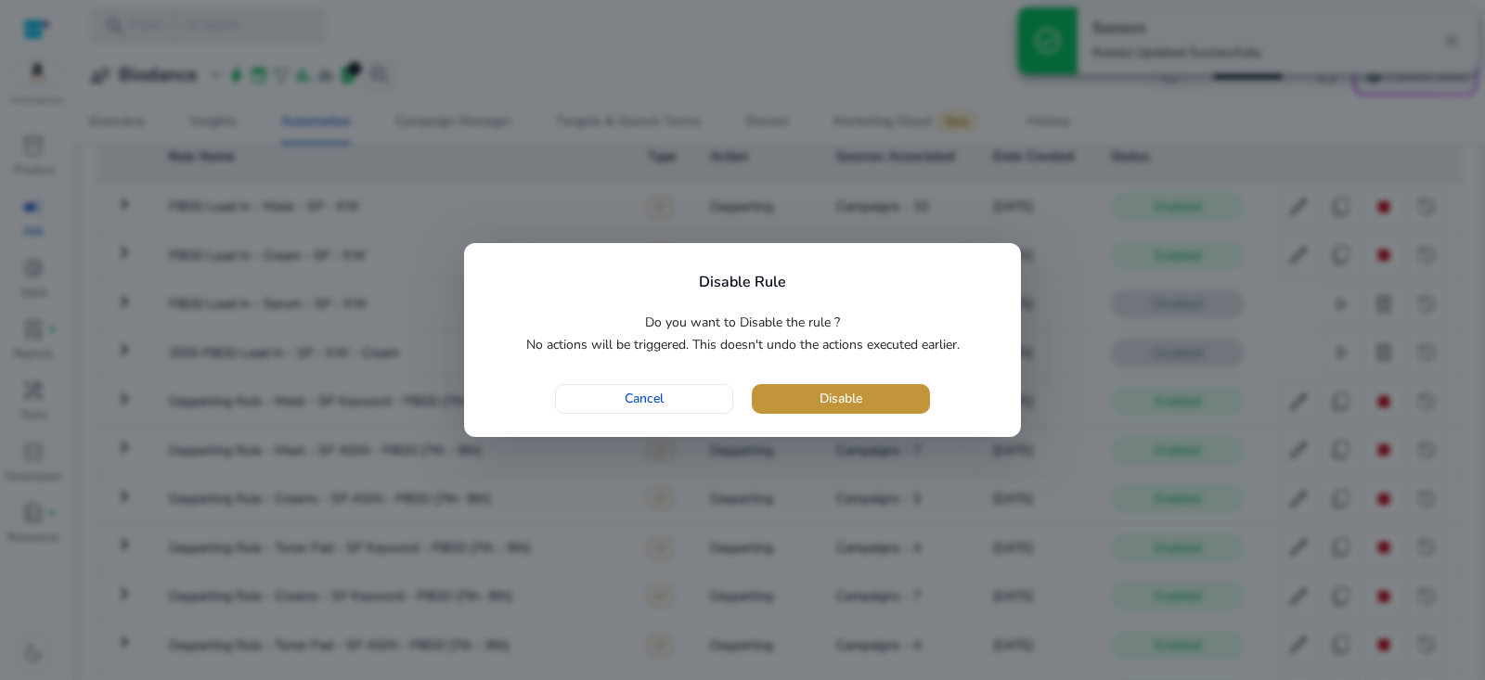
click at [901, 387] on span "button" at bounding box center [841, 399] width 178 height 45
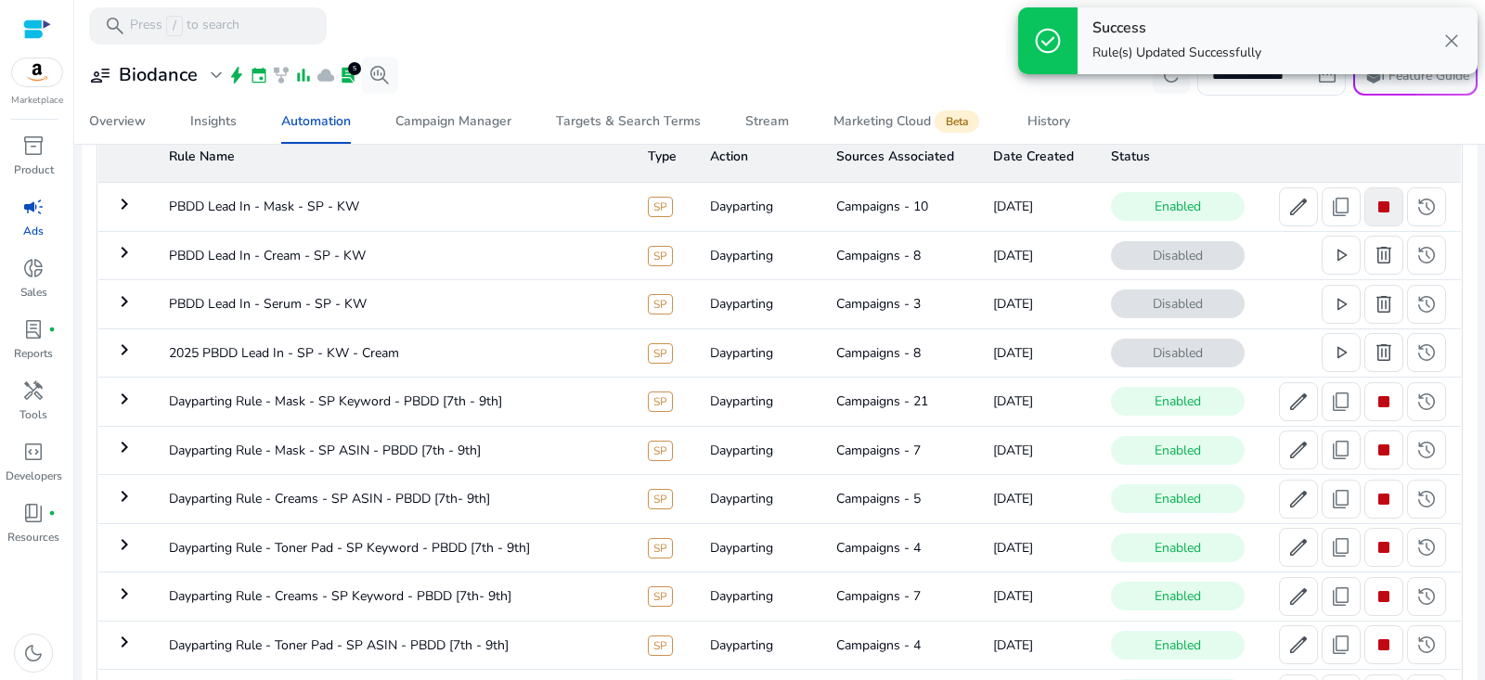
click at [1373, 203] on span "stop" at bounding box center [1384, 207] width 22 height 22
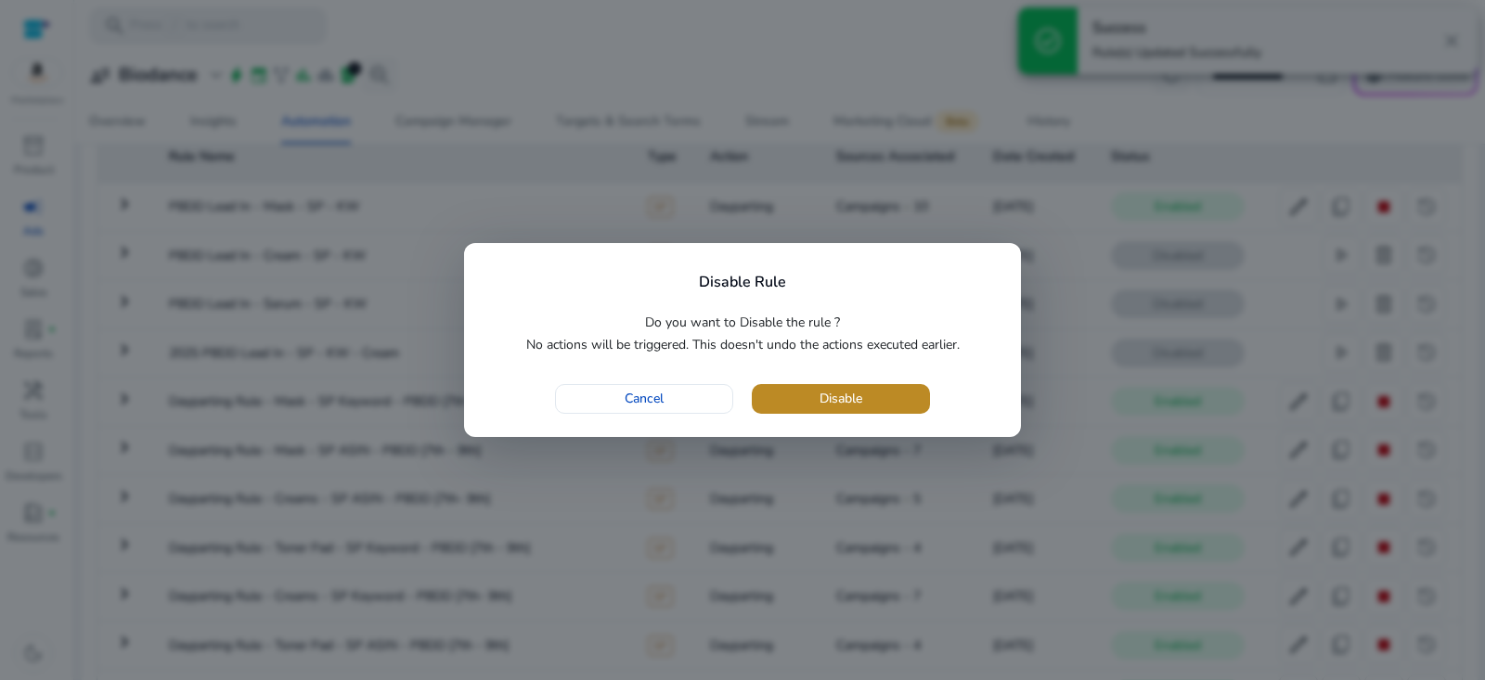
click at [887, 405] on span "button" at bounding box center [841, 399] width 178 height 45
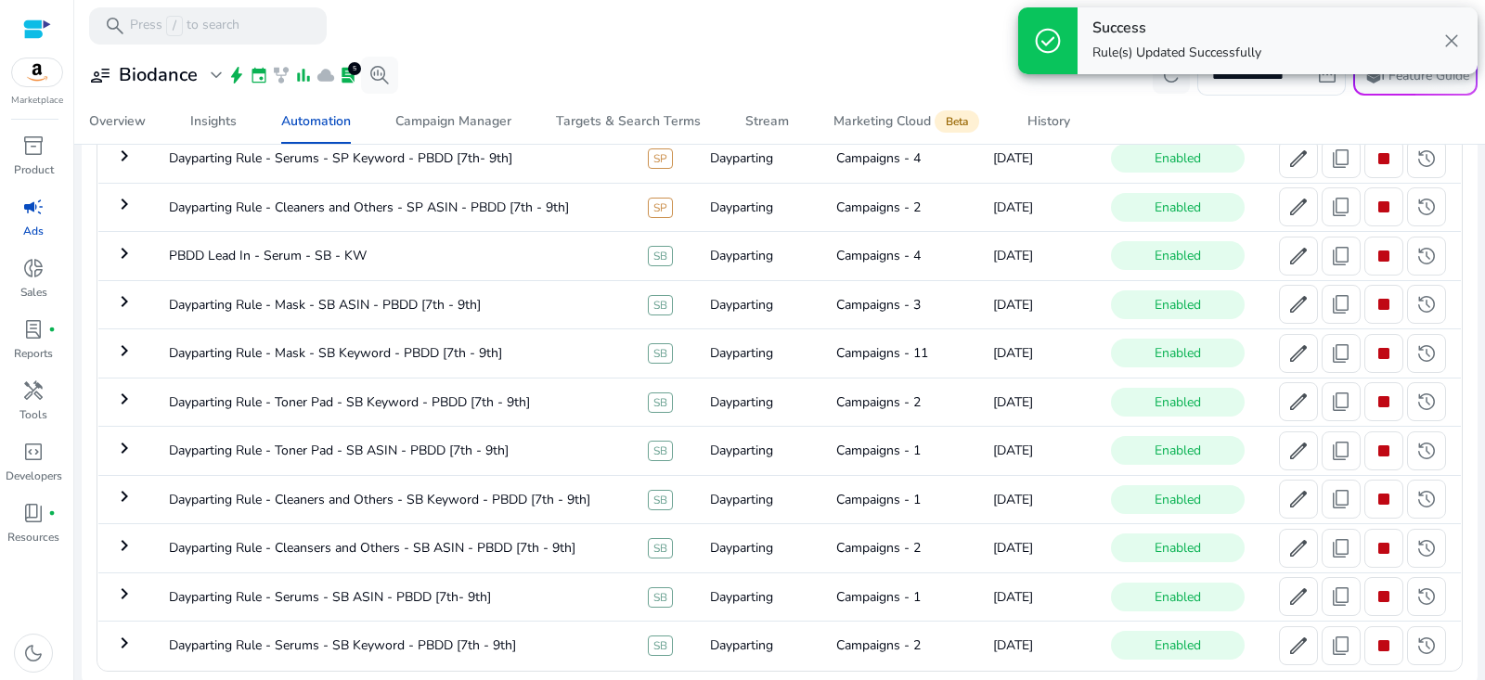
scroll to position [0, 0]
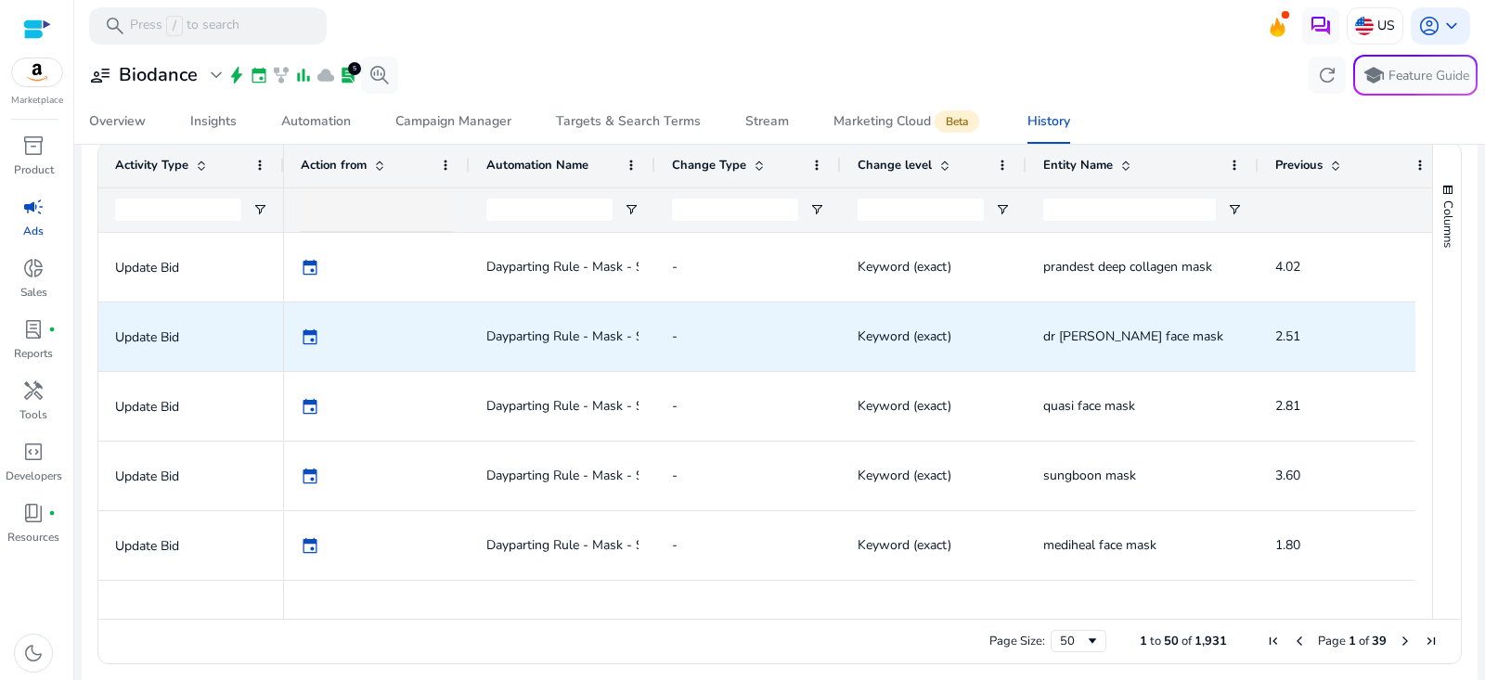
scroll to position [290, 0]
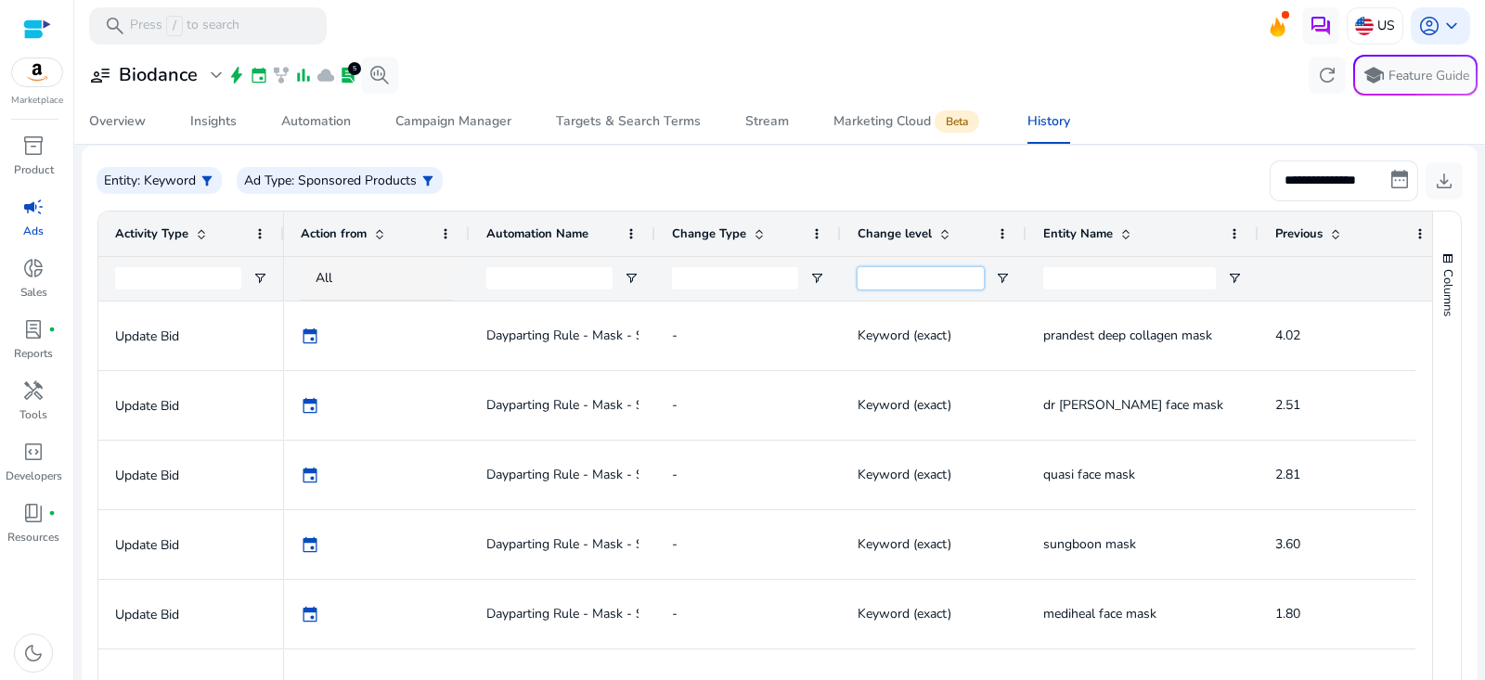
click at [894, 274] on input "Change level Filter Input" at bounding box center [920, 278] width 126 height 22
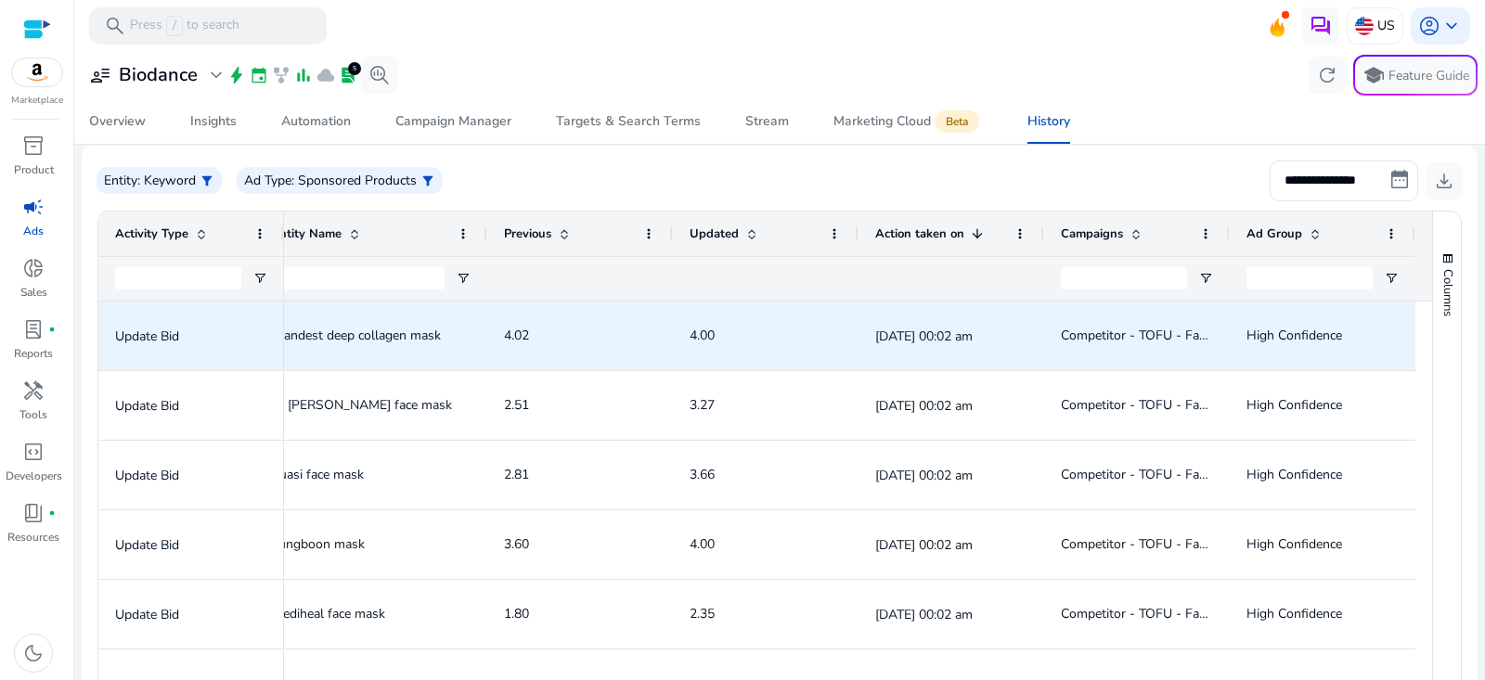
scroll to position [289, 0]
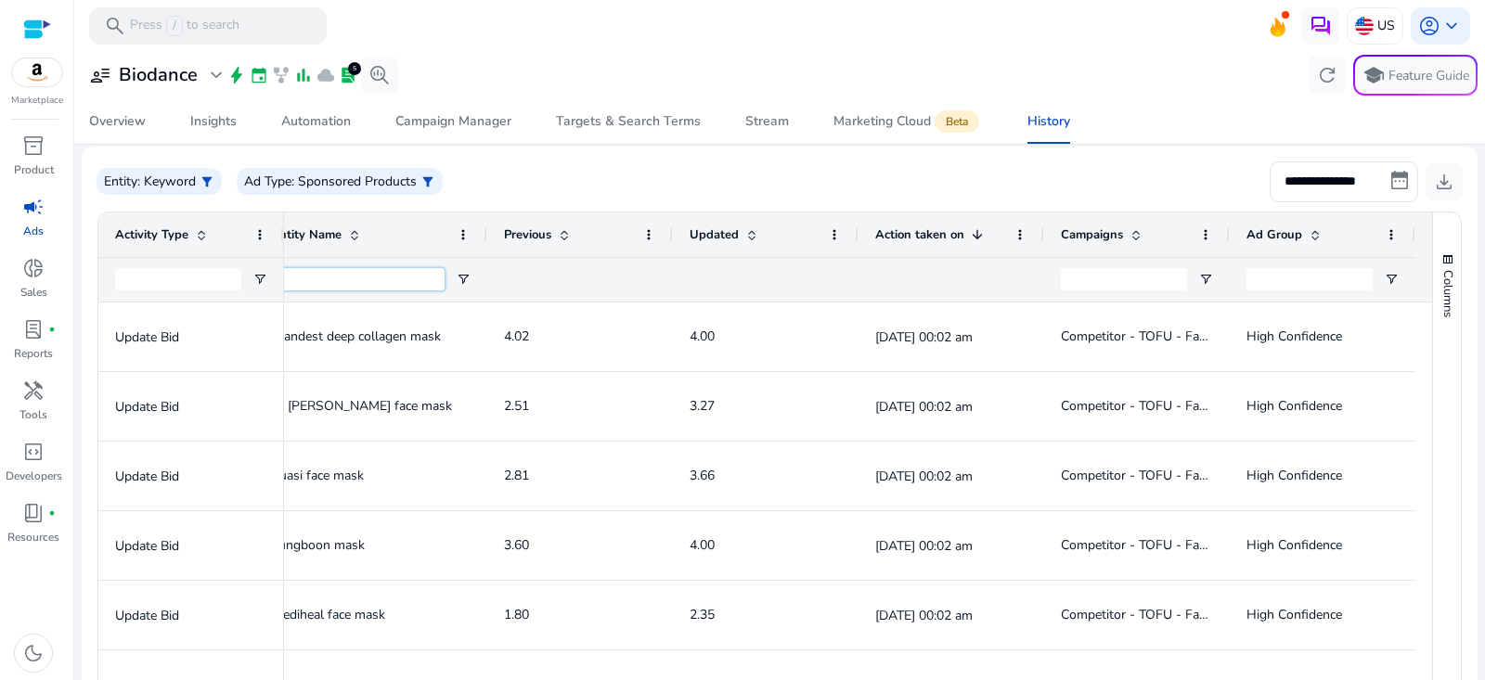
click at [417, 277] on input "Entity Name Filter Input" at bounding box center [358, 279] width 173 height 22
paste input "**********"
type input "**********"
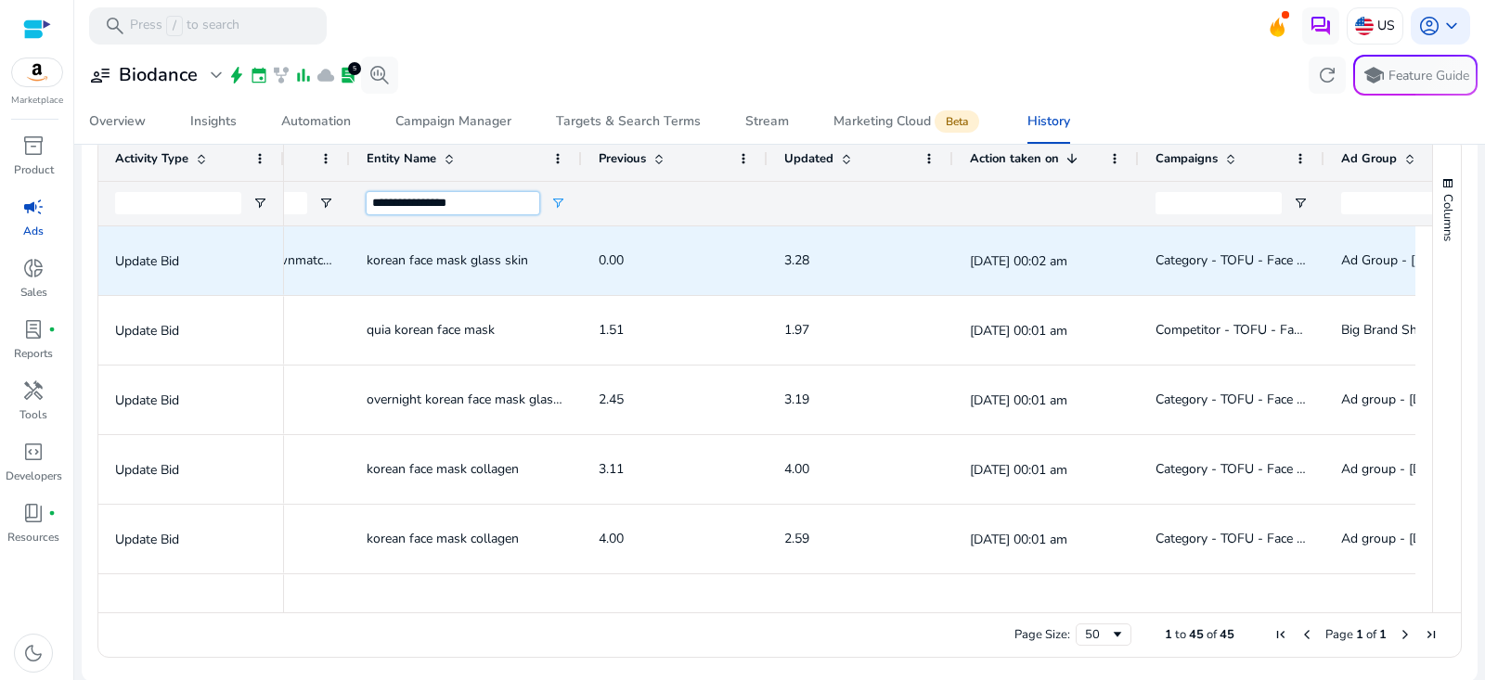
scroll to position [0, 0]
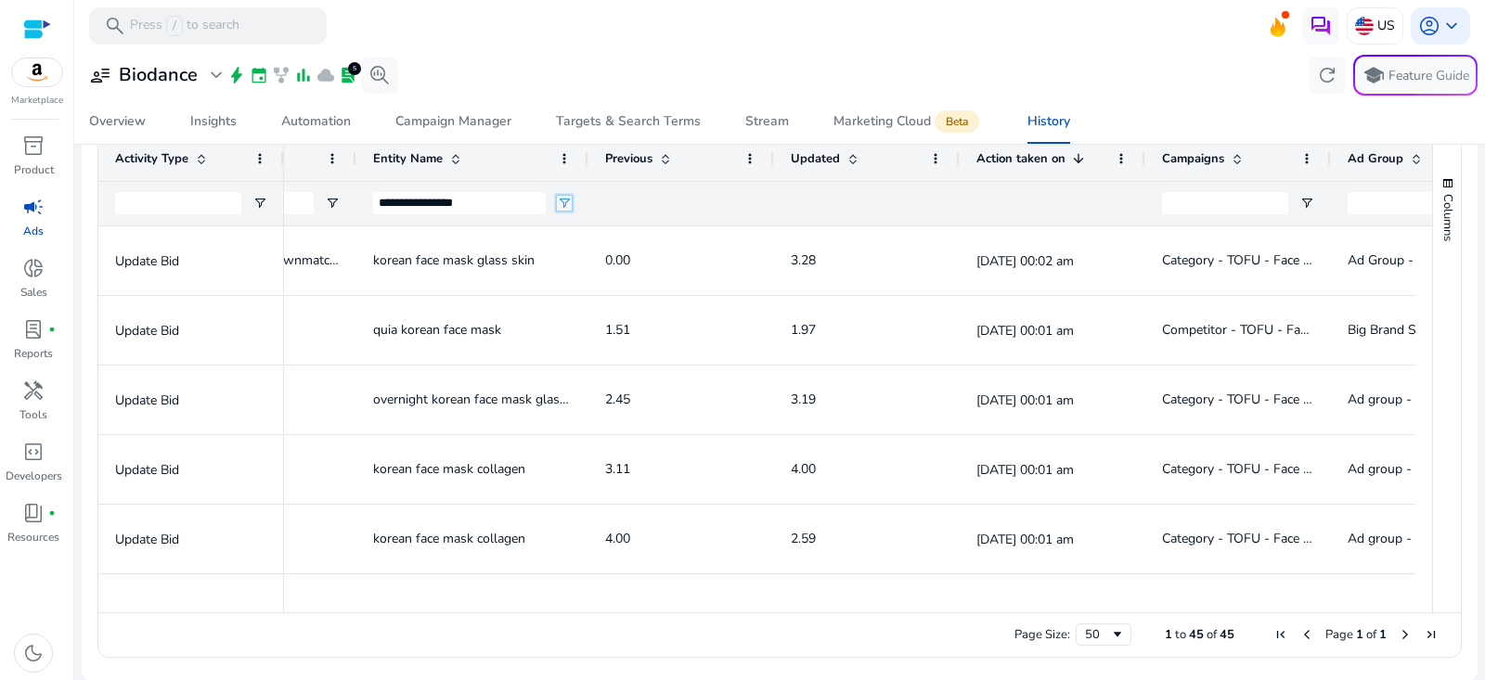
click at [561, 196] on span "Open Filter Menu" at bounding box center [564, 203] width 15 height 15
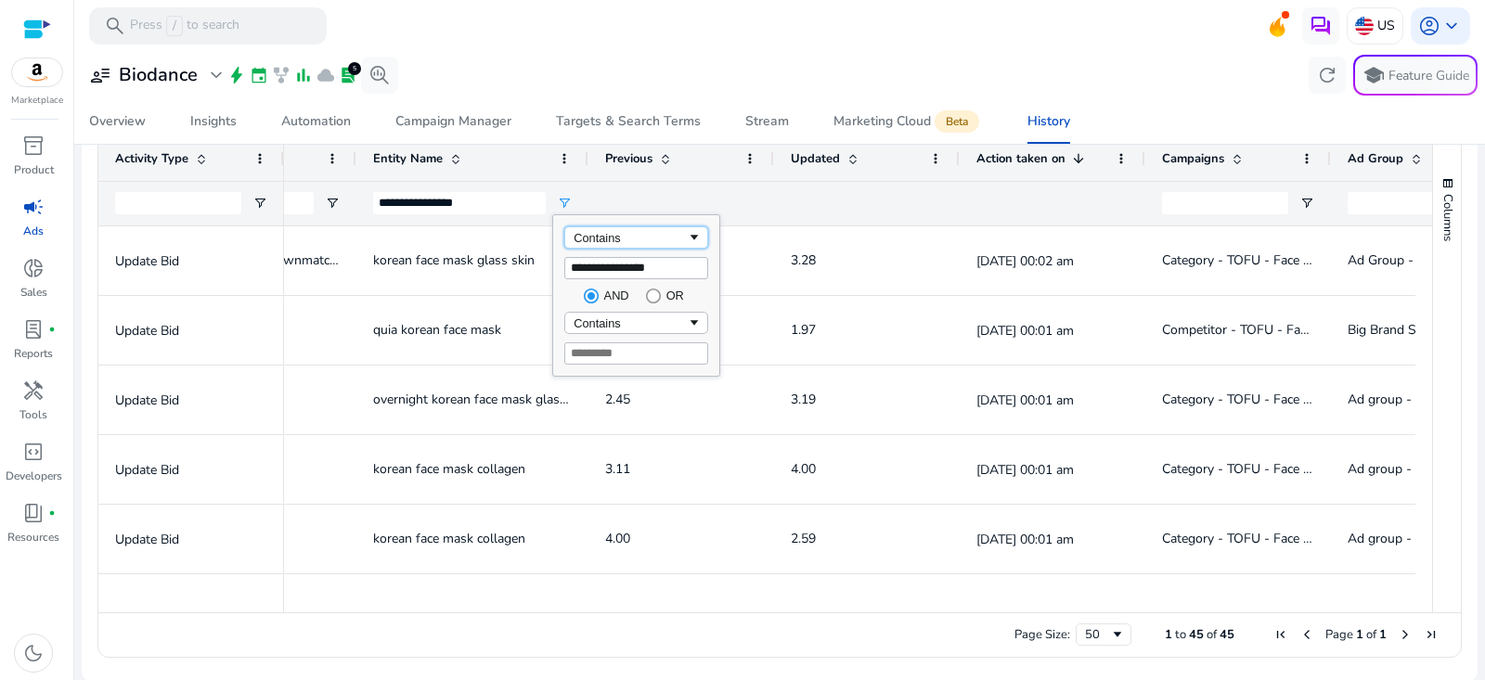
click at [637, 243] on div "Contains" at bounding box center [636, 237] width 144 height 22
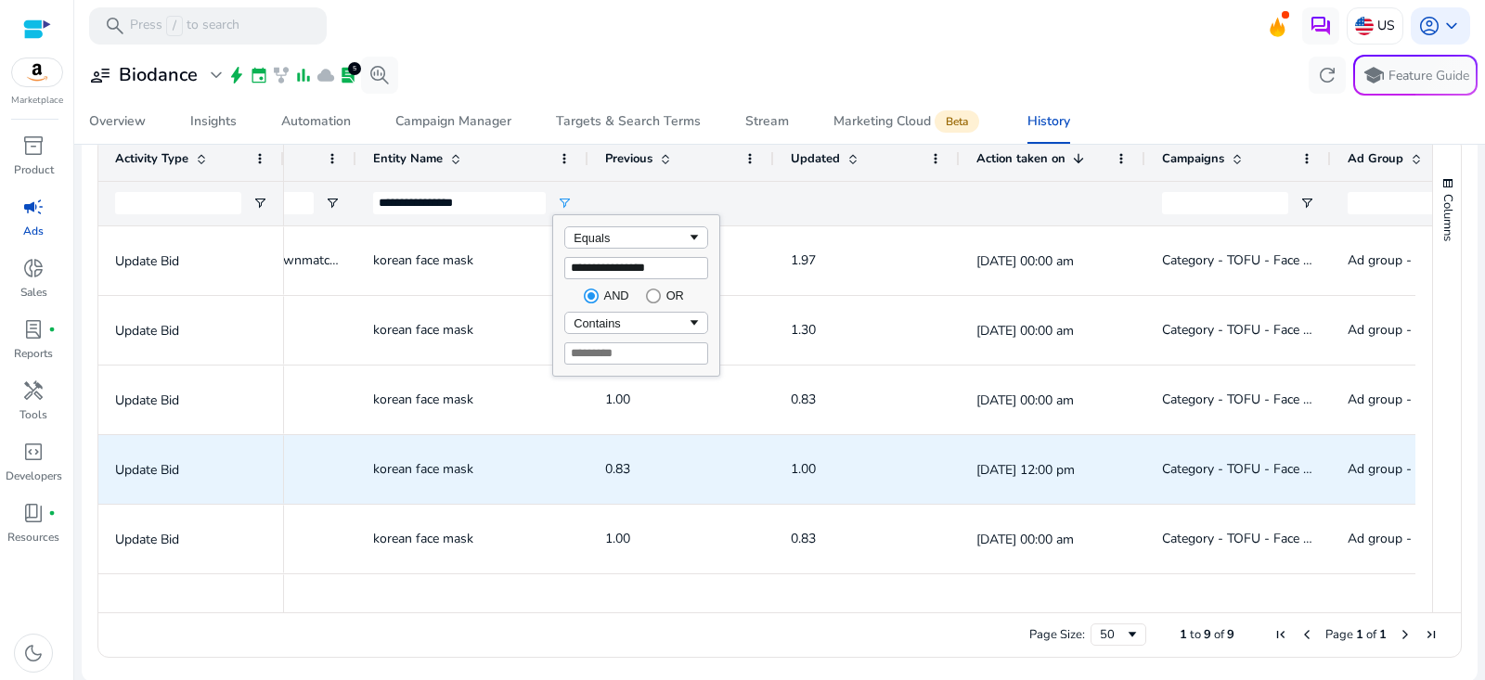
click at [855, 440] on div "1.00" at bounding box center [867, 469] width 152 height 67
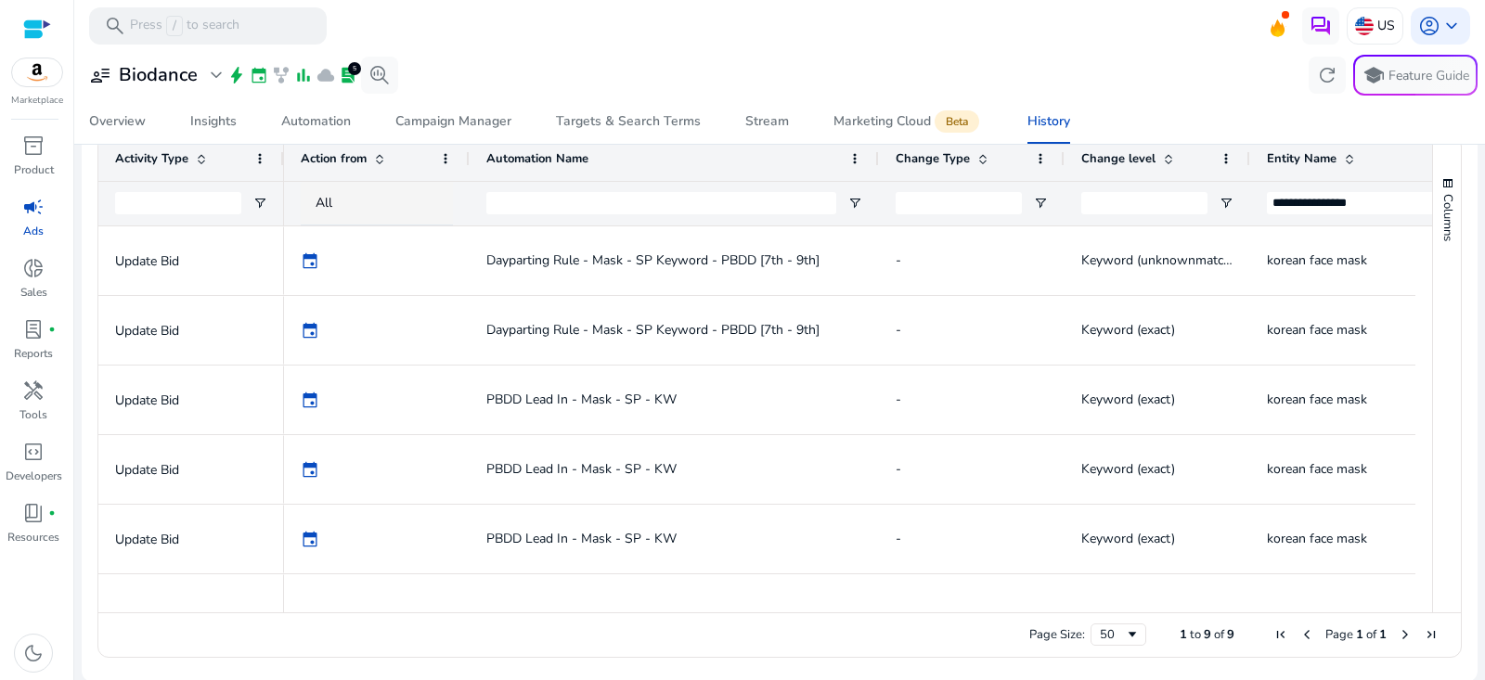
drag, startPoint x: 651, startPoint y: 161, endPoint x: 874, endPoint y: 200, distance: 226.9
click at [874, 200] on div "Change level Entity Name Previous Change Type" at bounding box center [1355, 180] width 2143 height 89
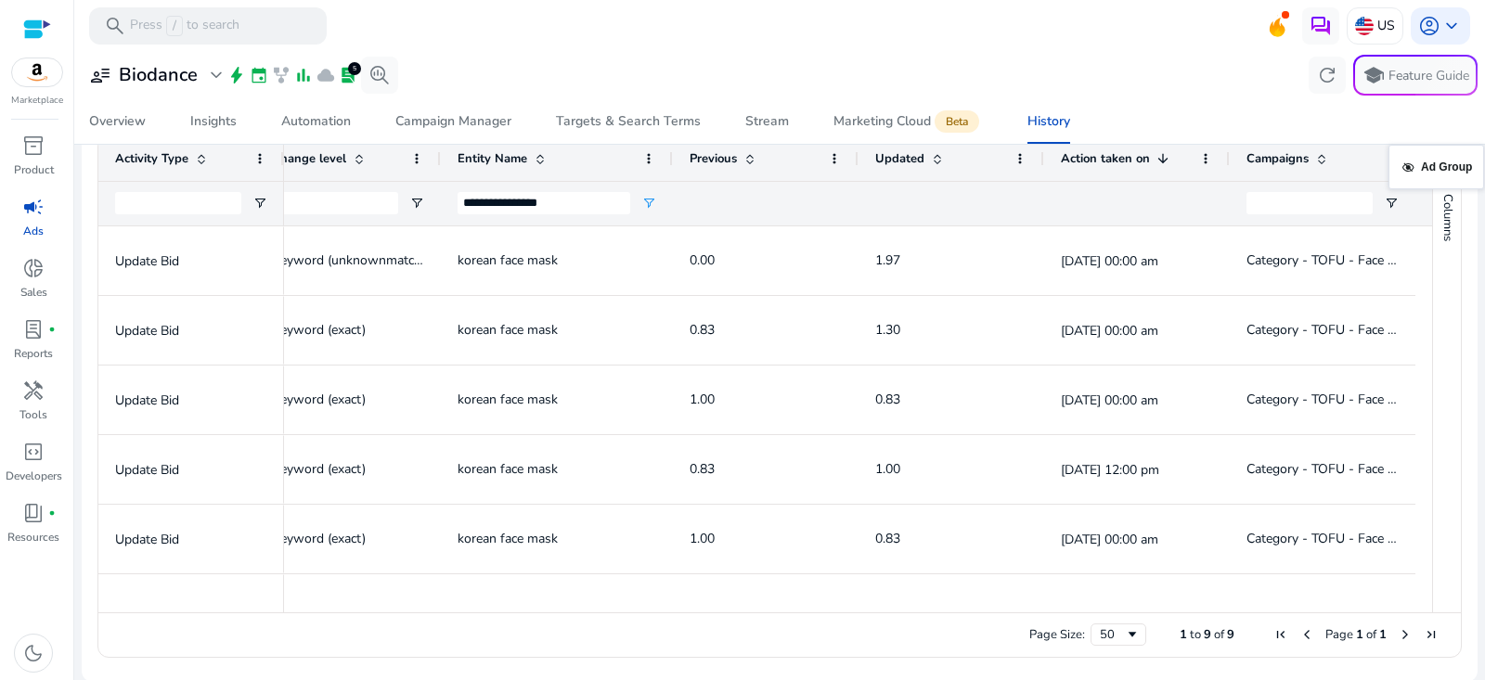
drag, startPoint x: 1224, startPoint y: 156, endPoint x: 1461, endPoint y: 156, distance: 236.6
drag, startPoint x: 1409, startPoint y: 156, endPoint x: 1484, endPoint y: 150, distance: 75.4
click at [1484, 152] on mat-sidenav-content "**********" at bounding box center [779, 340] width 1411 height 680
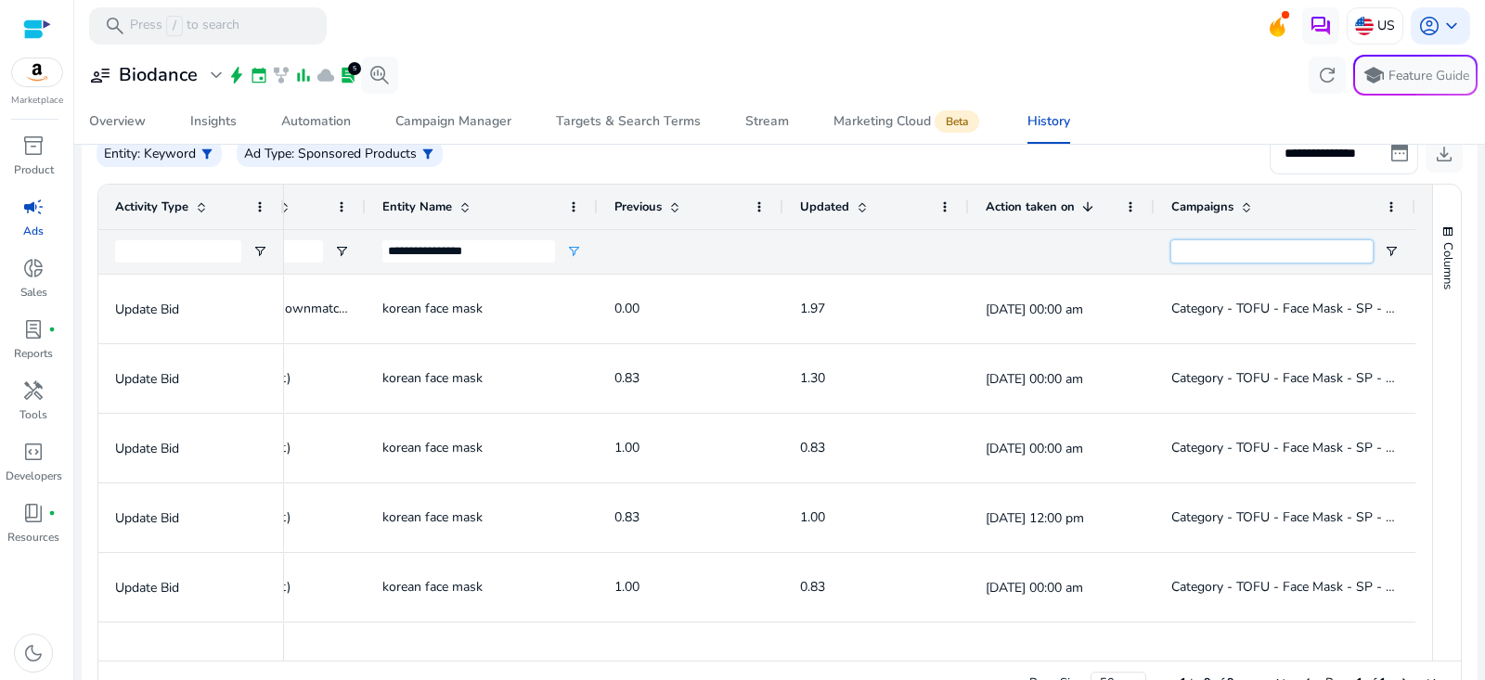
click at [1250, 255] on input "Campaigns Filter Input" at bounding box center [1271, 251] width 201 height 22
paste input "**********"
type input "**********"
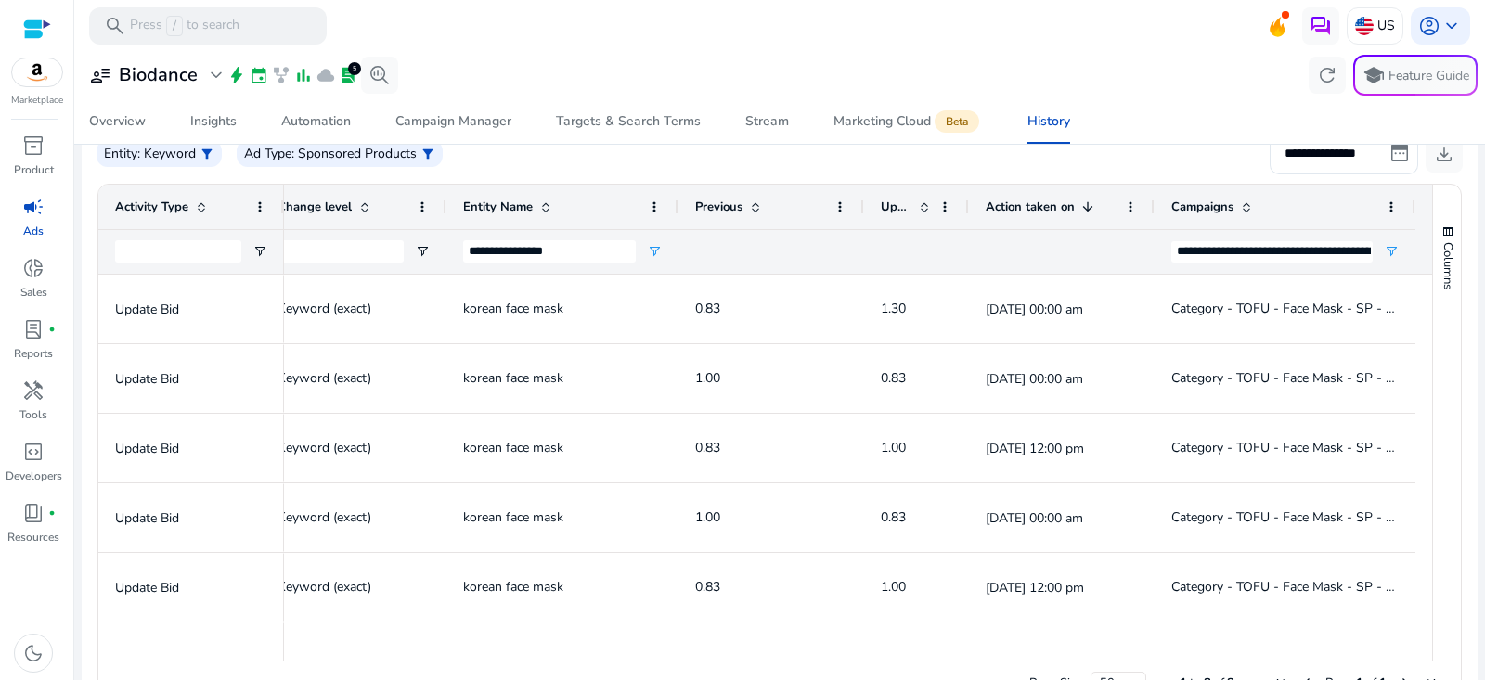
drag, startPoint x: 962, startPoint y: 202, endPoint x: 882, endPoint y: 202, distance: 80.7
click at [882, 202] on div "Updated" at bounding box center [916, 207] width 105 height 45
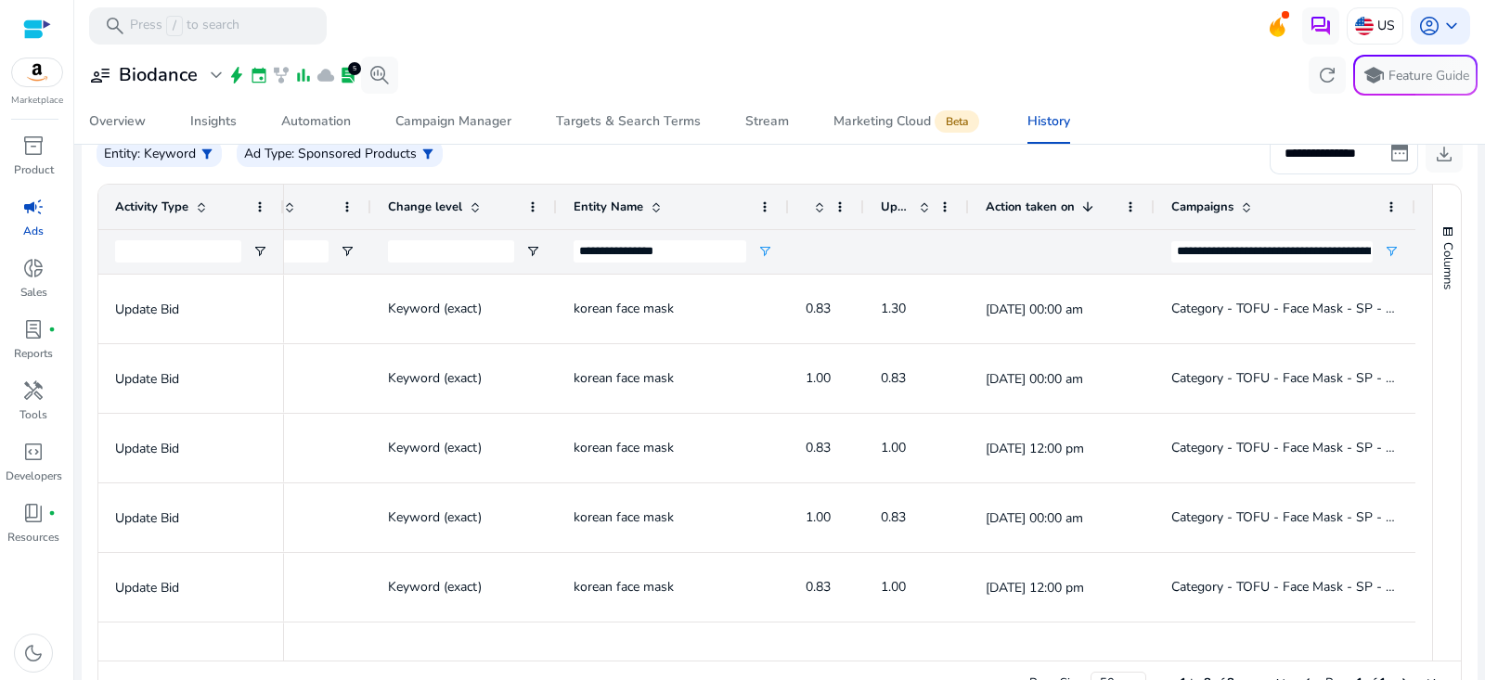
drag, startPoint x: 858, startPoint y: 202, endPoint x: 748, endPoint y: 202, distance: 110.4
click at [748, 202] on div "Change level Entity Name Previous Updated 1" at bounding box center [503, 207] width 1824 height 45
drag, startPoint x: 1409, startPoint y: 203, endPoint x: 1484, endPoint y: 213, distance: 75.9
click at [1484, 213] on mat-sidenav-content "**********" at bounding box center [779, 340] width 1411 height 680
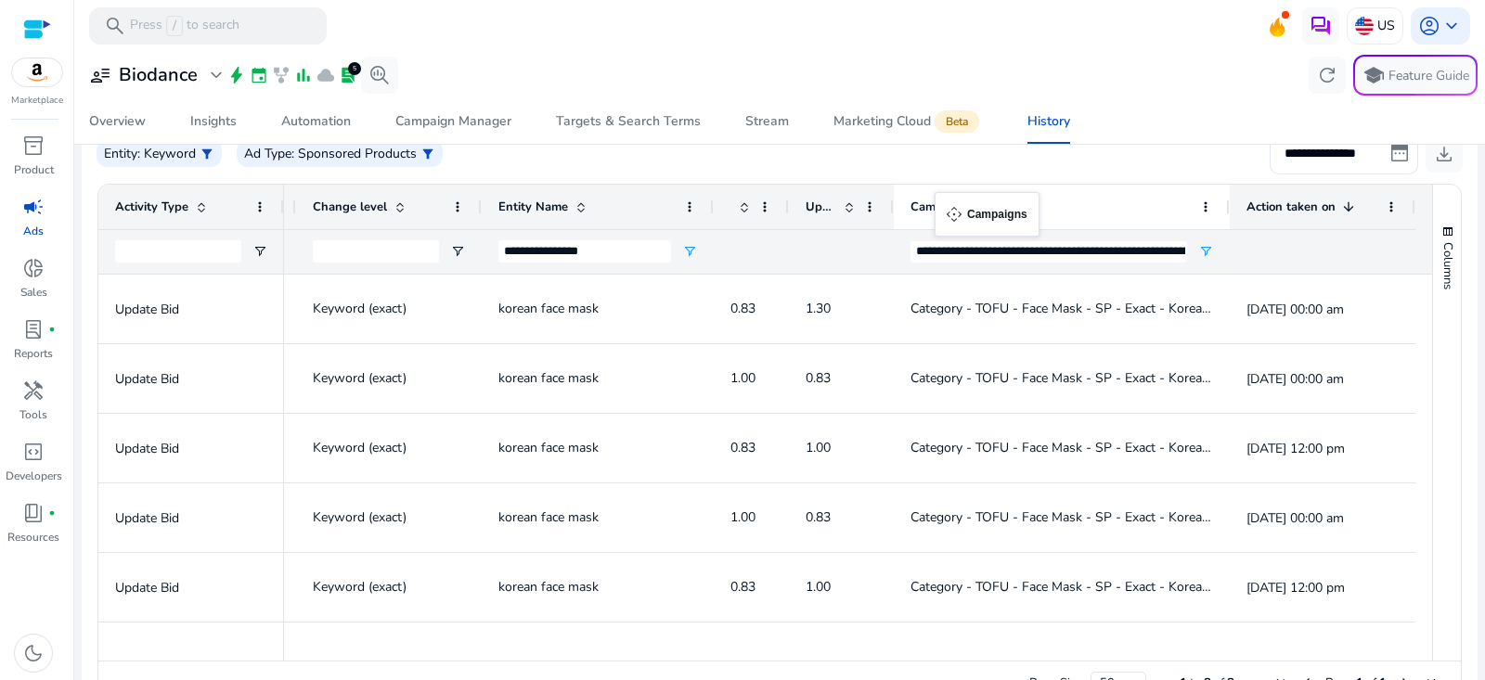
drag, startPoint x: 1150, startPoint y: 203, endPoint x: 899, endPoint y: 204, distance: 250.6
click at [898, 203] on div "Campaigns" at bounding box center [1062, 207] width 336 height 45
drag, startPoint x: 1223, startPoint y: 200, endPoint x: 1279, endPoint y: 200, distance: 55.7
click at [1232, 200] on div at bounding box center [1228, 207] width 7 height 45
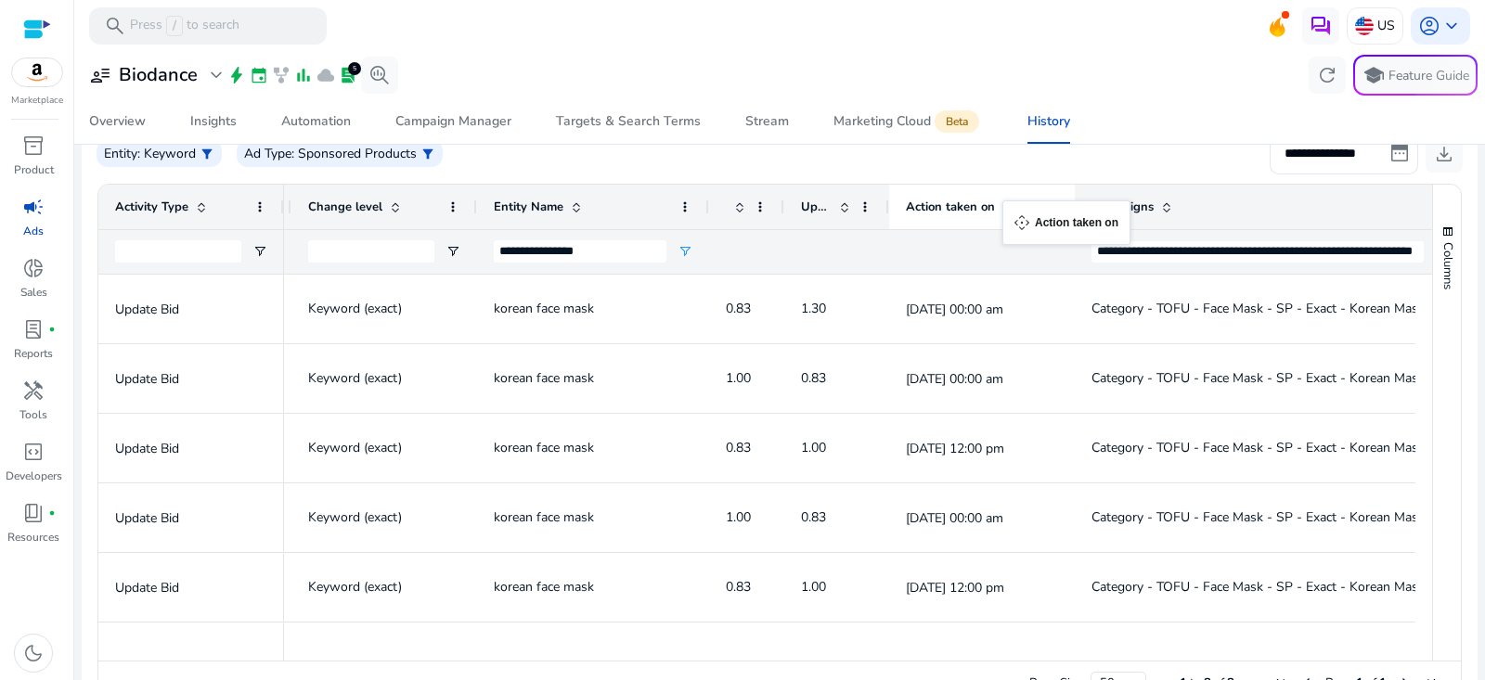
drag, startPoint x: 1344, startPoint y: 208, endPoint x: 1011, endPoint y: 213, distance: 333.2
click at [1011, 212] on div "Action taken on 1" at bounding box center [972, 206] width 132 height 35
